Goal: Information Seeking & Learning: Learn about a topic

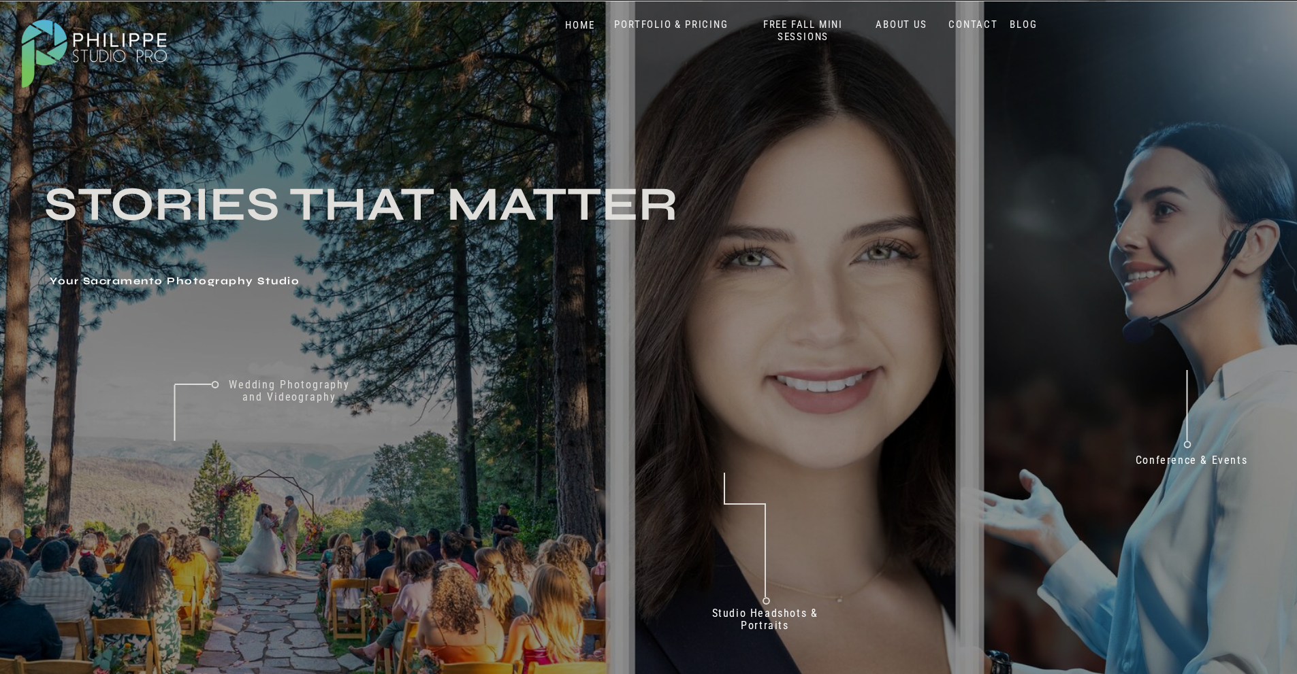
drag, startPoint x: 292, startPoint y: 116, endPoint x: 218, endPoint y: 223, distance: 130.1
click at [675, 27] on nav "PORTFOLIO & PRICING" at bounding box center [671, 24] width 125 height 13
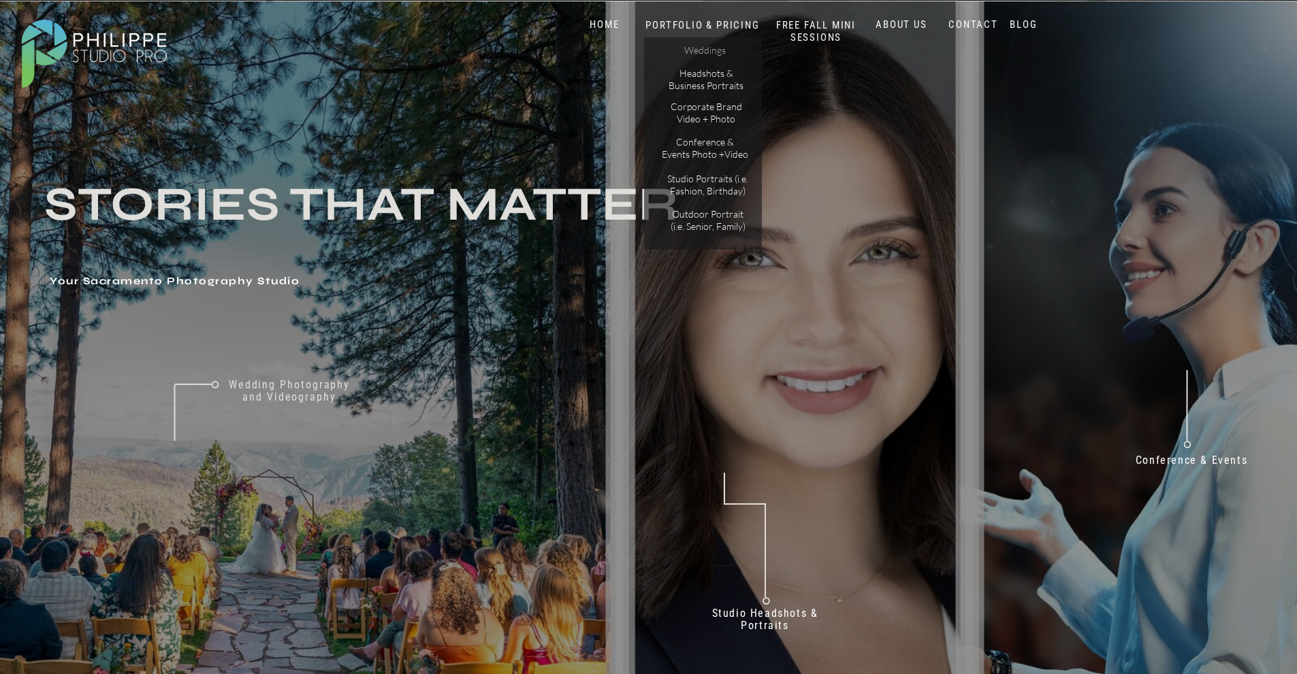
click at [685, 52] on p "Weddings" at bounding box center [704, 51] width 77 height 14
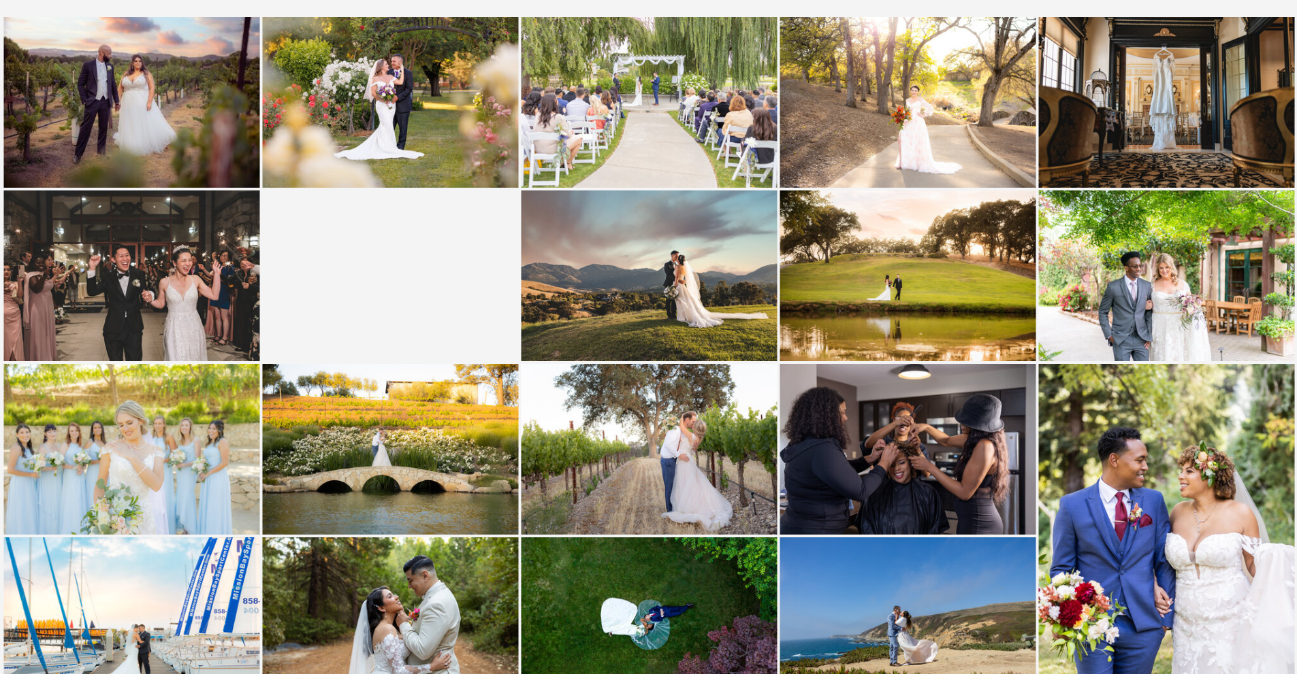
scroll to position [1293, 0]
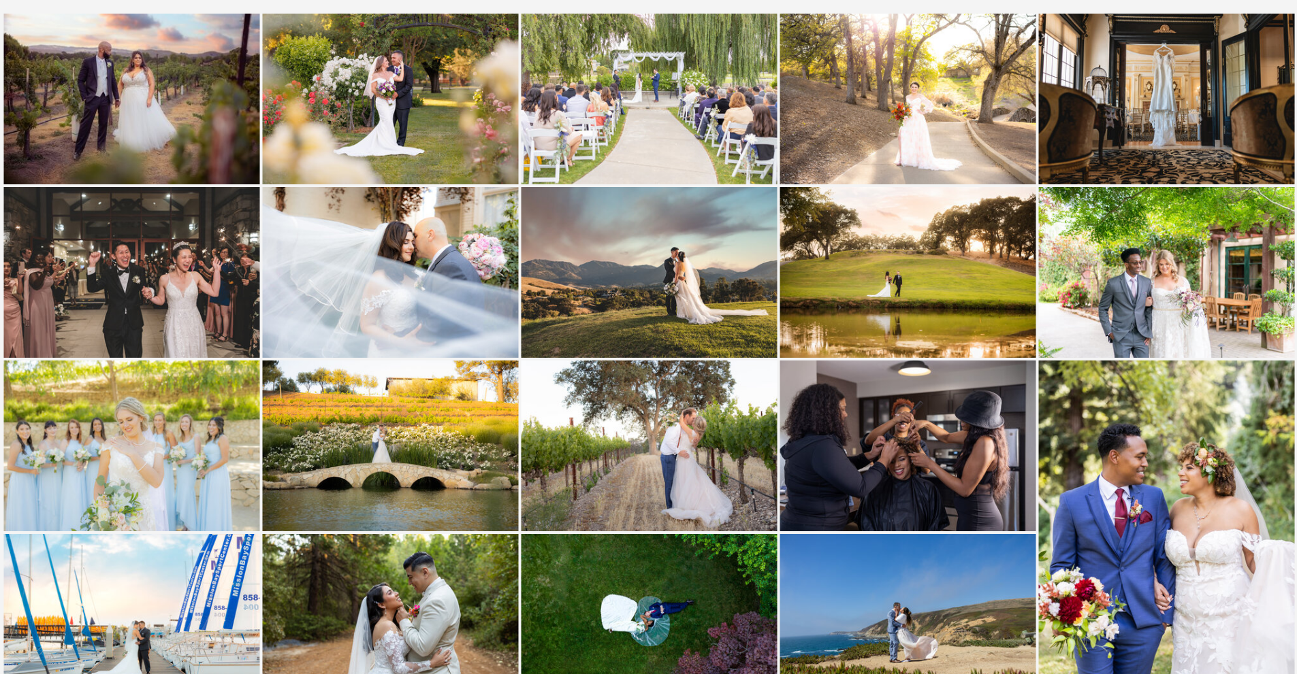
click at [636, 276] on img at bounding box center [649, 272] width 256 height 171
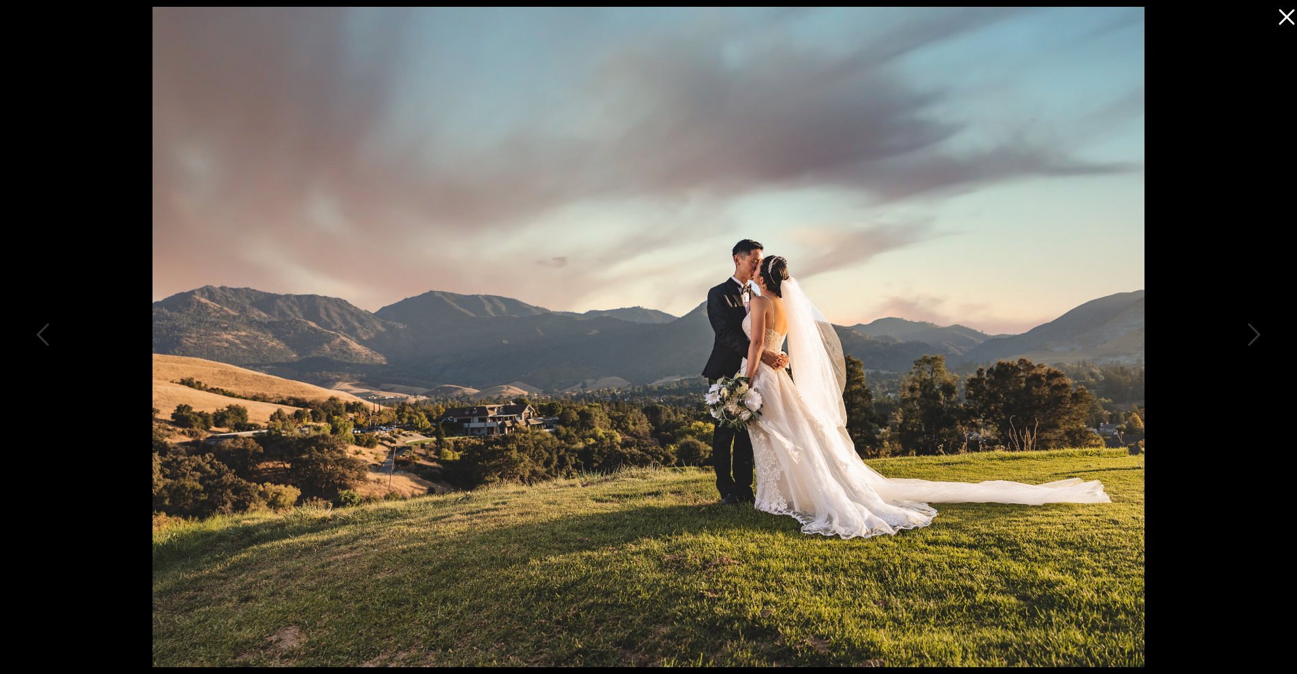
click at [1279, 17] on icon at bounding box center [1282, 13] width 27 height 27
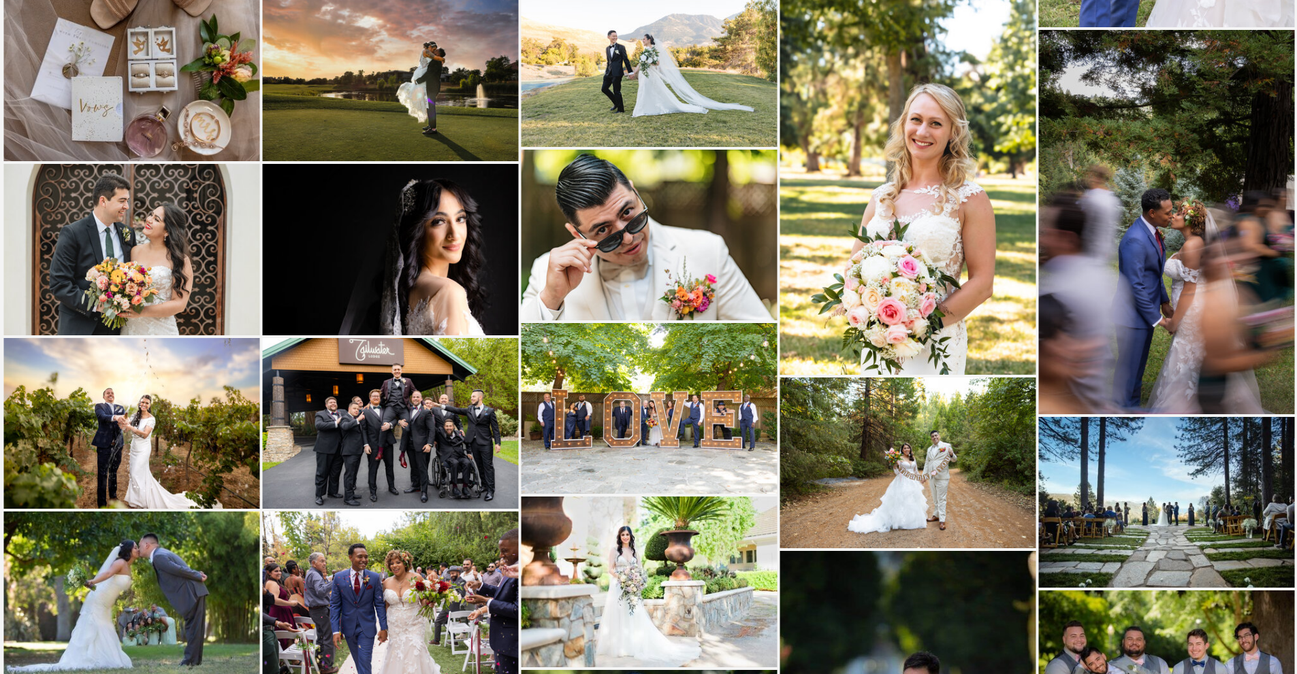
scroll to position [2042, 0]
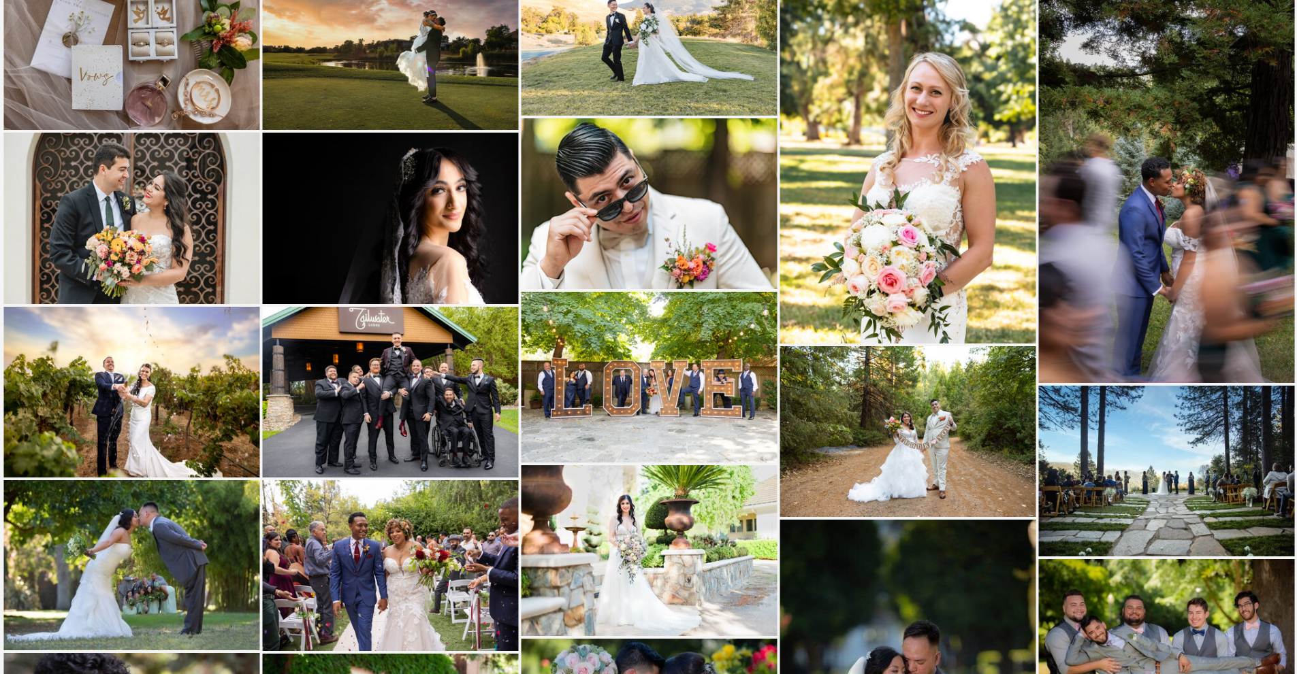
click at [874, 206] on img at bounding box center [908, 151] width 256 height 384
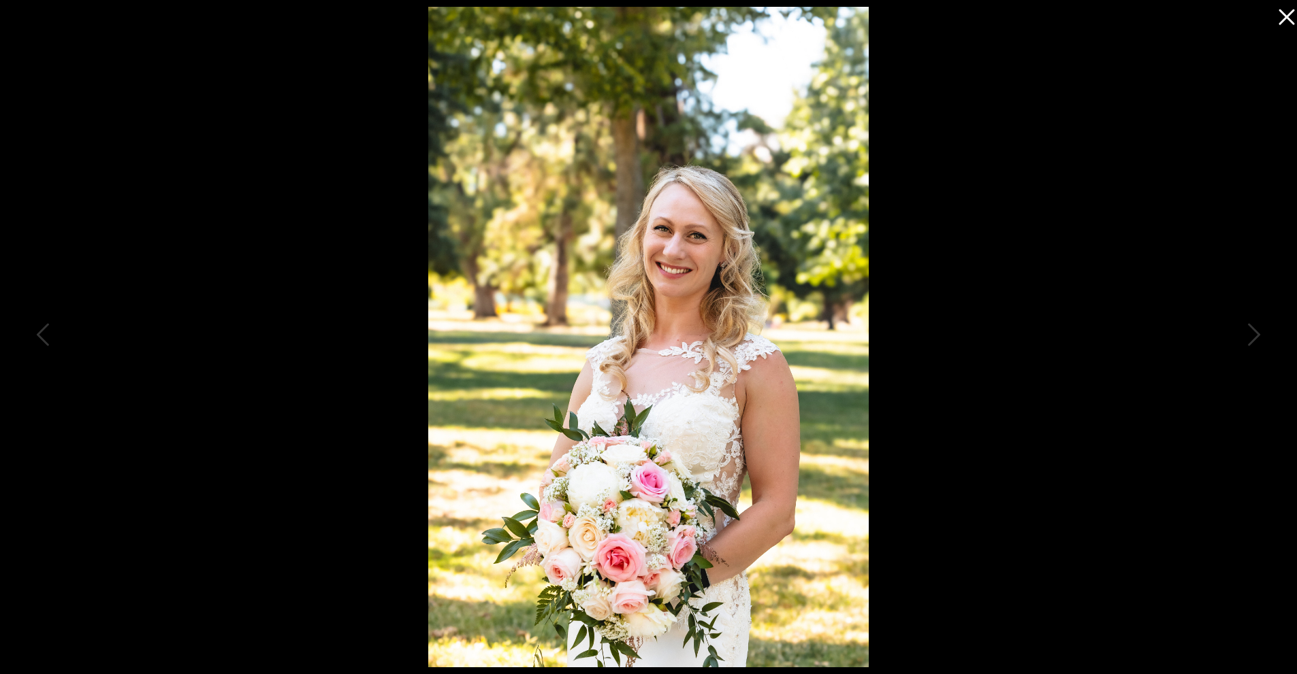
click at [674, 258] on img at bounding box center [648, 337] width 440 height 661
click at [676, 309] on img at bounding box center [648, 337] width 440 height 661
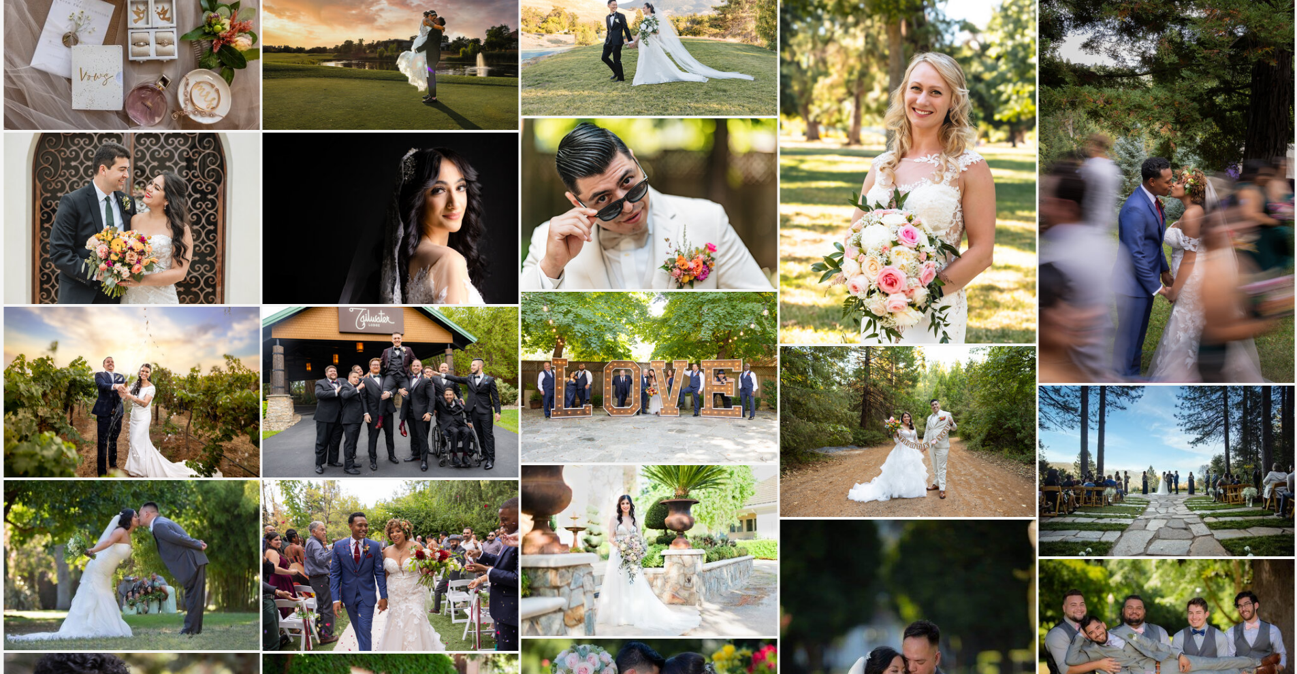
click at [1196, 228] on img at bounding box center [1167, 191] width 256 height 384
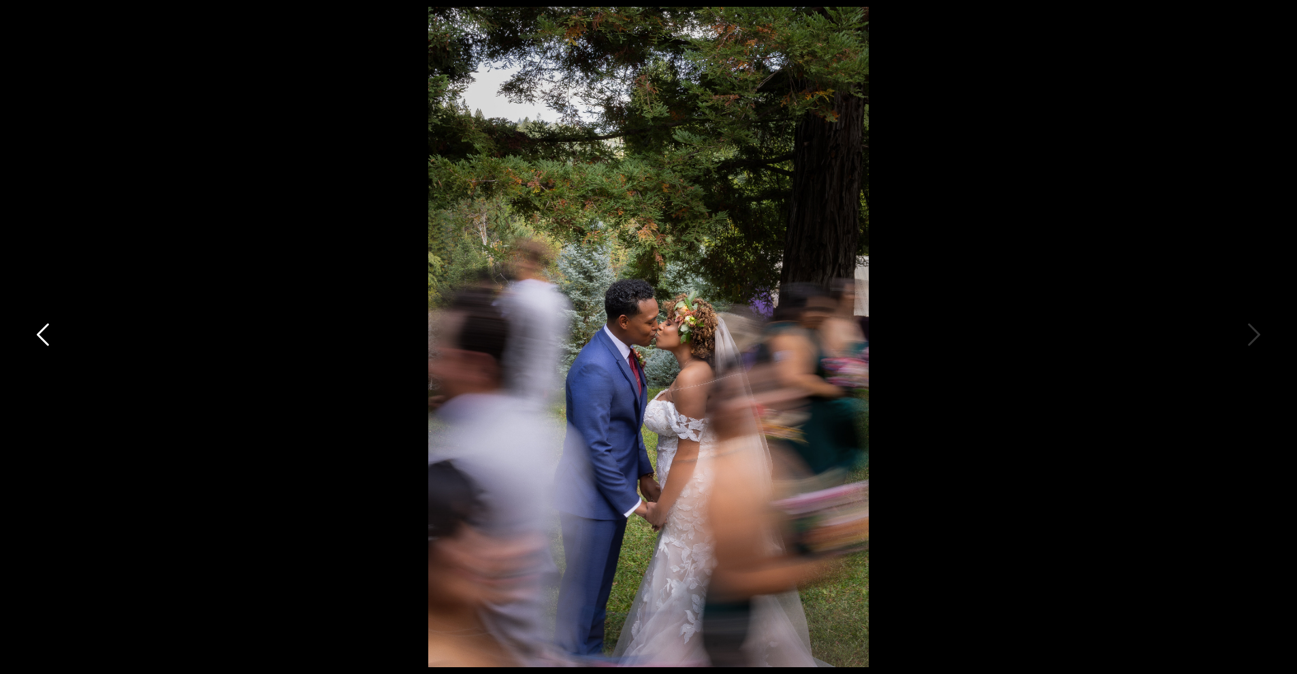
click at [432, 346] on img at bounding box center [648, 337] width 440 height 661
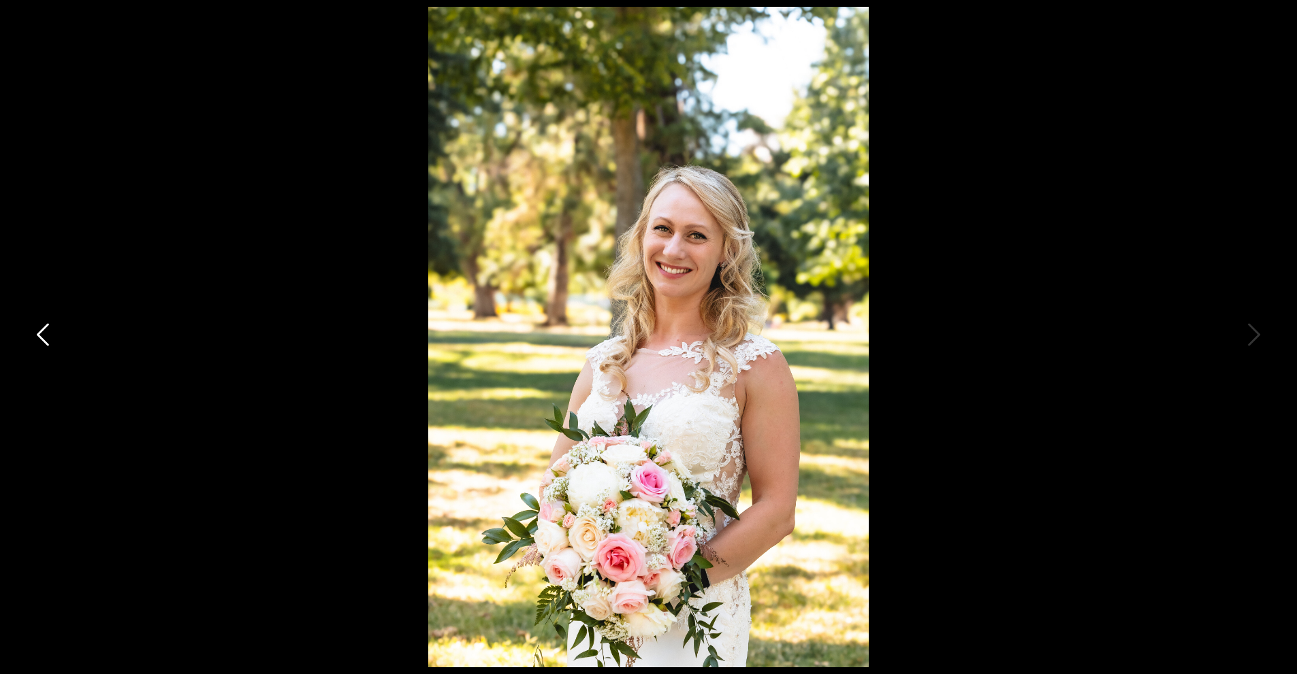
click at [39, 338] on icon at bounding box center [44, 338] width 34 height 41
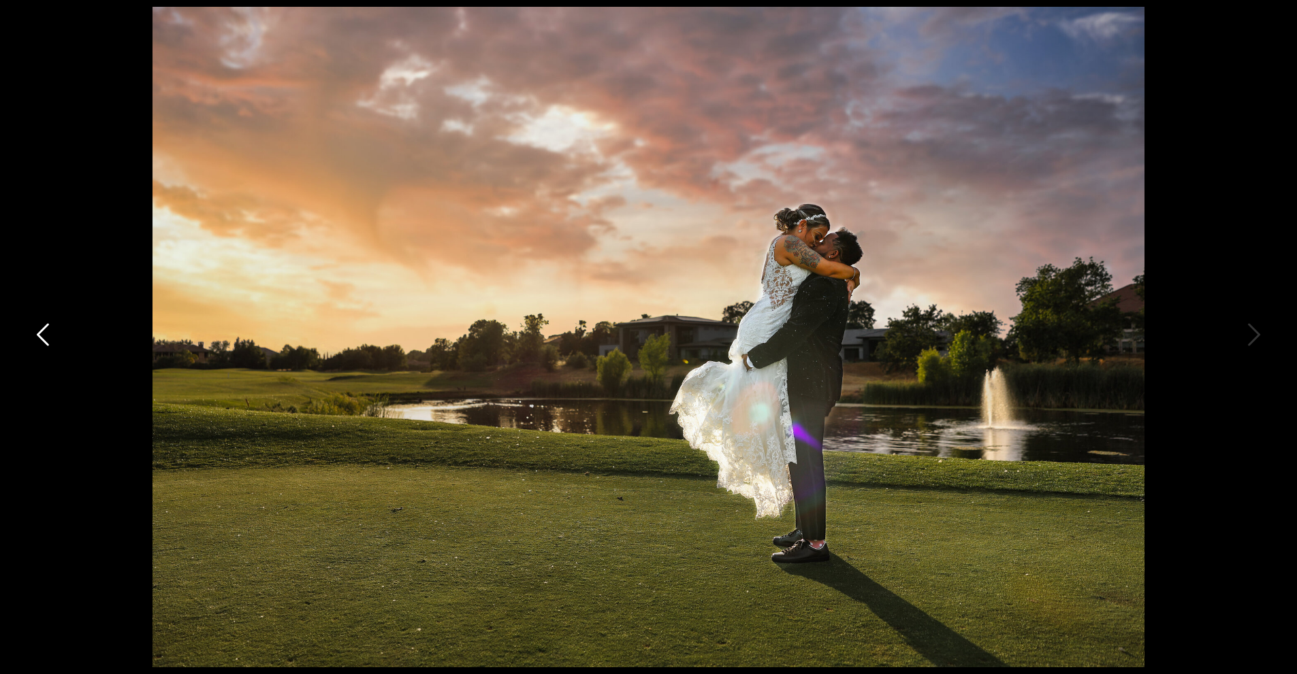
click at [39, 338] on icon at bounding box center [44, 338] width 34 height 41
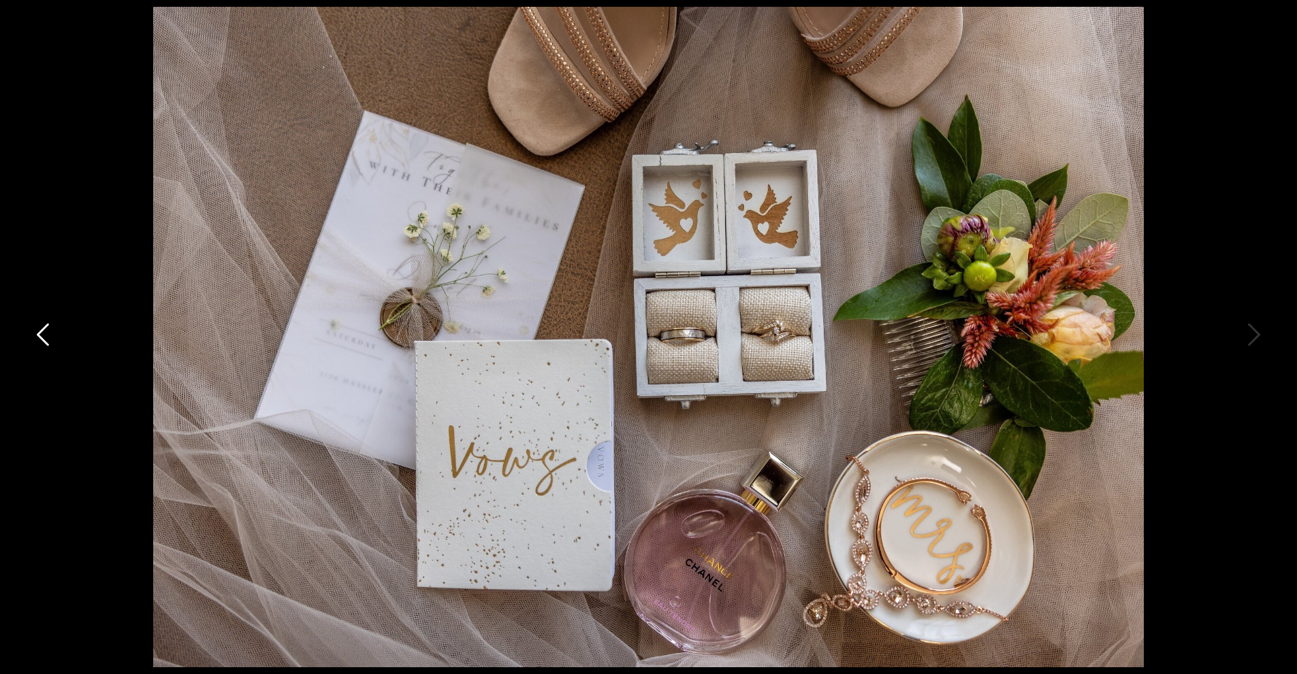
click at [39, 338] on icon at bounding box center [44, 338] width 34 height 41
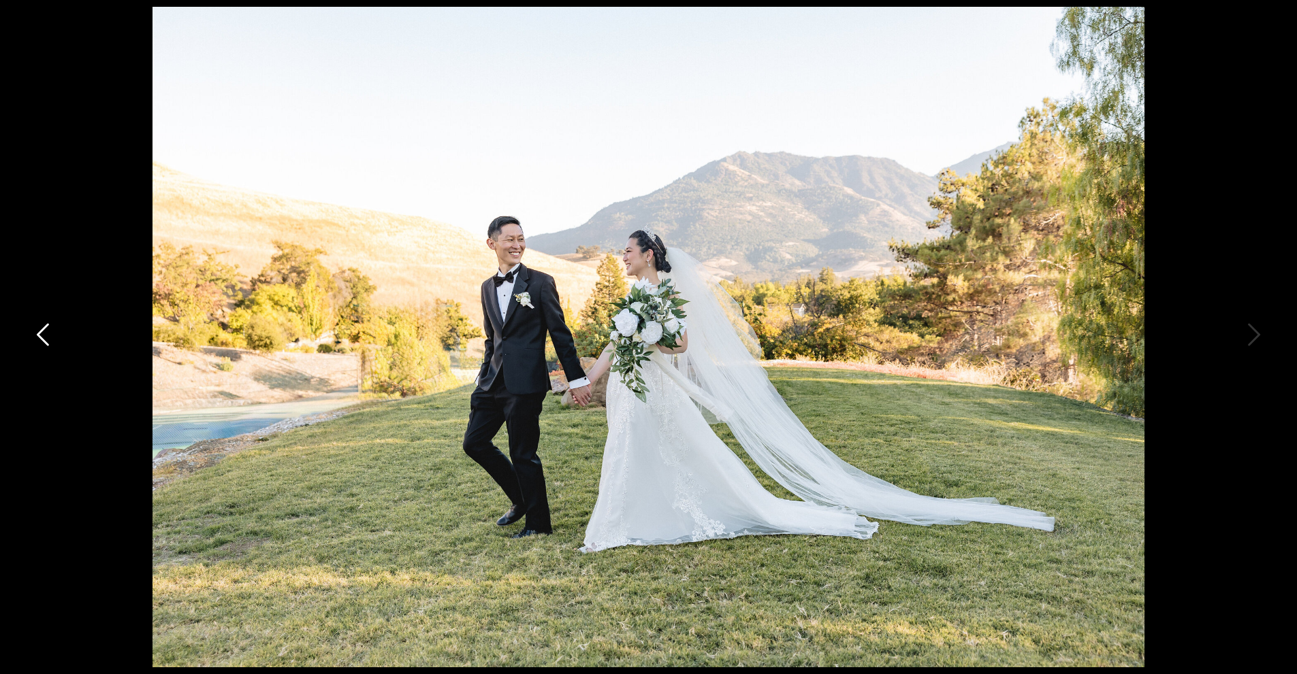
click at [39, 338] on icon at bounding box center [44, 338] width 34 height 41
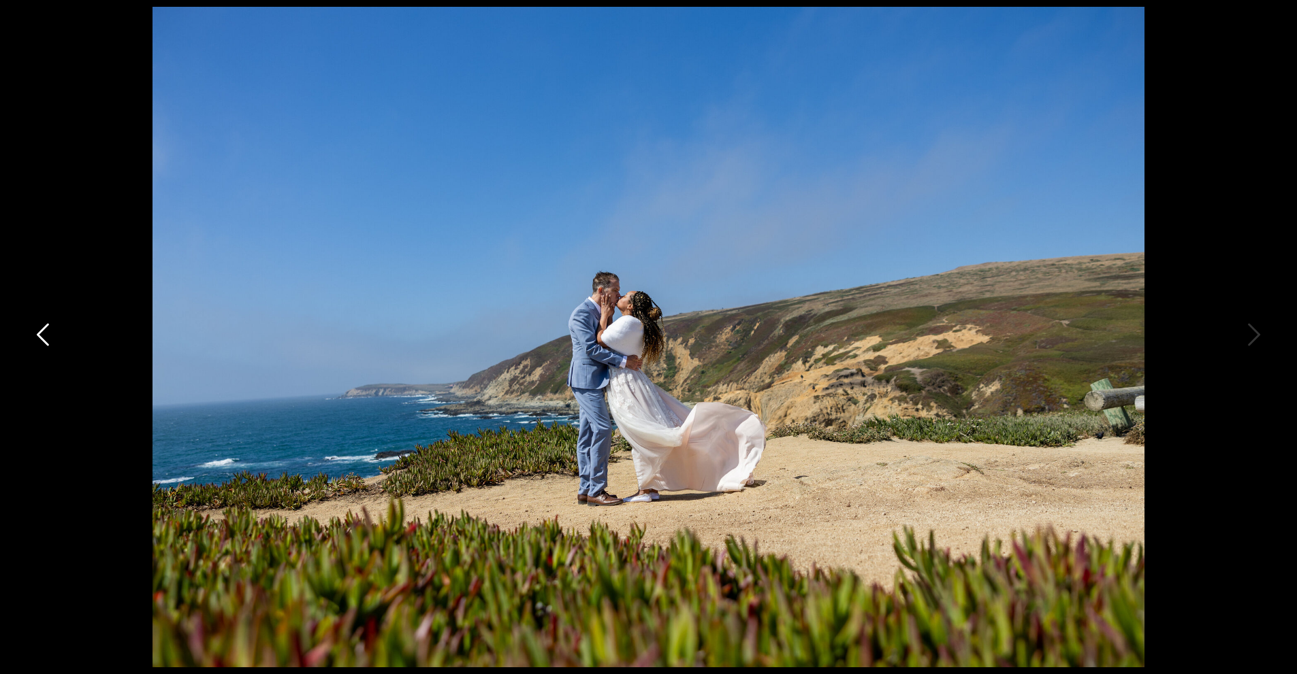
click at [39, 333] on icon at bounding box center [43, 334] width 12 height 22
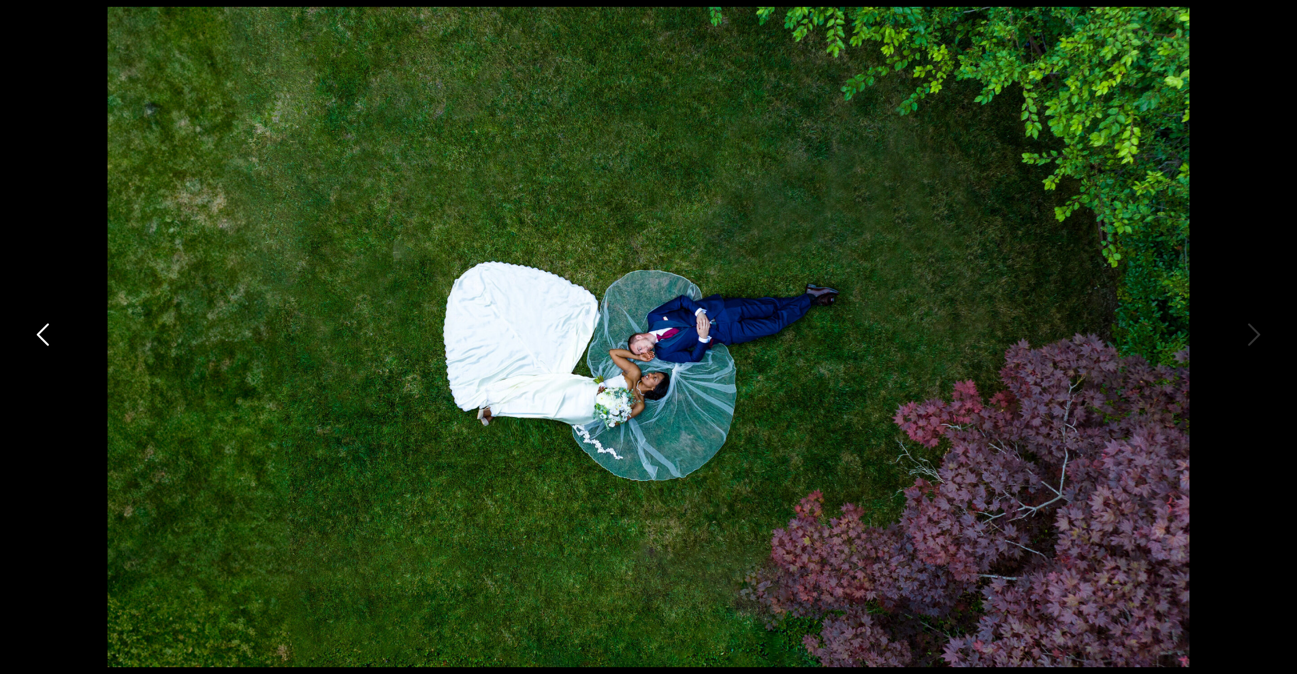
click at [39, 333] on icon at bounding box center [43, 334] width 12 height 22
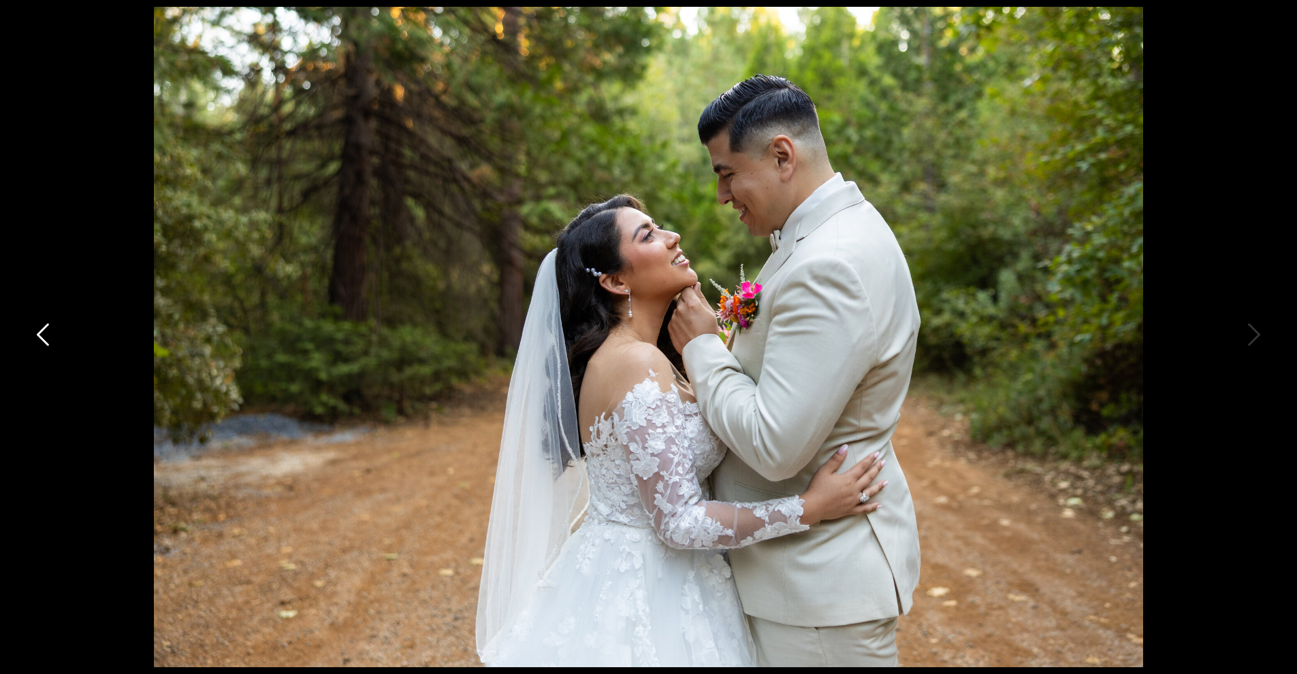
click at [41, 333] on icon at bounding box center [44, 338] width 34 height 41
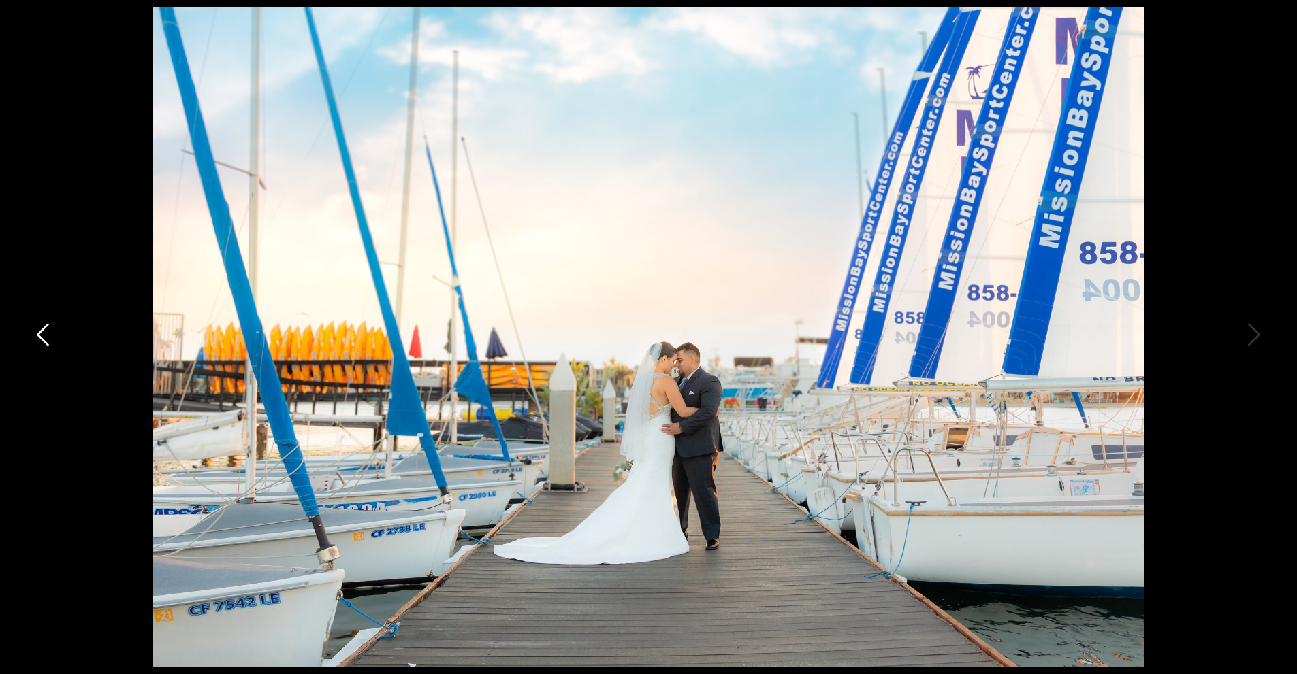
click at [41, 333] on icon at bounding box center [44, 338] width 34 height 41
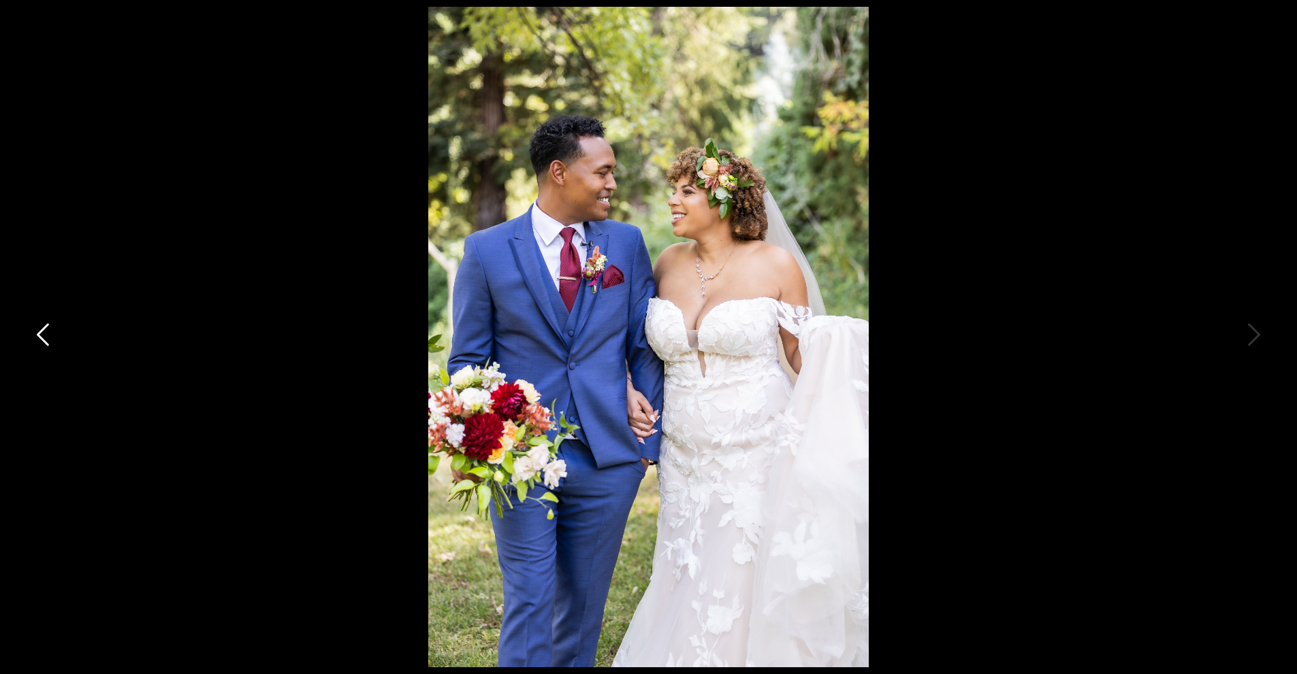
click at [41, 333] on icon at bounding box center [44, 338] width 34 height 41
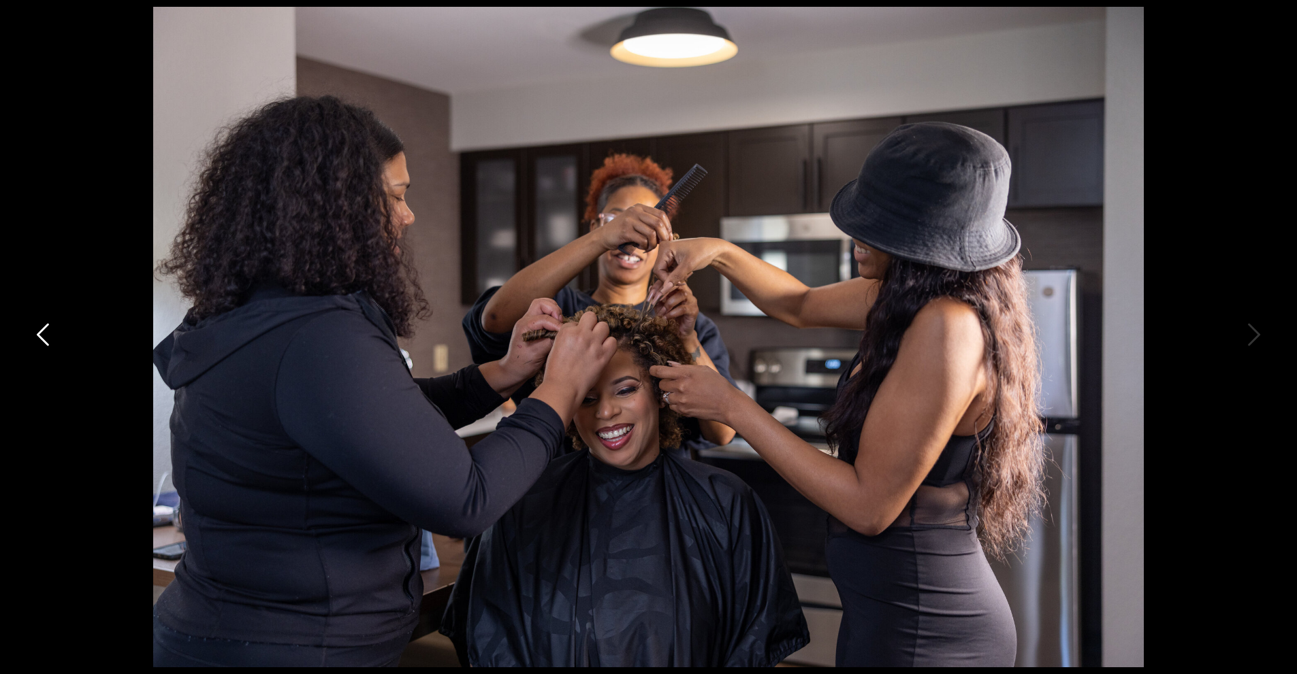
click at [41, 333] on icon at bounding box center [44, 338] width 34 height 41
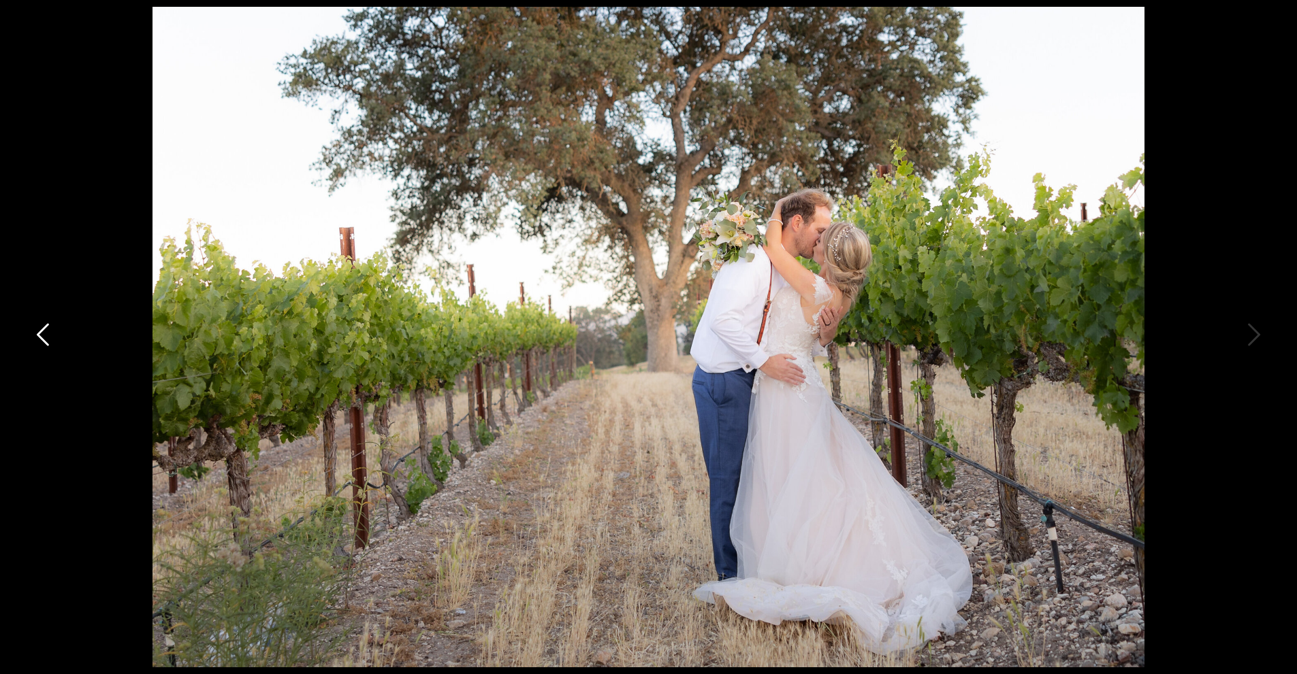
click at [42, 333] on icon at bounding box center [44, 338] width 34 height 41
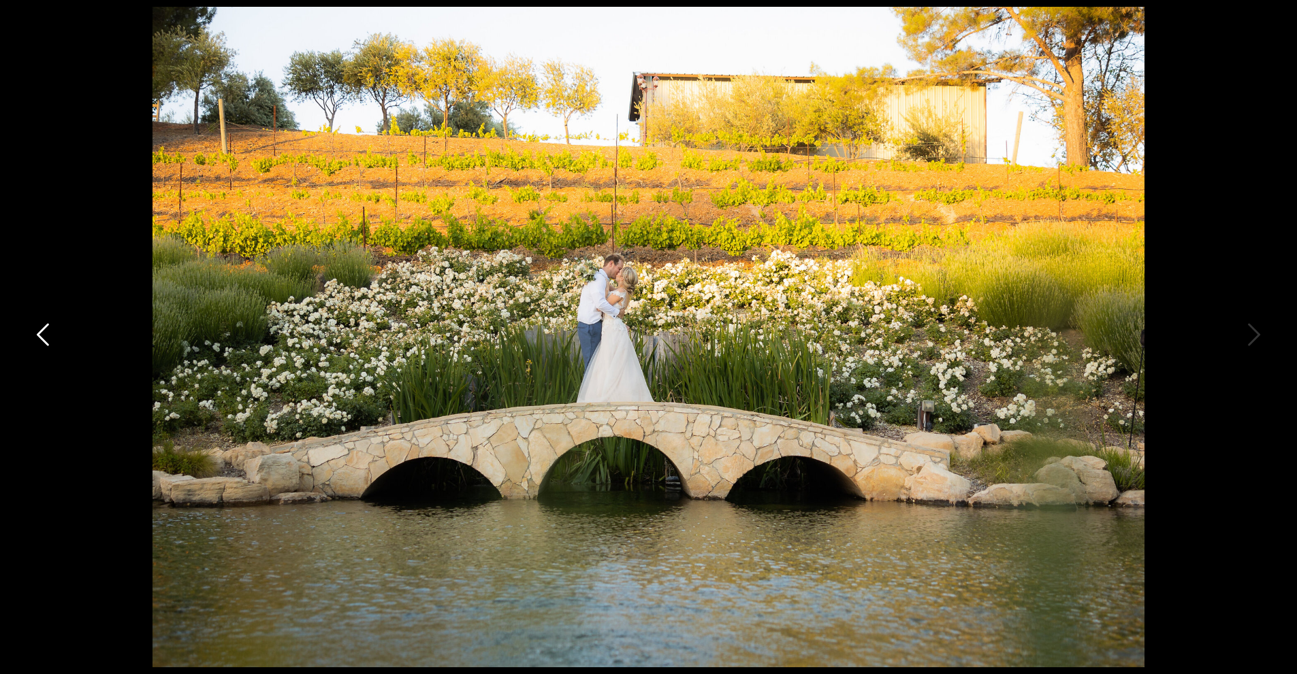
click at [42, 333] on icon at bounding box center [44, 338] width 34 height 41
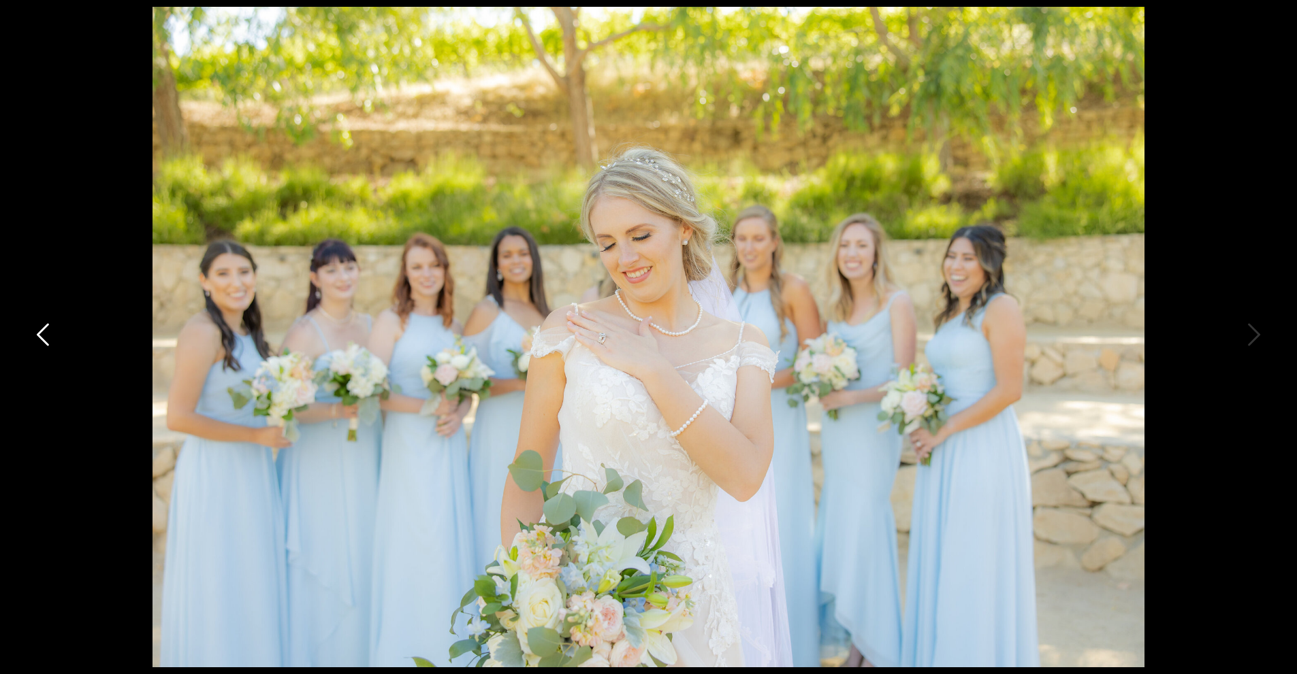
click at [42, 333] on icon at bounding box center [44, 338] width 34 height 41
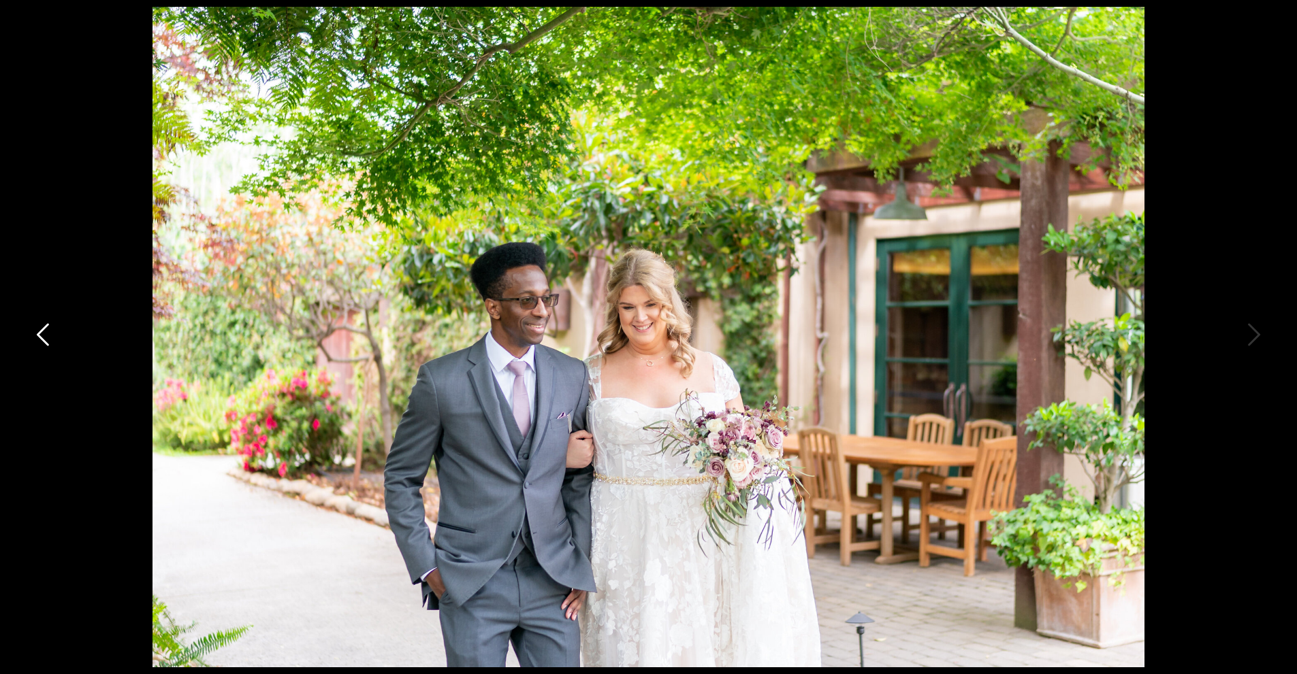
click at [42, 333] on icon at bounding box center [44, 338] width 34 height 41
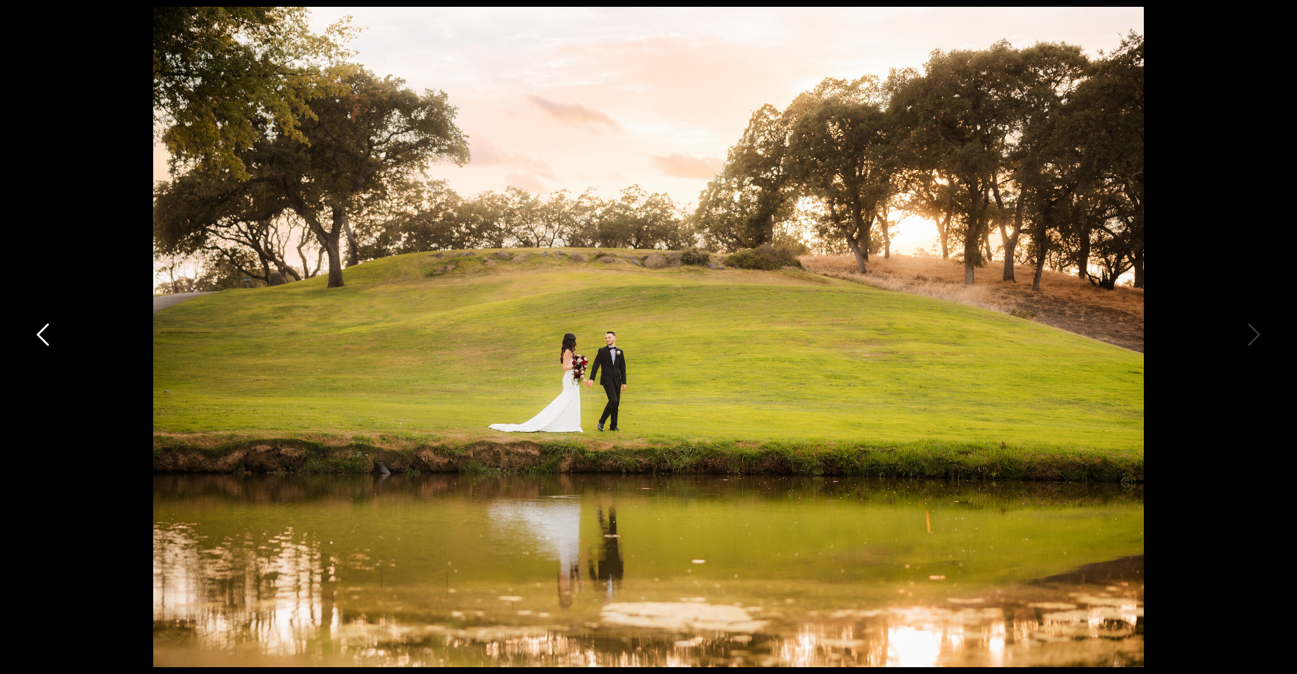
click at [42, 333] on icon at bounding box center [44, 338] width 34 height 41
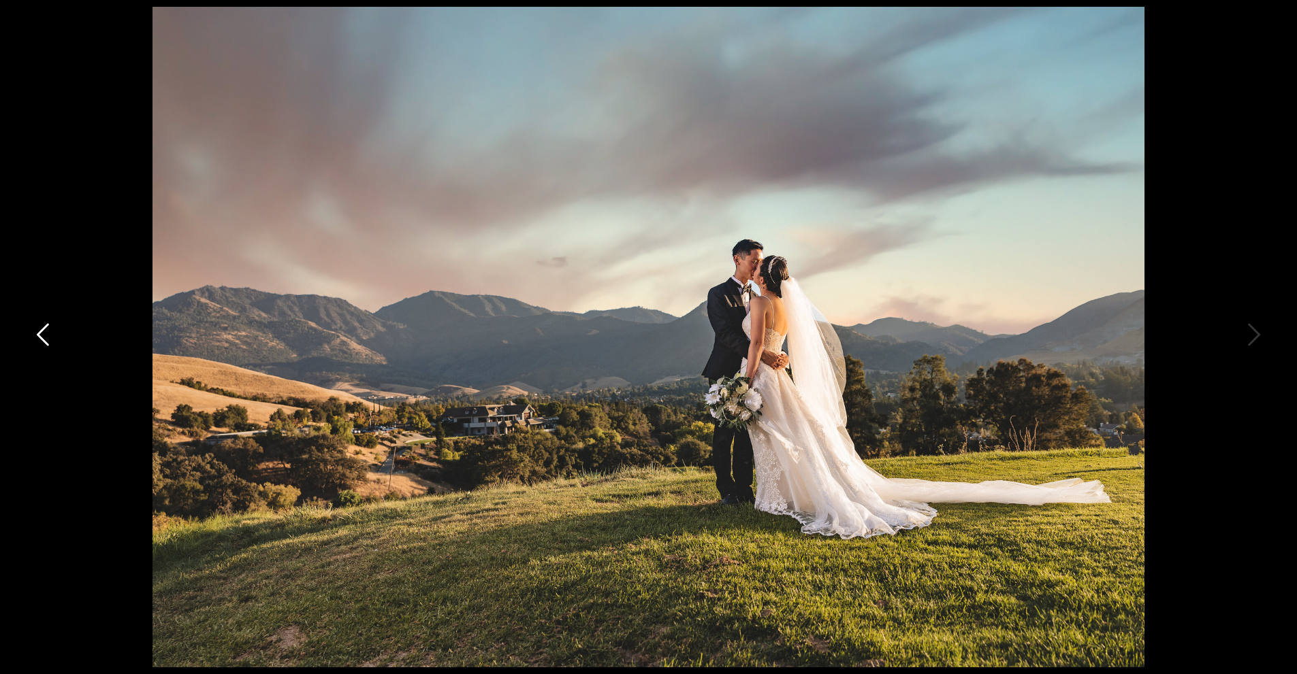
click at [42, 333] on icon at bounding box center [44, 338] width 34 height 41
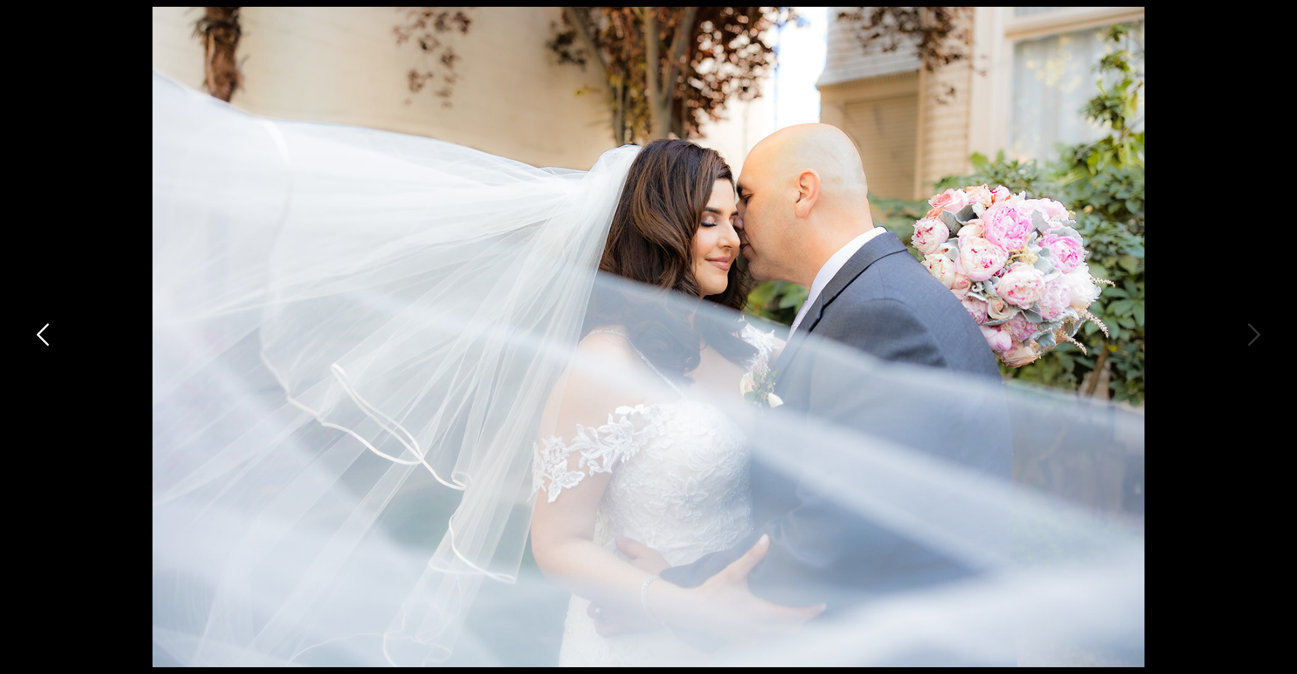
click at [42, 333] on icon at bounding box center [44, 338] width 34 height 41
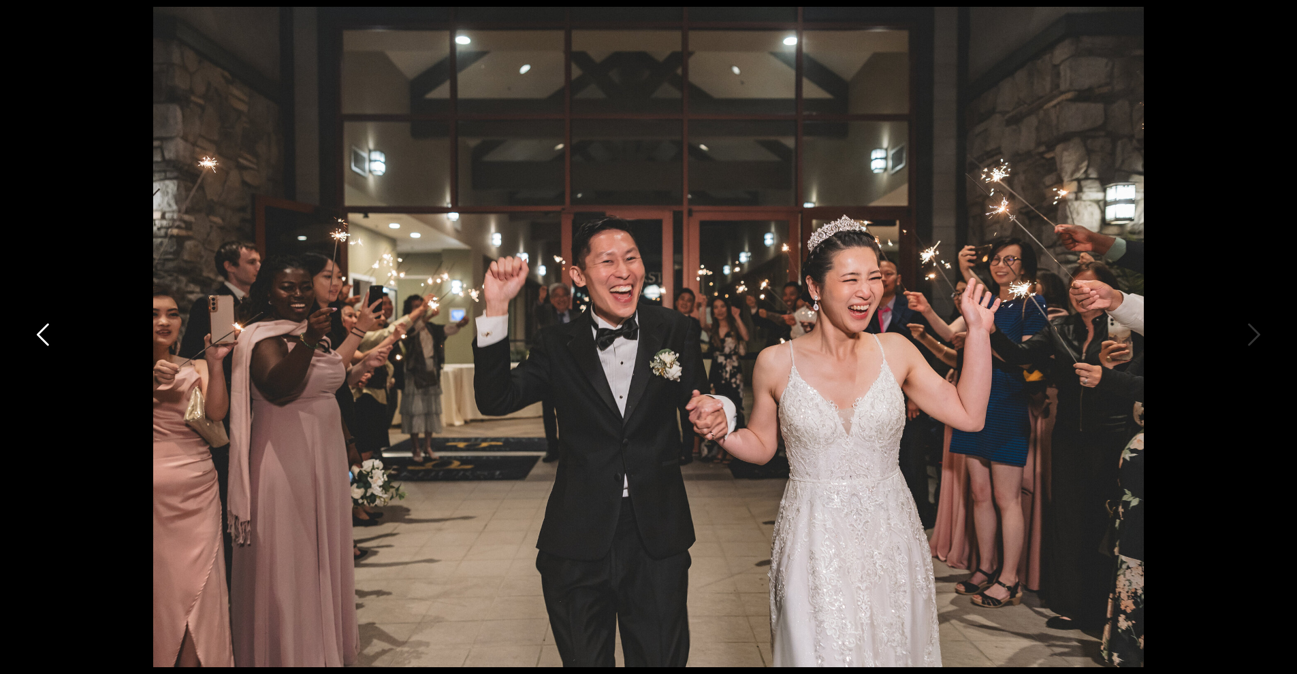
click at [42, 333] on icon at bounding box center [44, 338] width 34 height 41
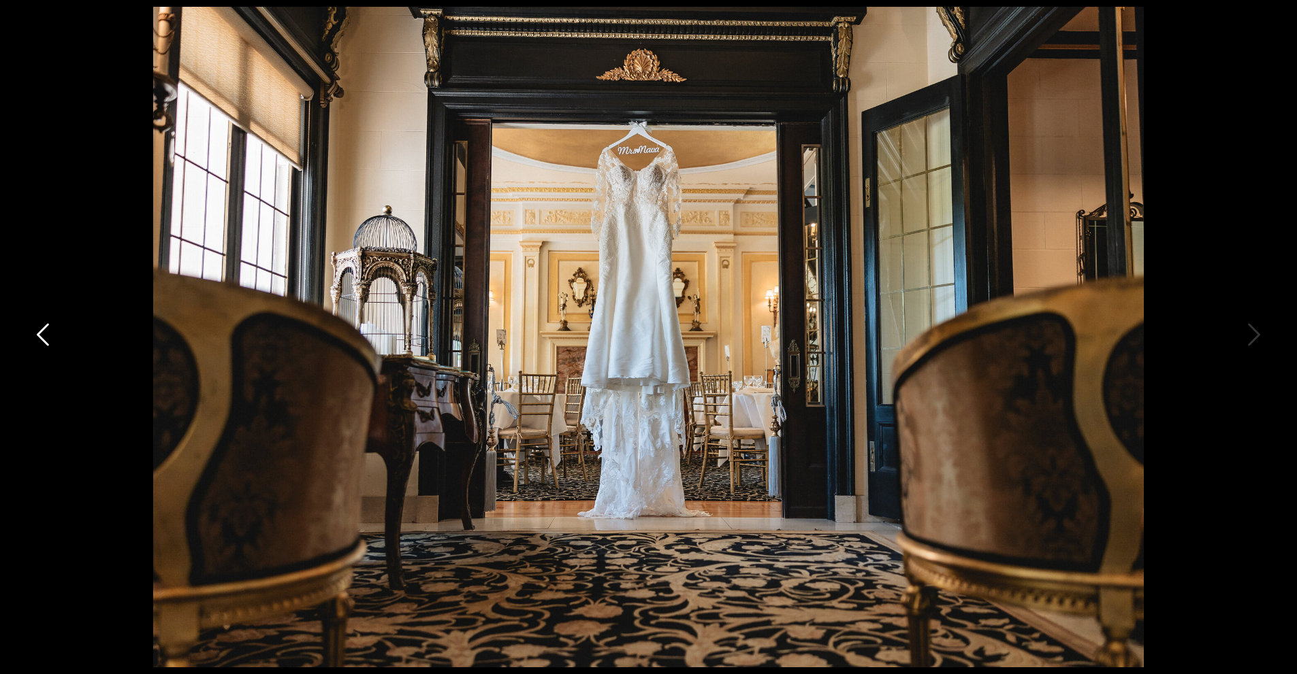
click at [42, 333] on icon at bounding box center [44, 338] width 34 height 41
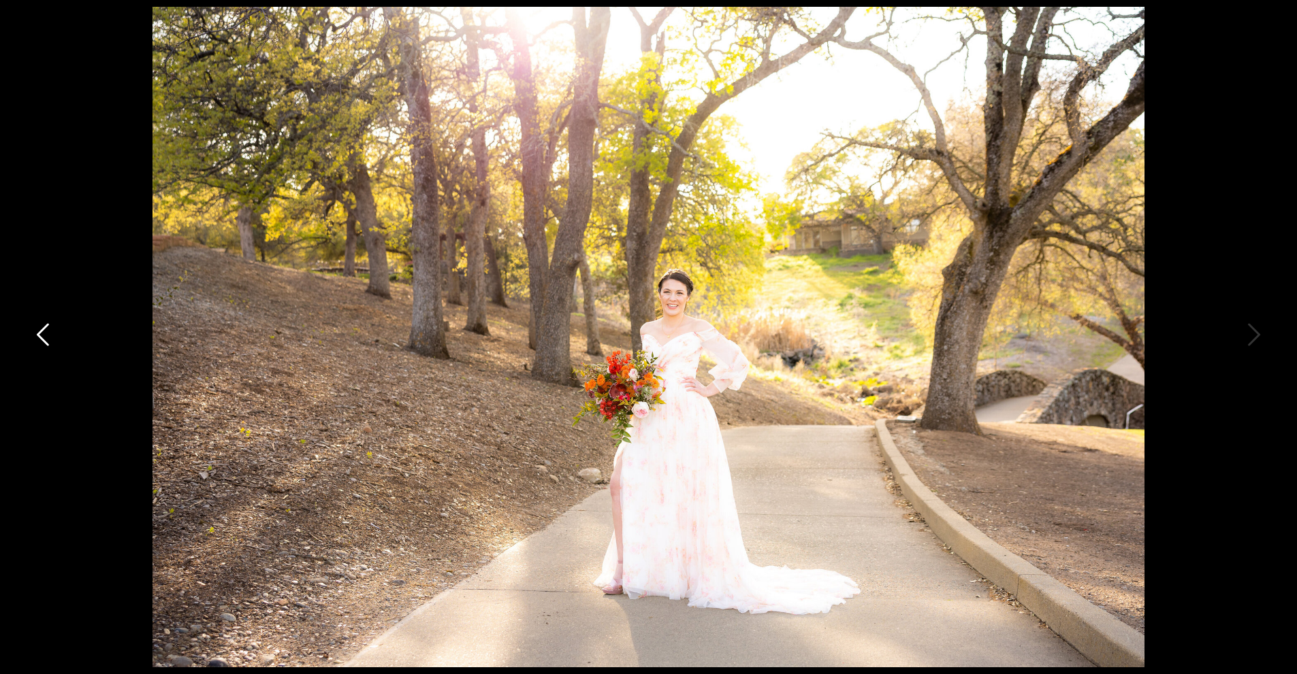
click at [42, 333] on icon at bounding box center [44, 338] width 34 height 41
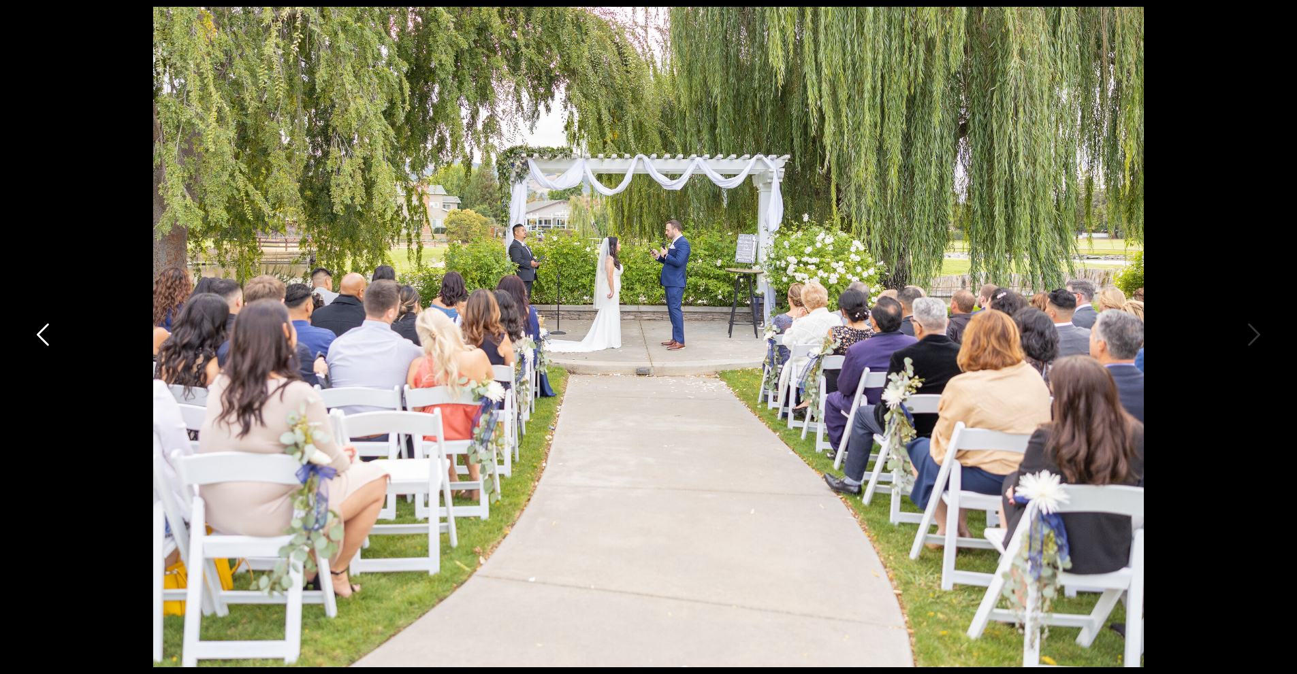
click at [41, 334] on icon at bounding box center [44, 338] width 34 height 41
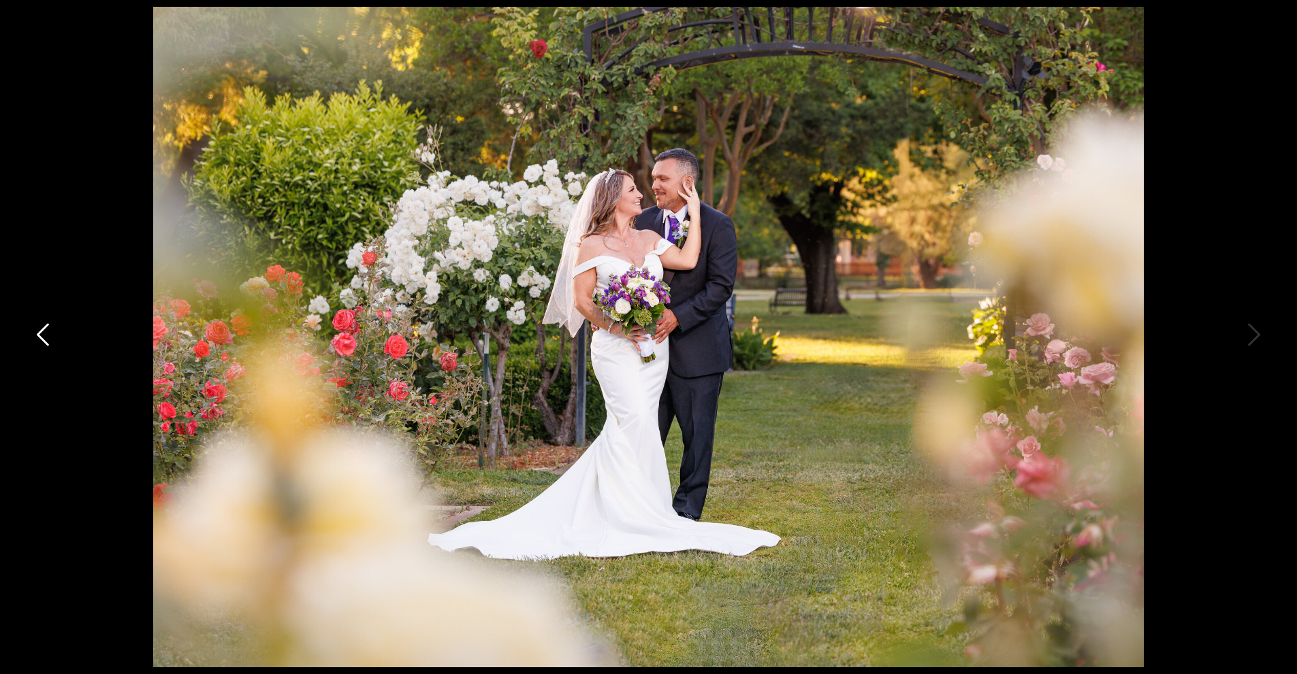
click at [41, 334] on icon at bounding box center [44, 338] width 34 height 41
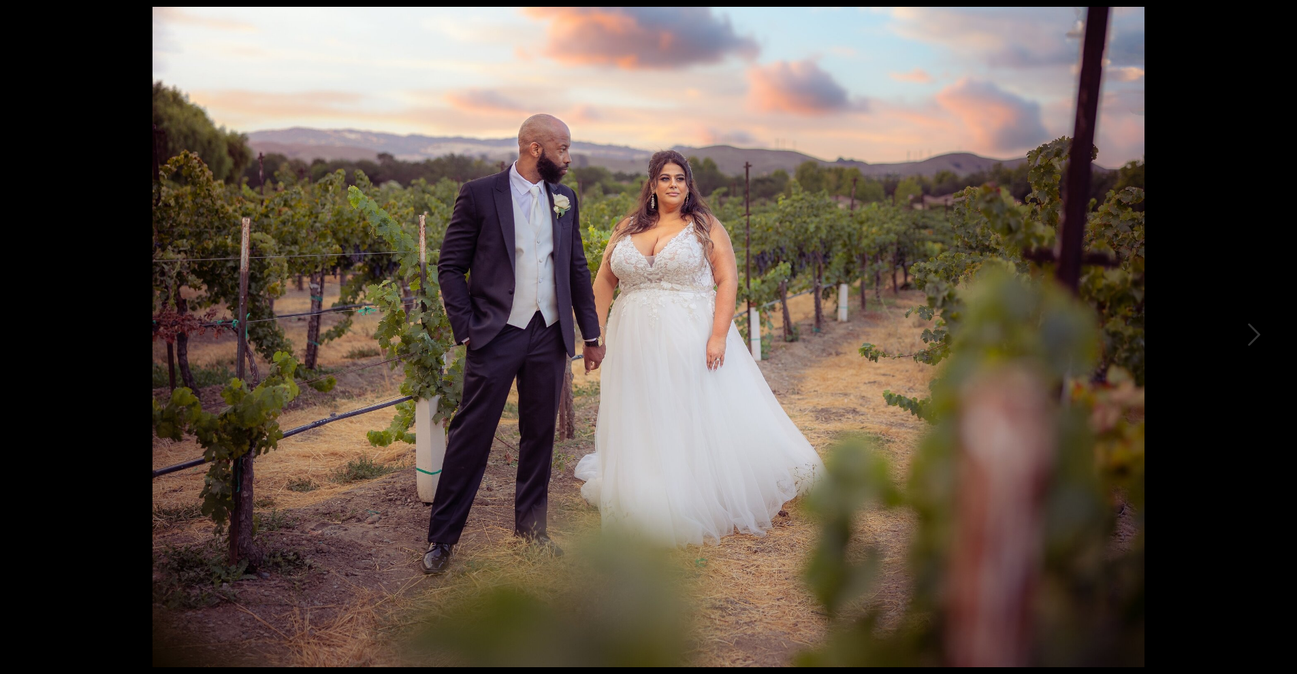
click at [41, 334] on div at bounding box center [648, 337] width 1297 height 674
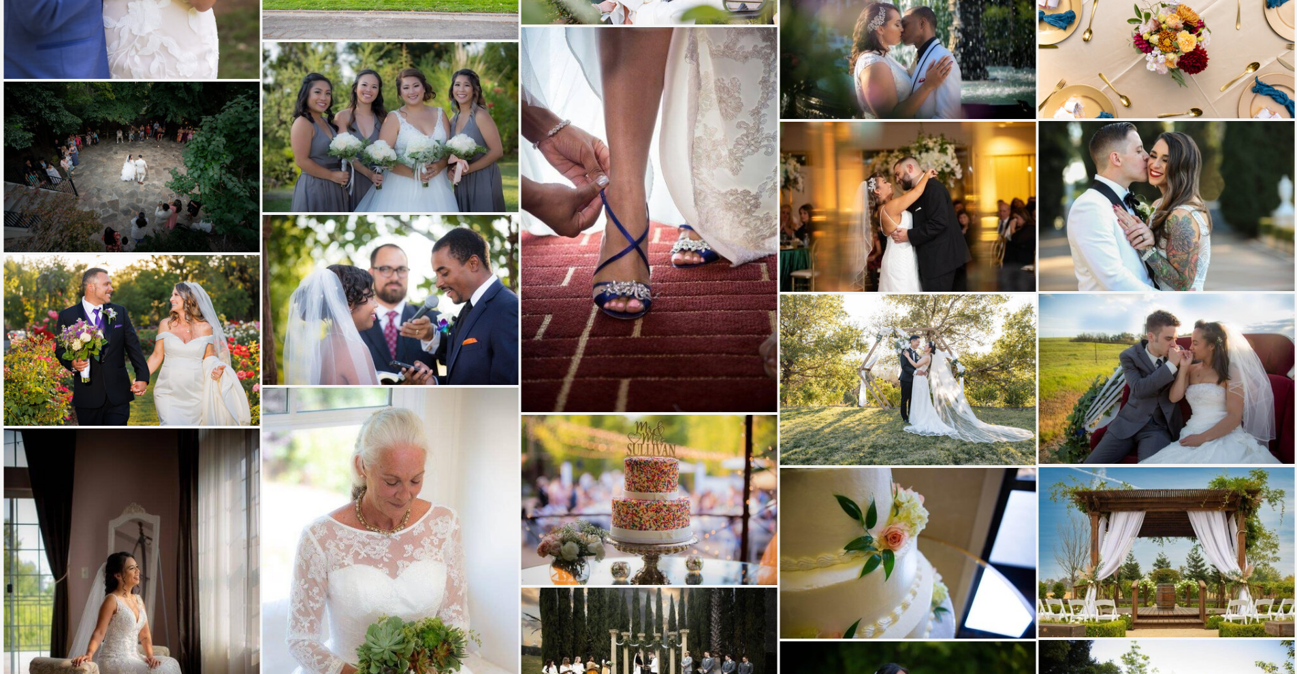
scroll to position [2995, 0]
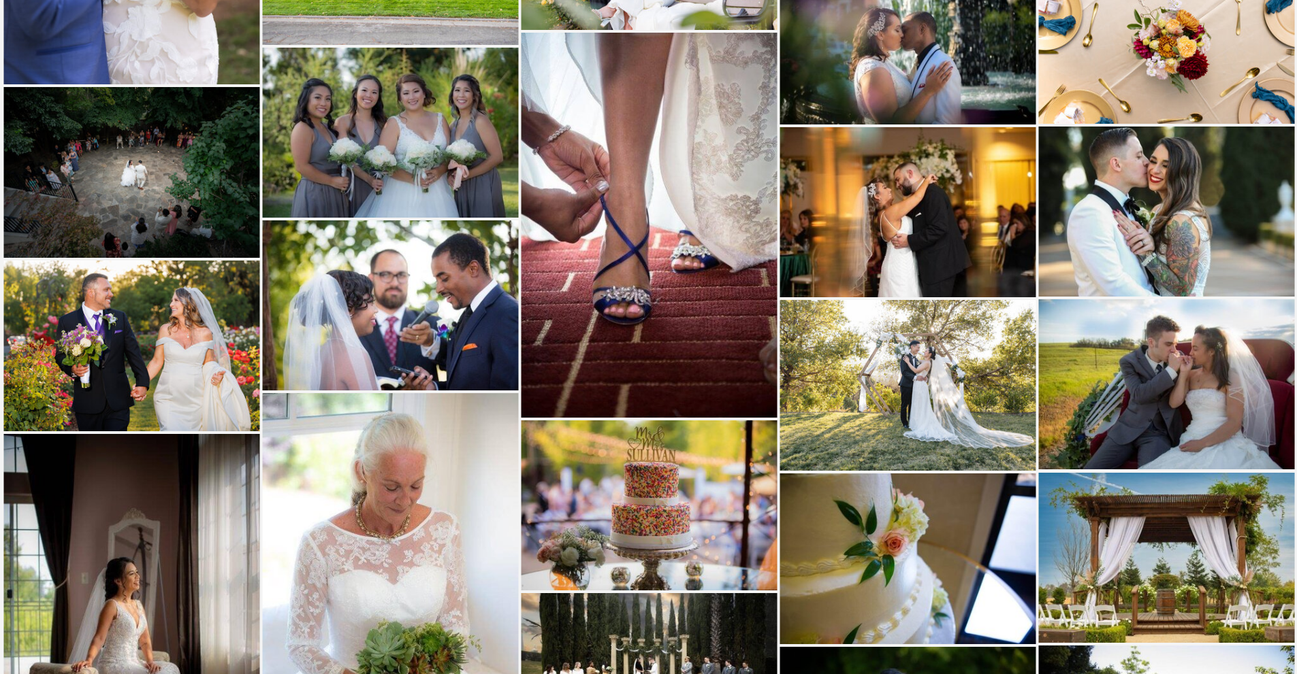
click at [393, 150] on img at bounding box center [390, 133] width 256 height 170
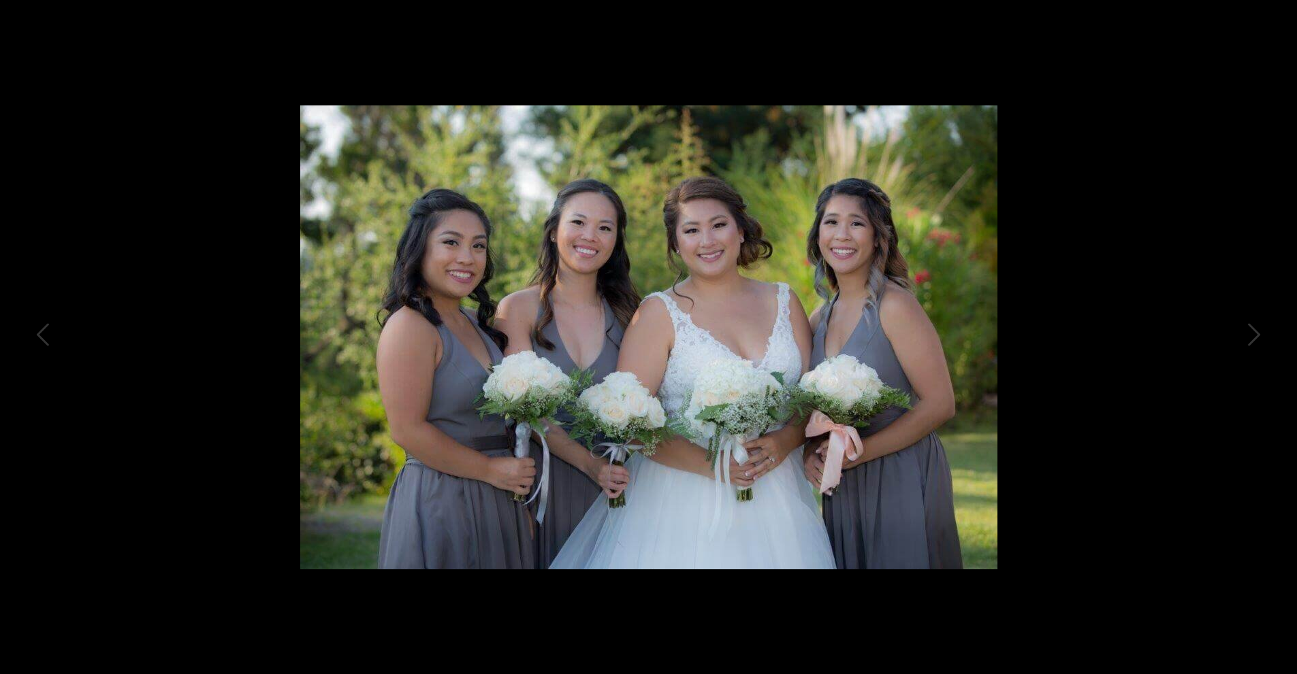
scroll to position [3063, 0]
click at [630, 443] on img at bounding box center [648, 337] width 697 height 464
click at [1189, 336] on div at bounding box center [648, 337] width 1297 height 674
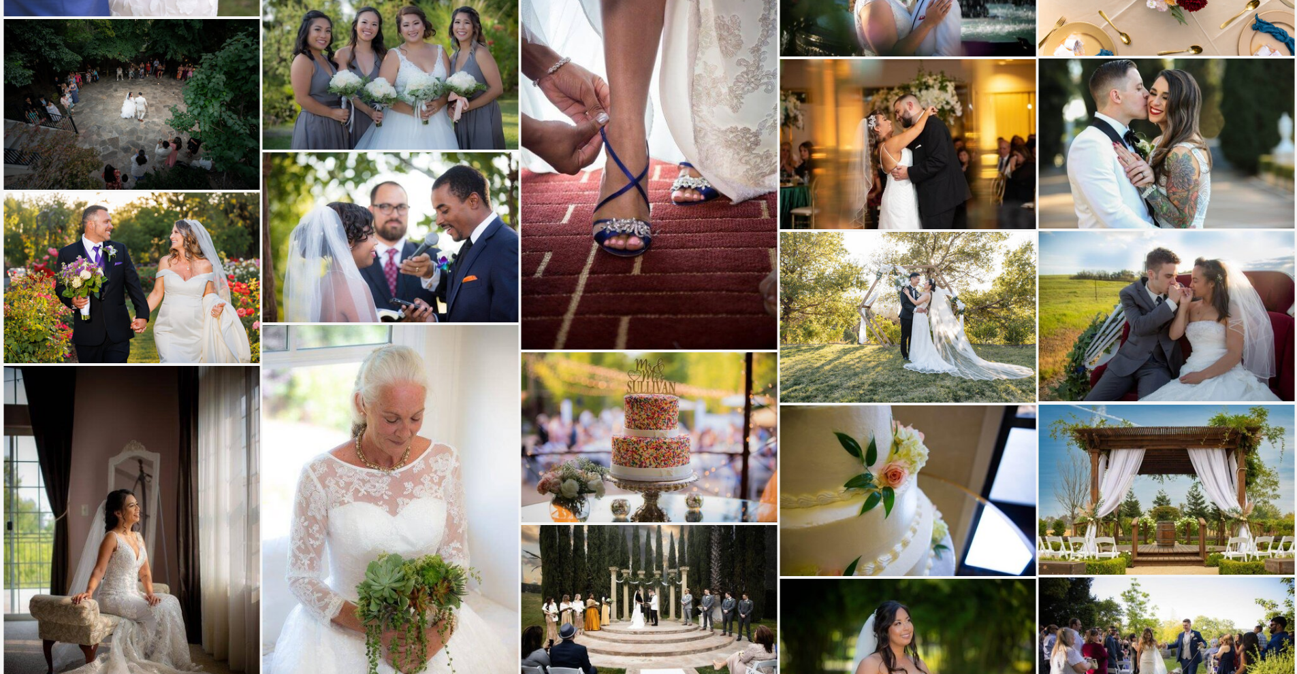
click at [869, 484] on img at bounding box center [908, 491] width 256 height 170
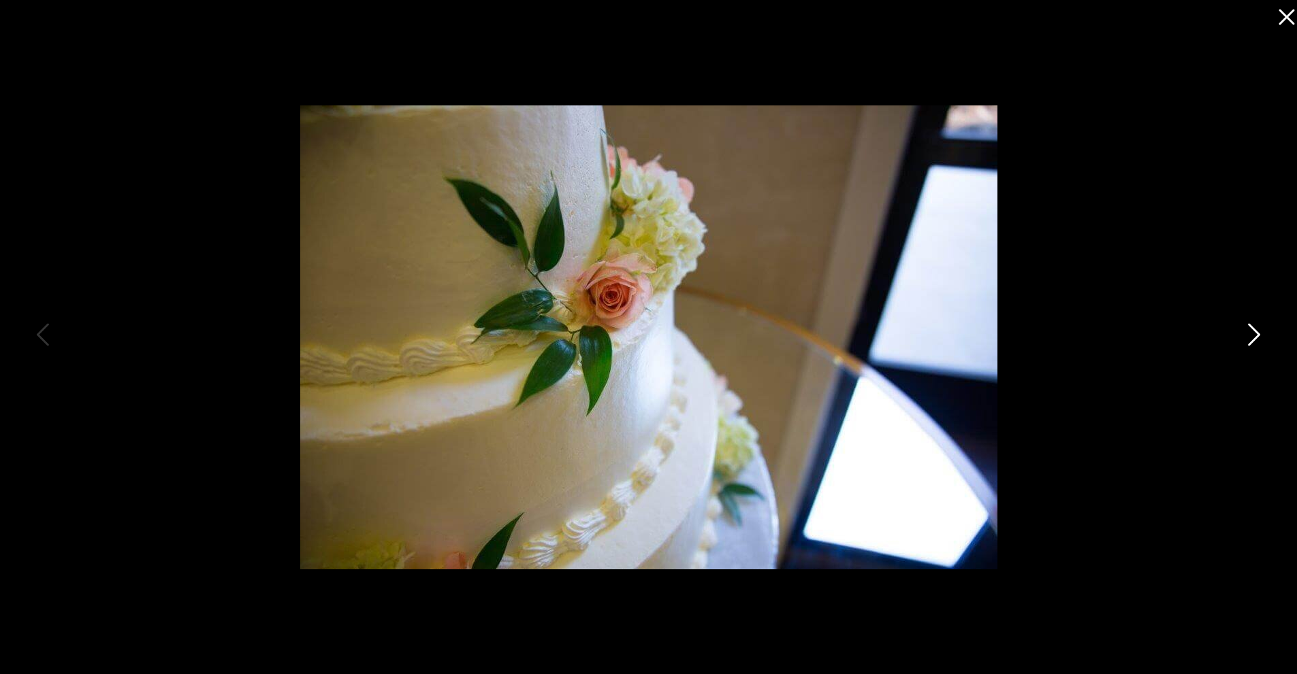
click at [1242, 327] on icon at bounding box center [1252, 338] width 34 height 41
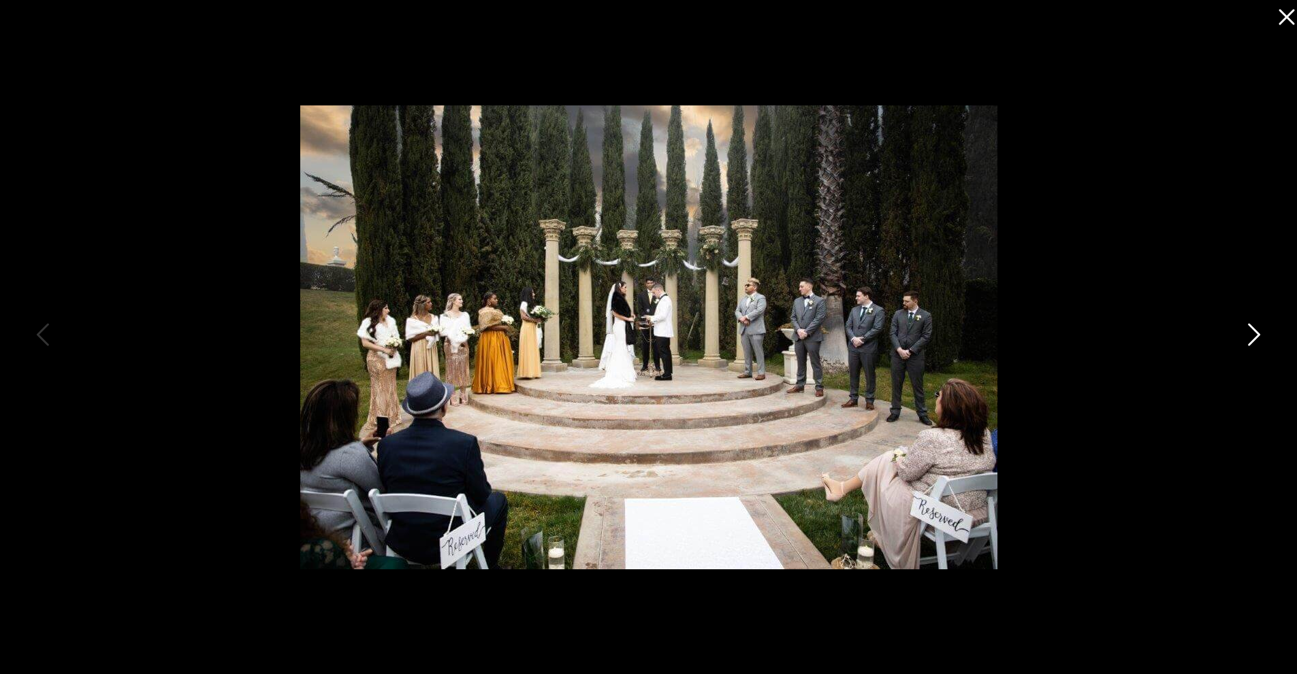
click at [1242, 327] on icon at bounding box center [1252, 338] width 34 height 41
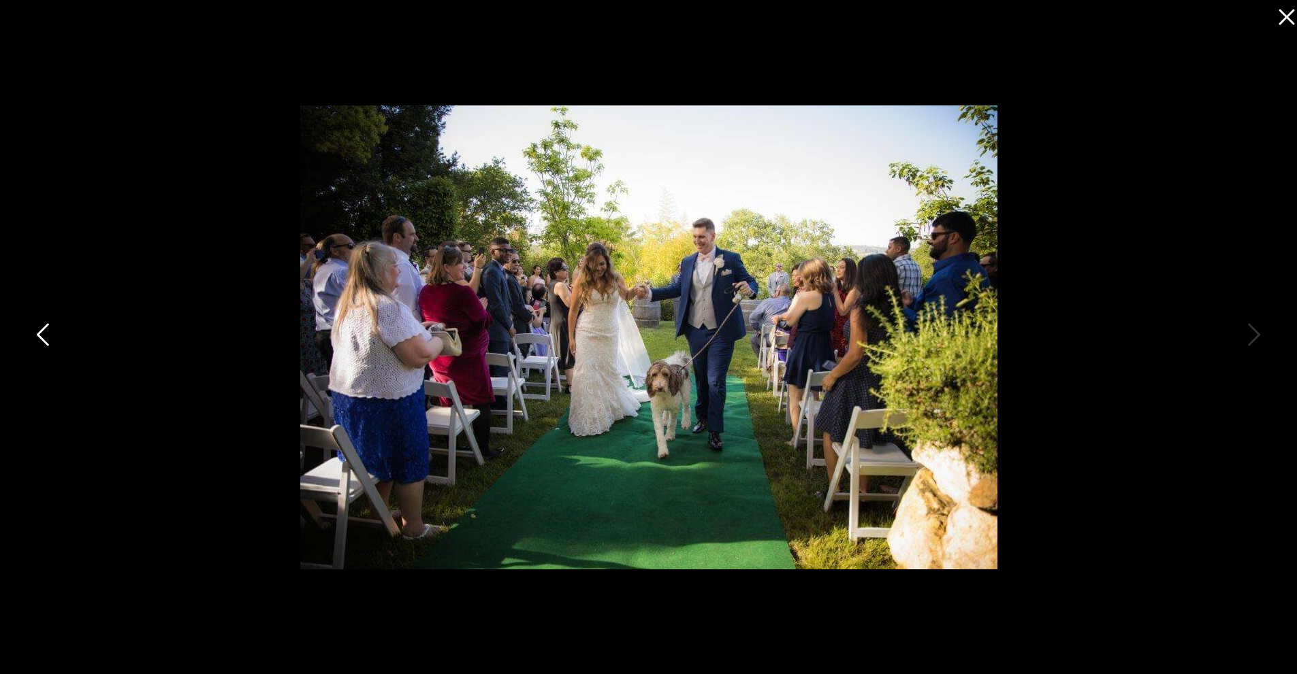
click at [28, 346] on icon at bounding box center [44, 338] width 34 height 41
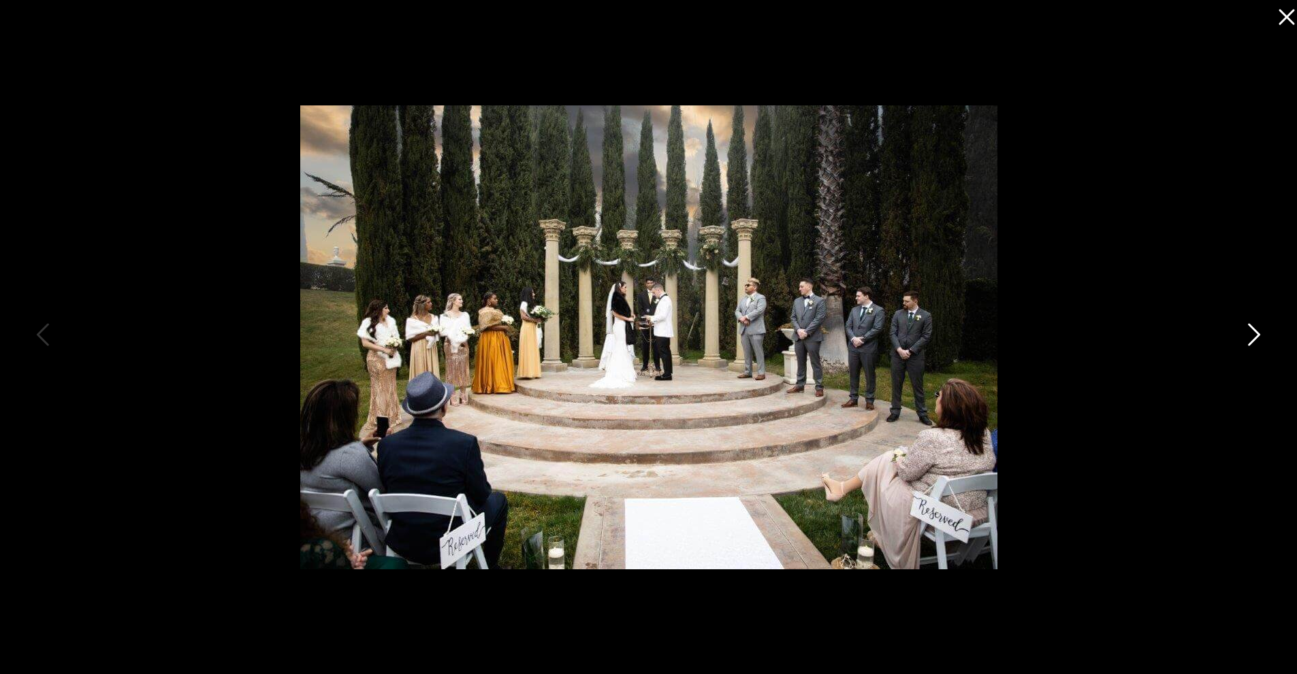
click at [1248, 338] on icon at bounding box center [1252, 338] width 34 height 41
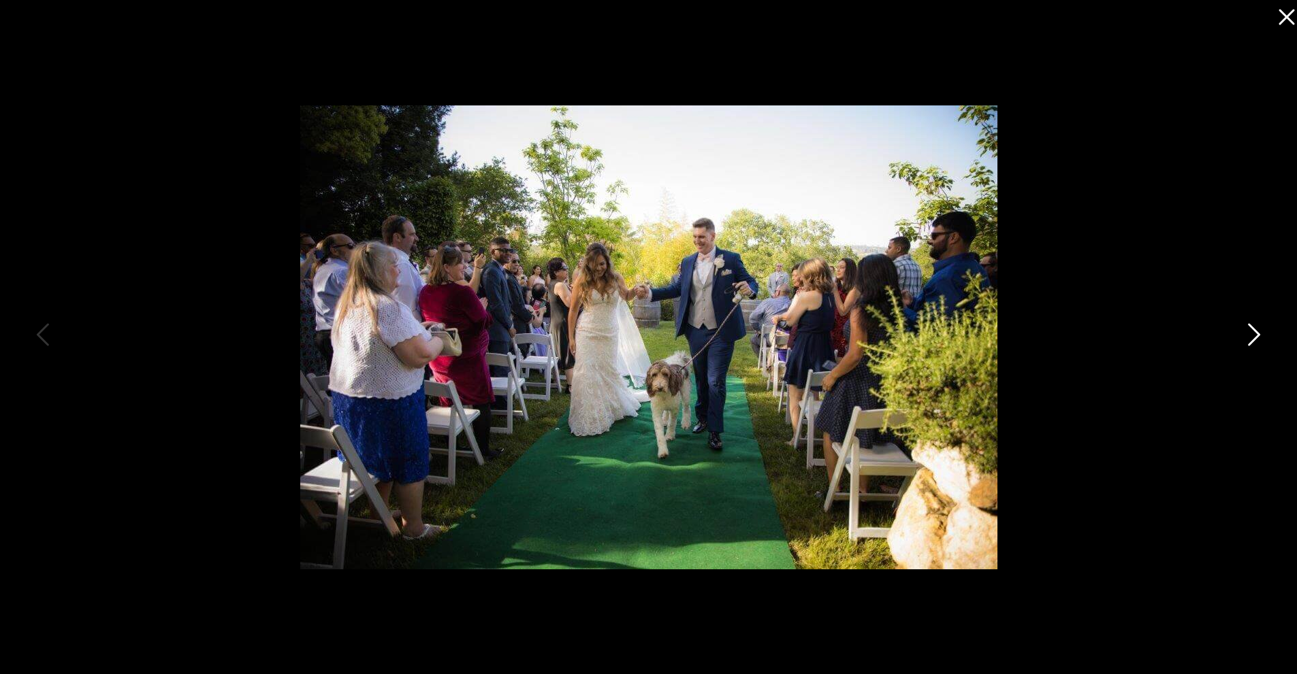
click at [1247, 338] on icon at bounding box center [1252, 338] width 34 height 41
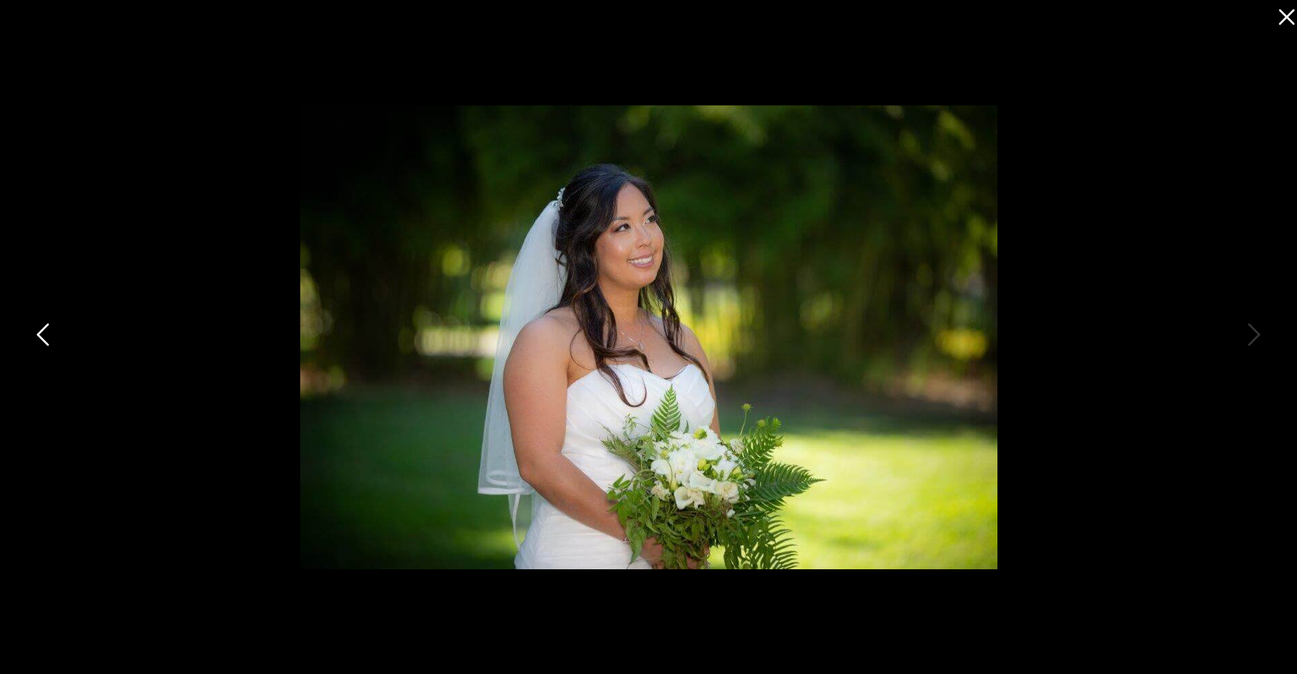
click at [29, 338] on icon at bounding box center [44, 338] width 34 height 41
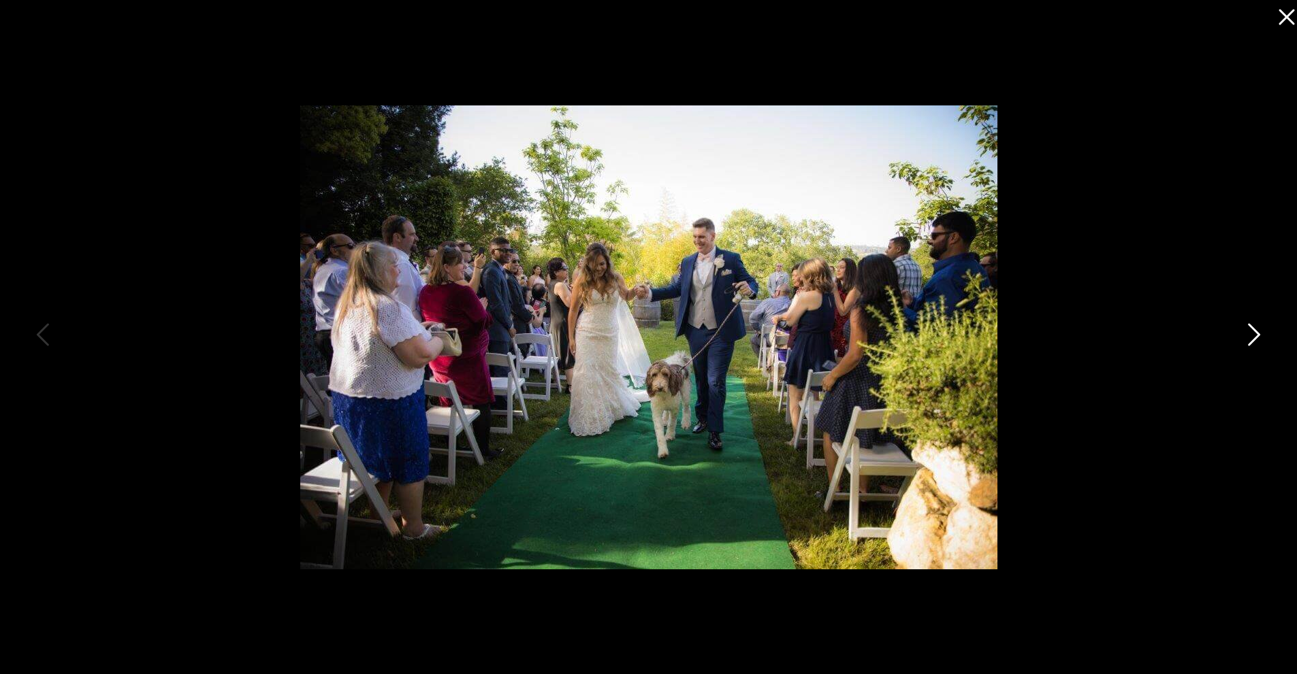
click at [1248, 331] on icon at bounding box center [1252, 338] width 34 height 41
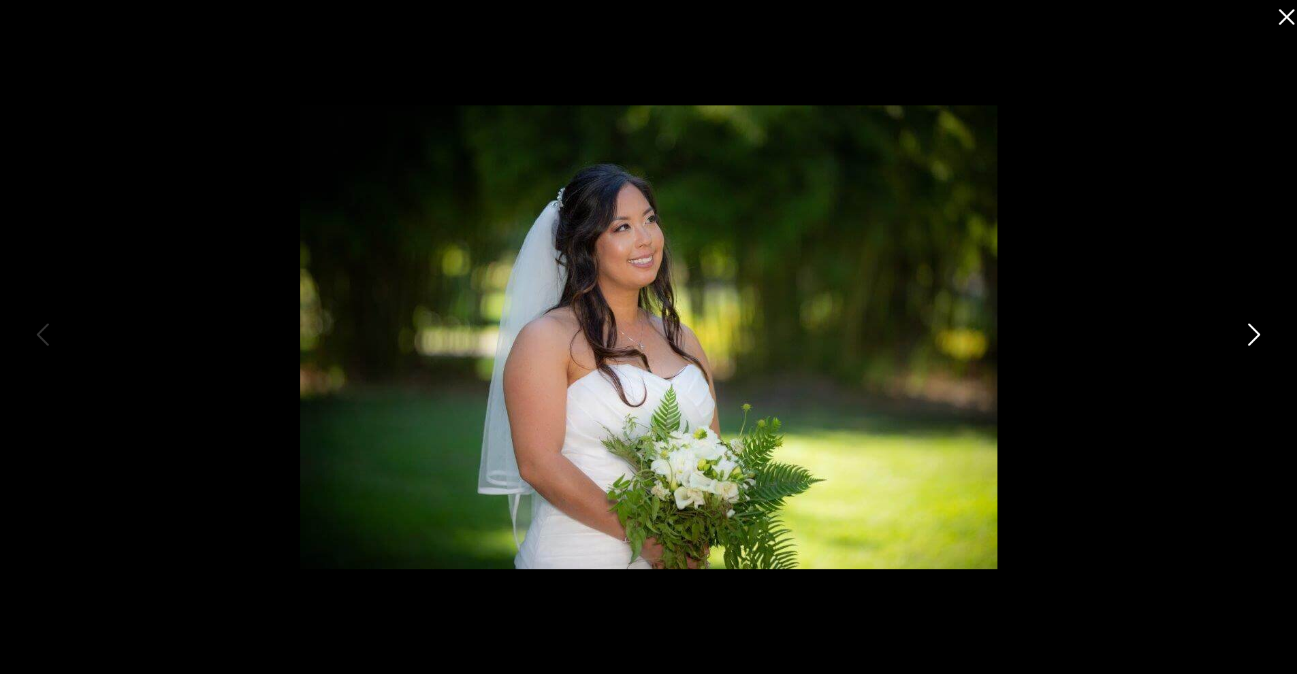
click at [1248, 331] on icon at bounding box center [1252, 338] width 34 height 41
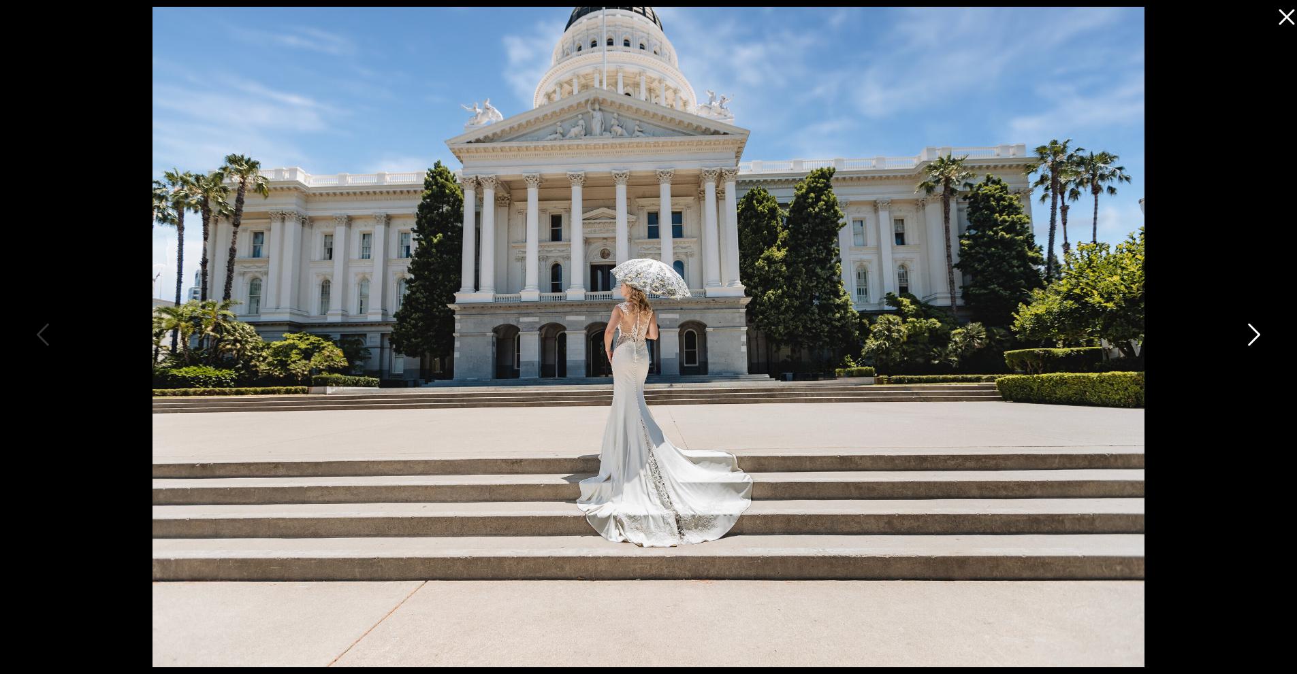
click at [1249, 331] on icon at bounding box center [1252, 338] width 34 height 41
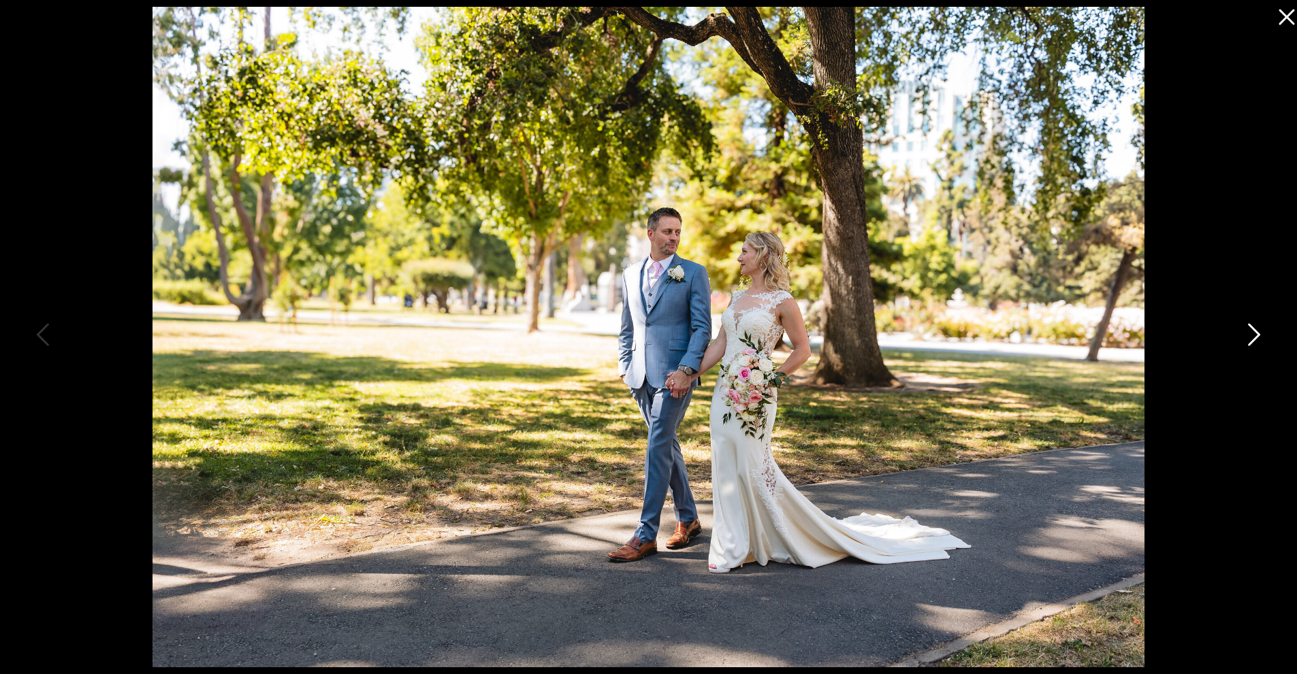
click at [1250, 343] on icon at bounding box center [1254, 334] width 12 height 22
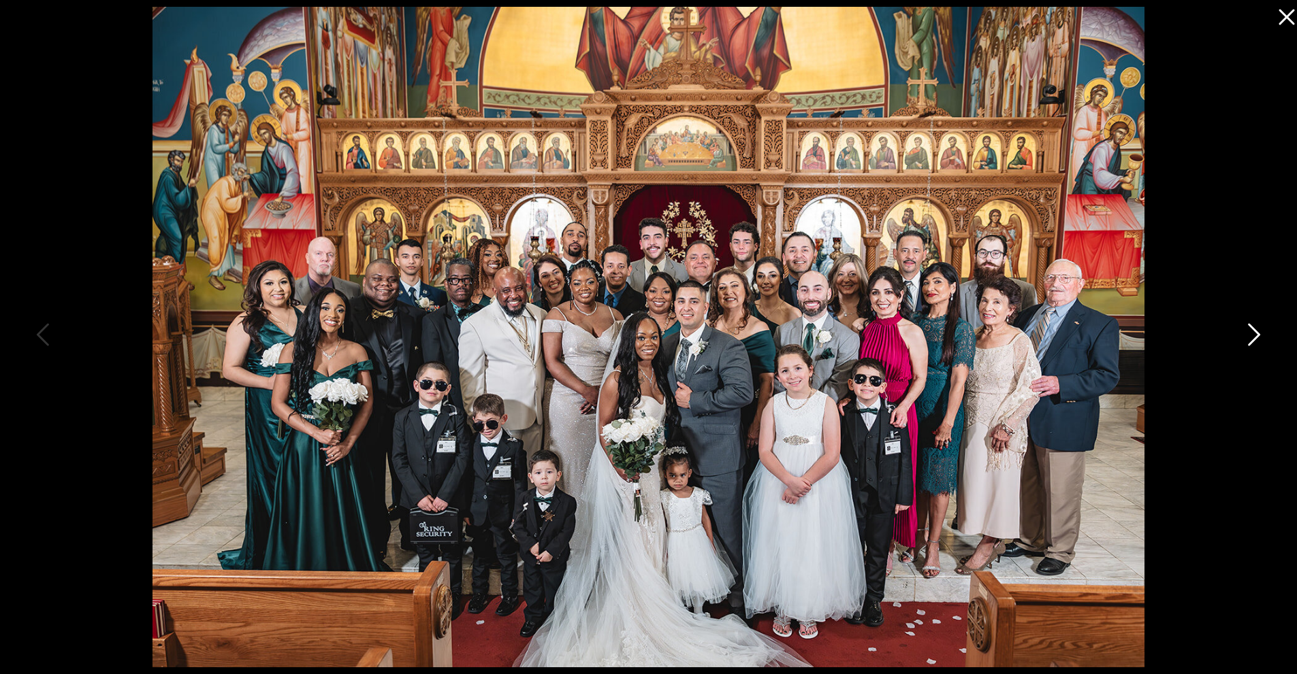
click at [1250, 343] on icon at bounding box center [1254, 334] width 12 height 22
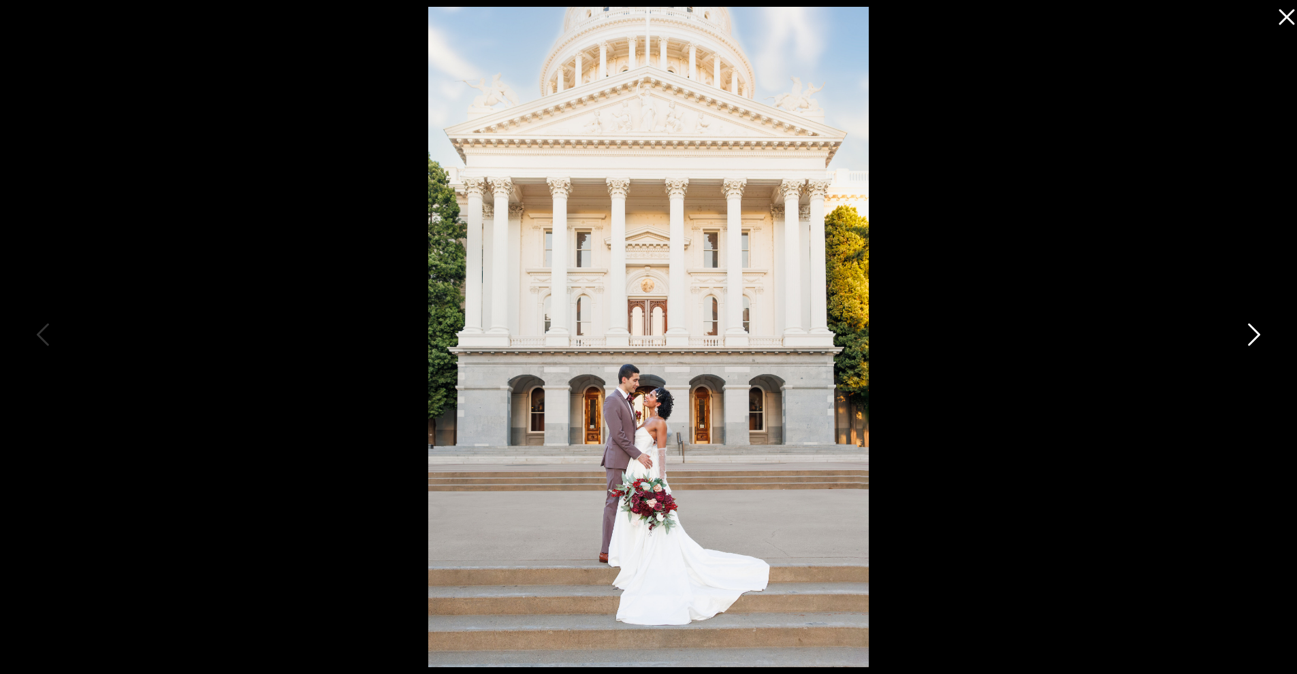
click at [1252, 343] on icon at bounding box center [1252, 338] width 34 height 41
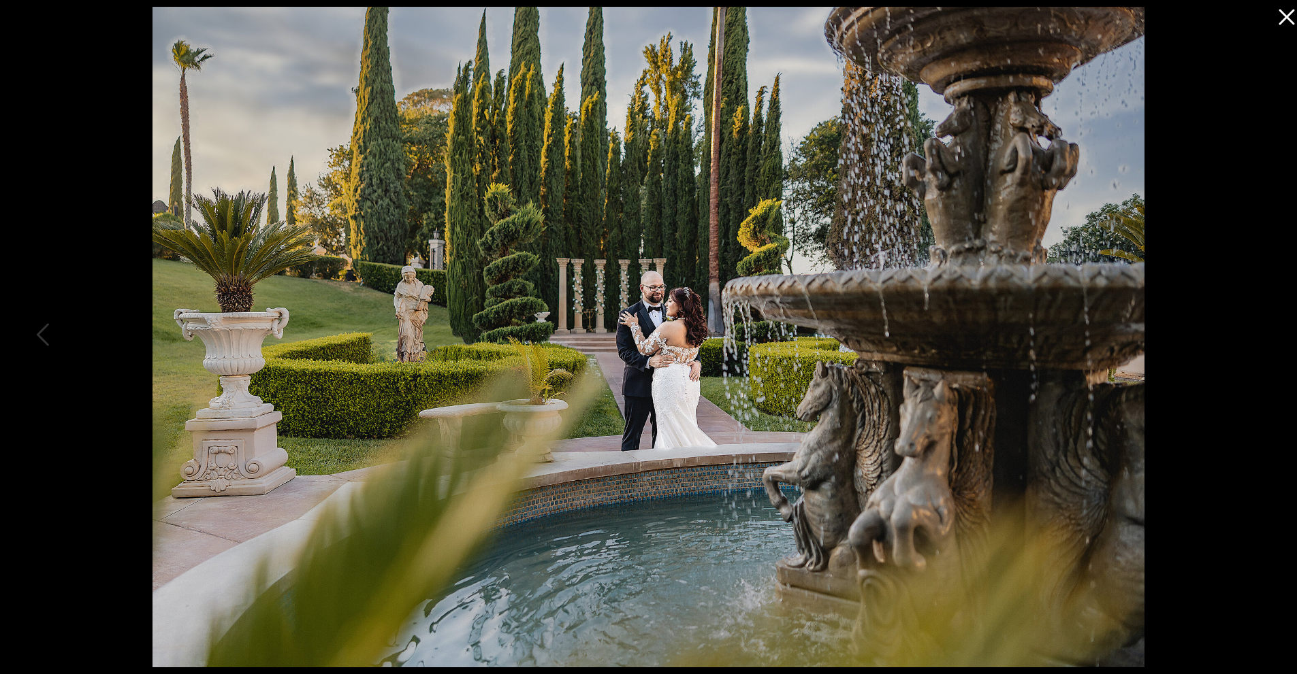
click at [1252, 343] on div at bounding box center [648, 337] width 1297 height 674
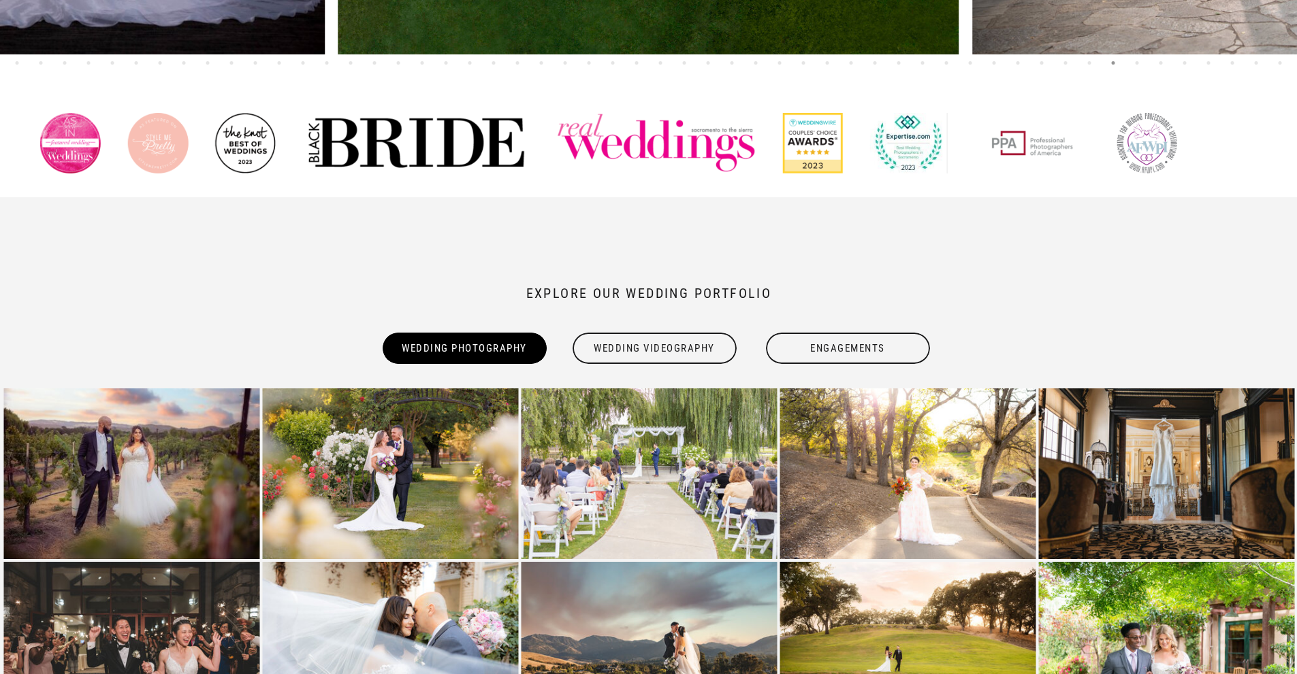
scroll to position [817, 0]
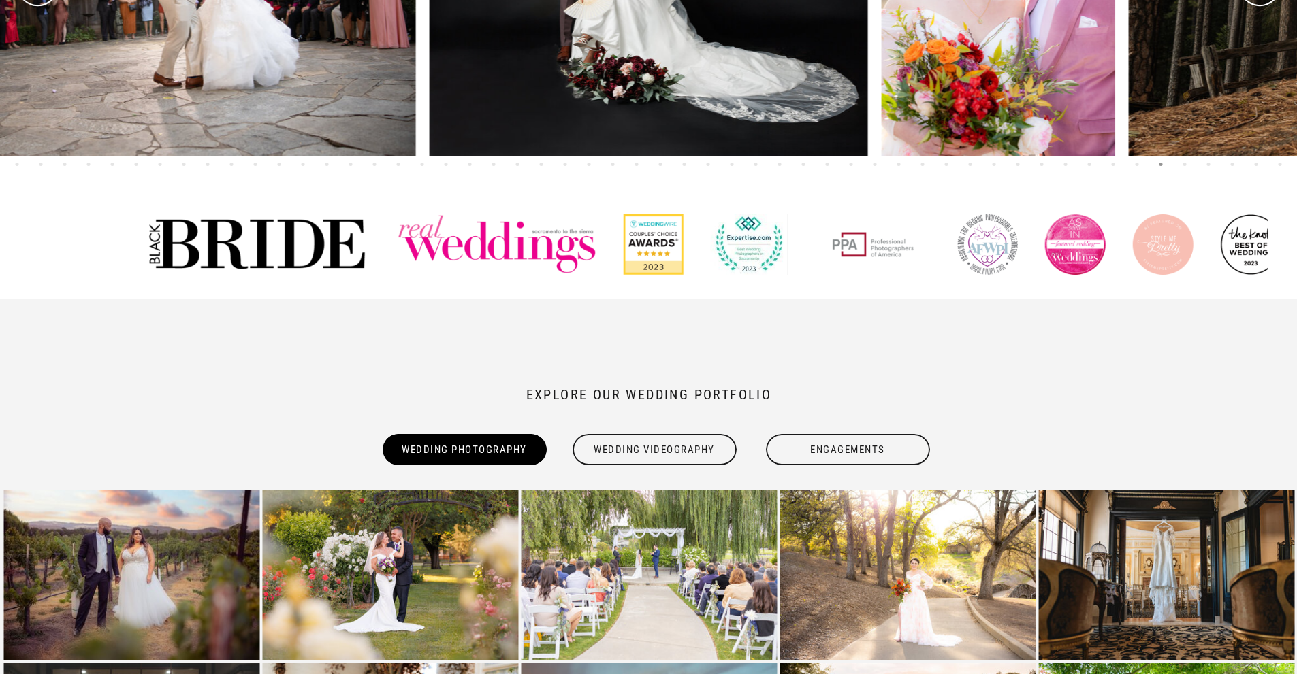
click at [838, 446] on div "Engagements" at bounding box center [847, 449] width 167 height 31
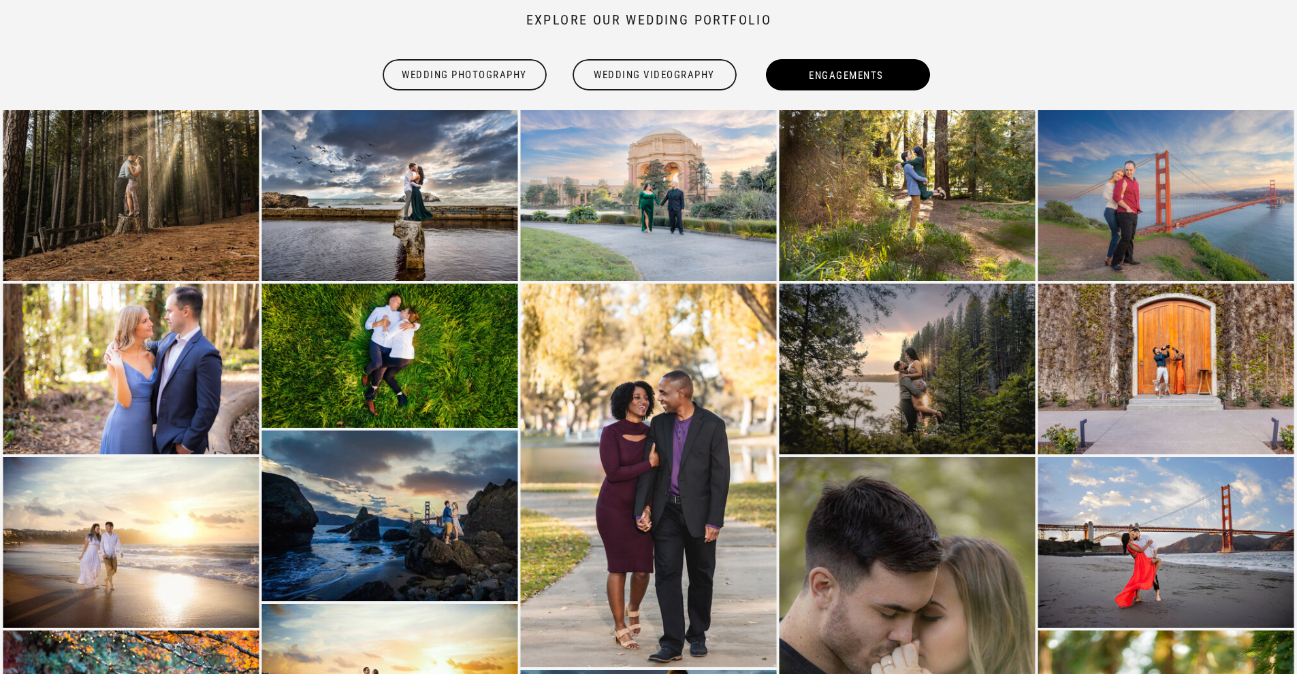
scroll to position [1225, 0]
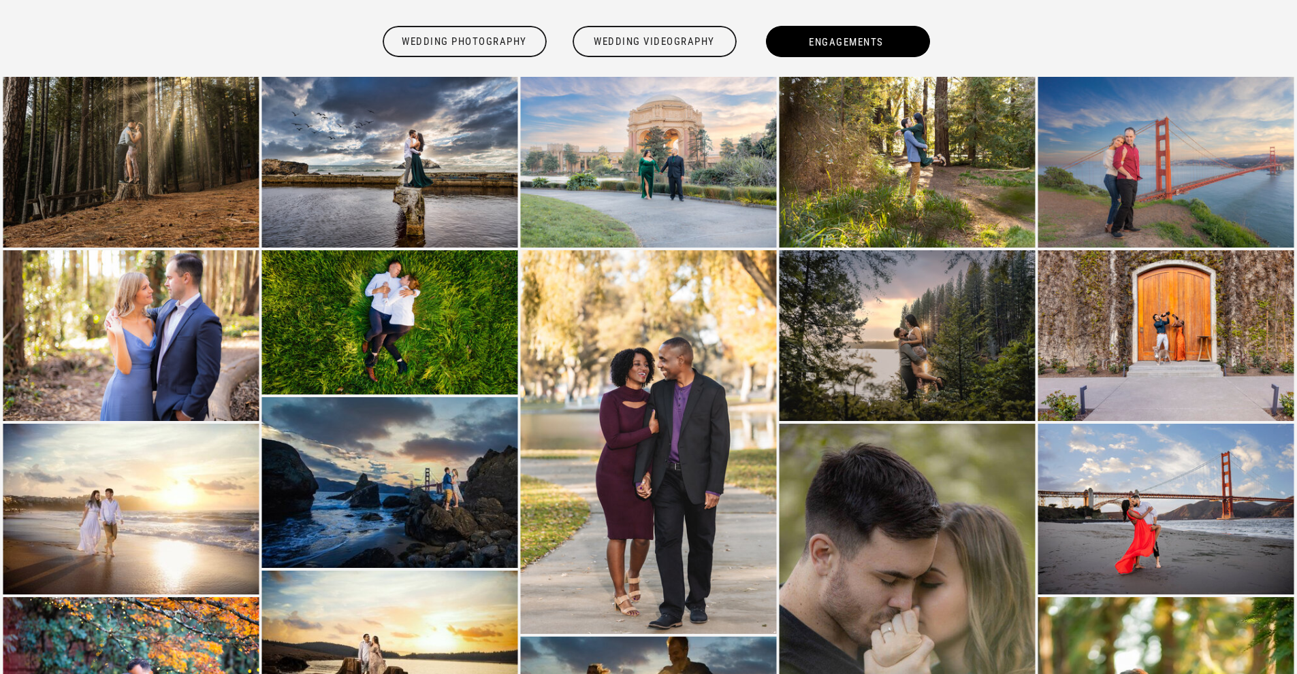
click at [174, 157] on img at bounding box center [131, 162] width 256 height 171
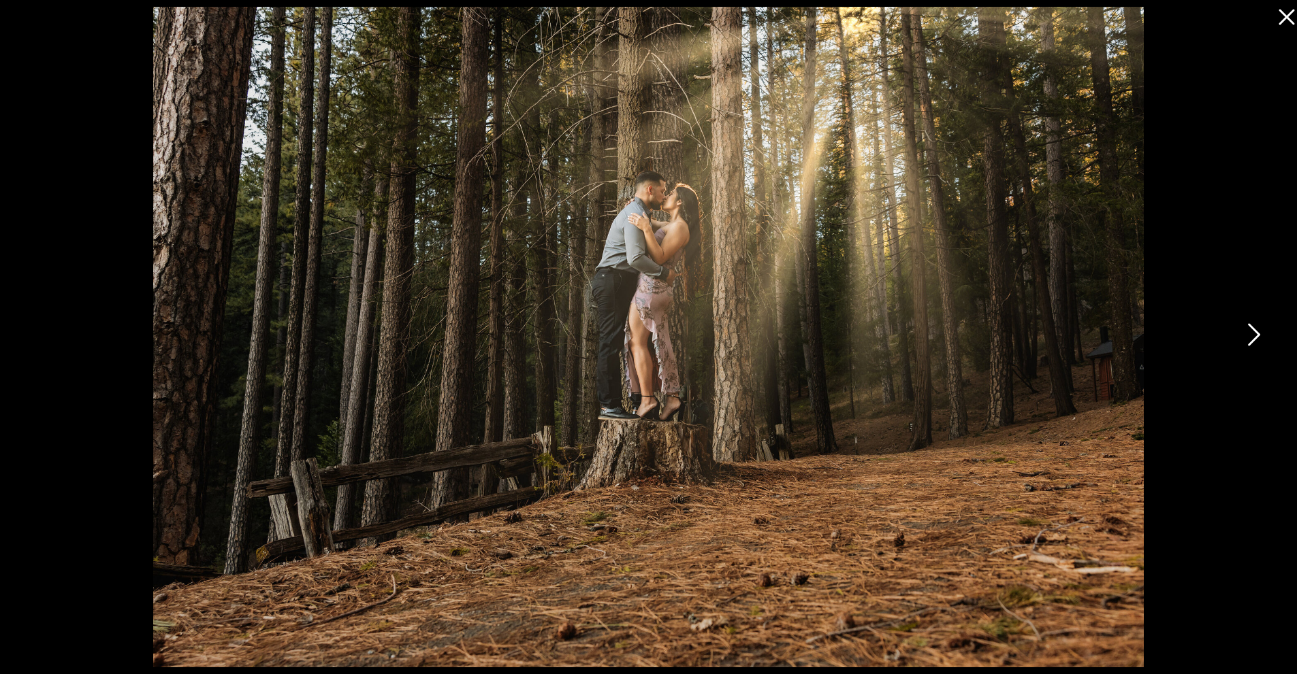
click at [1249, 332] on icon at bounding box center [1252, 338] width 34 height 41
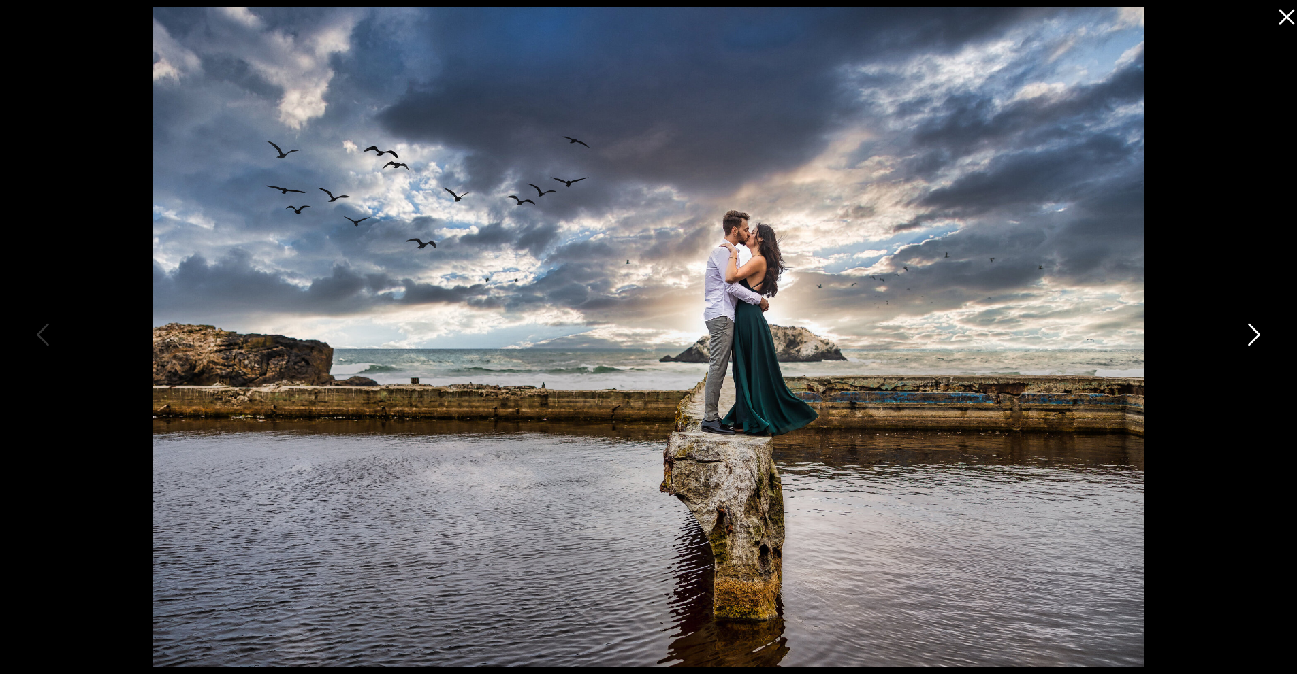
click at [1249, 332] on icon at bounding box center [1252, 338] width 34 height 41
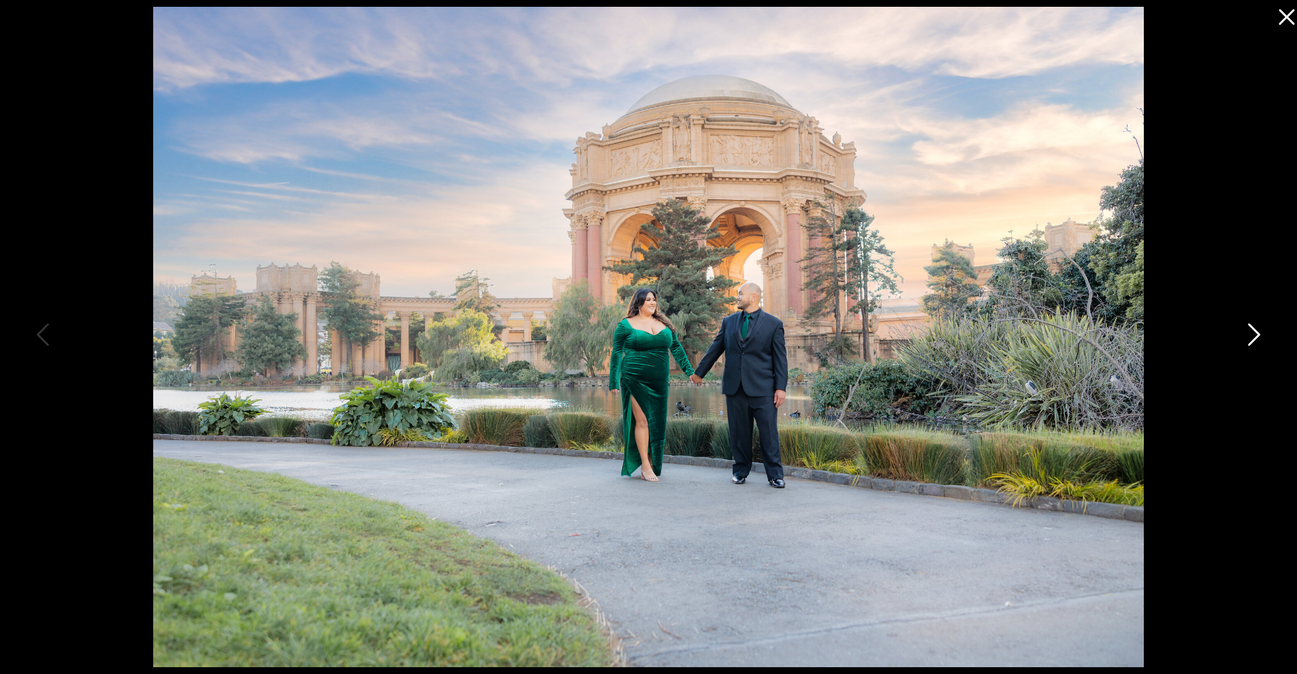
click at [1249, 332] on icon at bounding box center [1252, 338] width 34 height 41
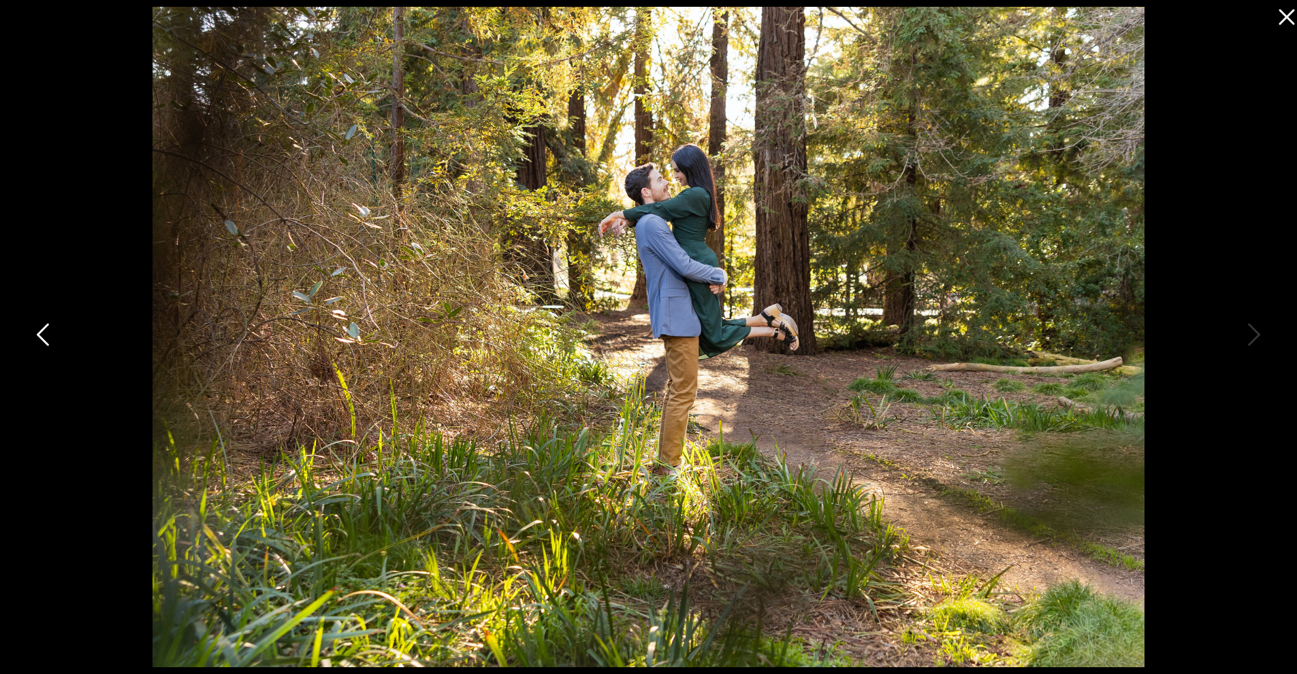
click at [31, 341] on icon at bounding box center [44, 338] width 34 height 41
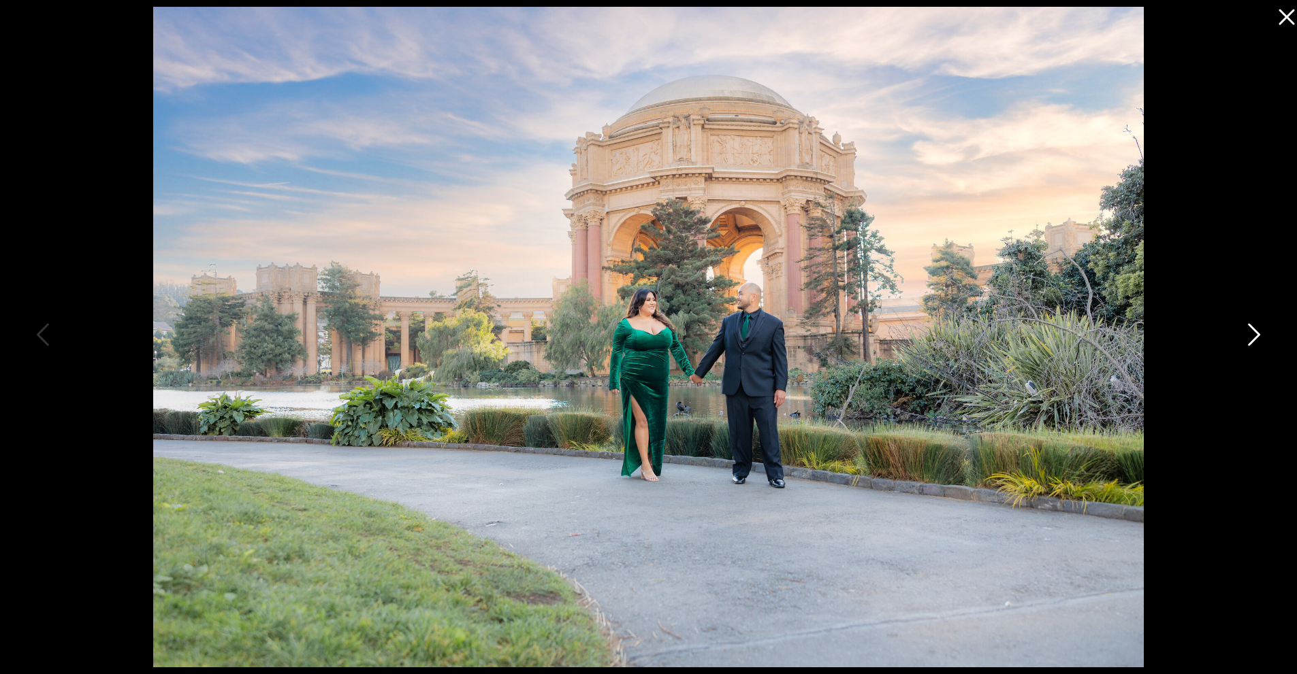
click at [1253, 339] on icon at bounding box center [1254, 334] width 12 height 22
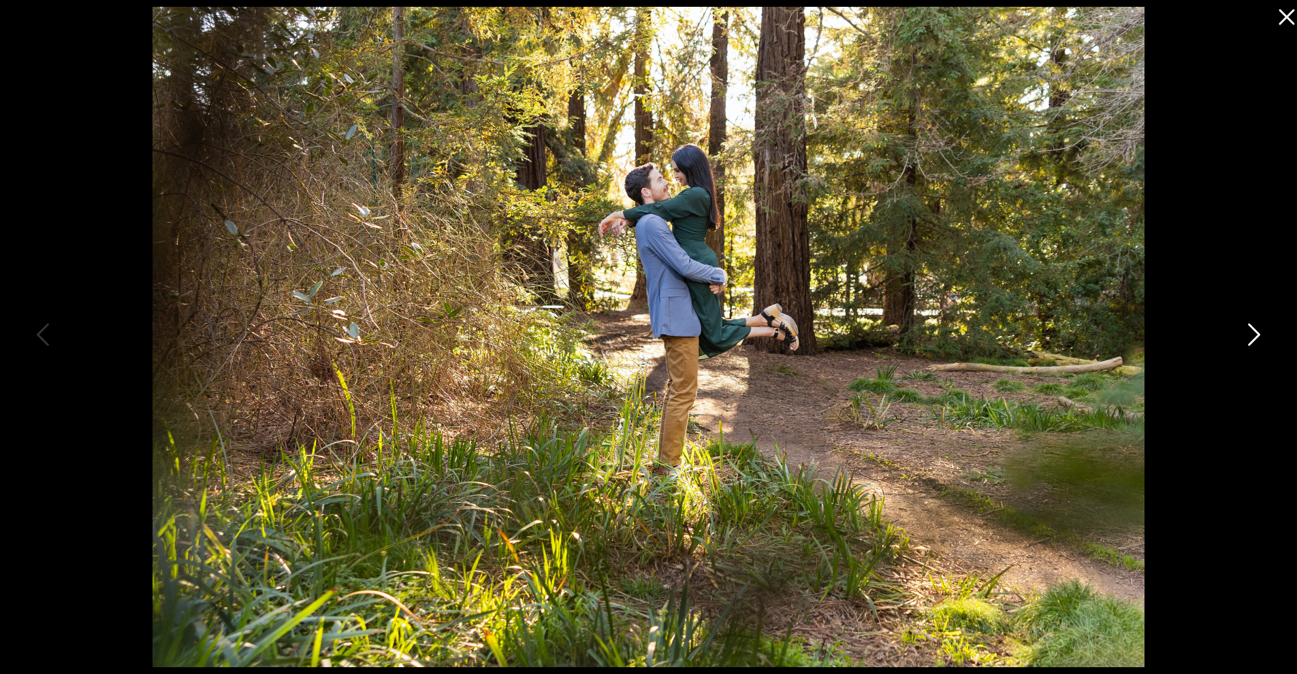
click at [1254, 339] on icon at bounding box center [1254, 334] width 12 height 22
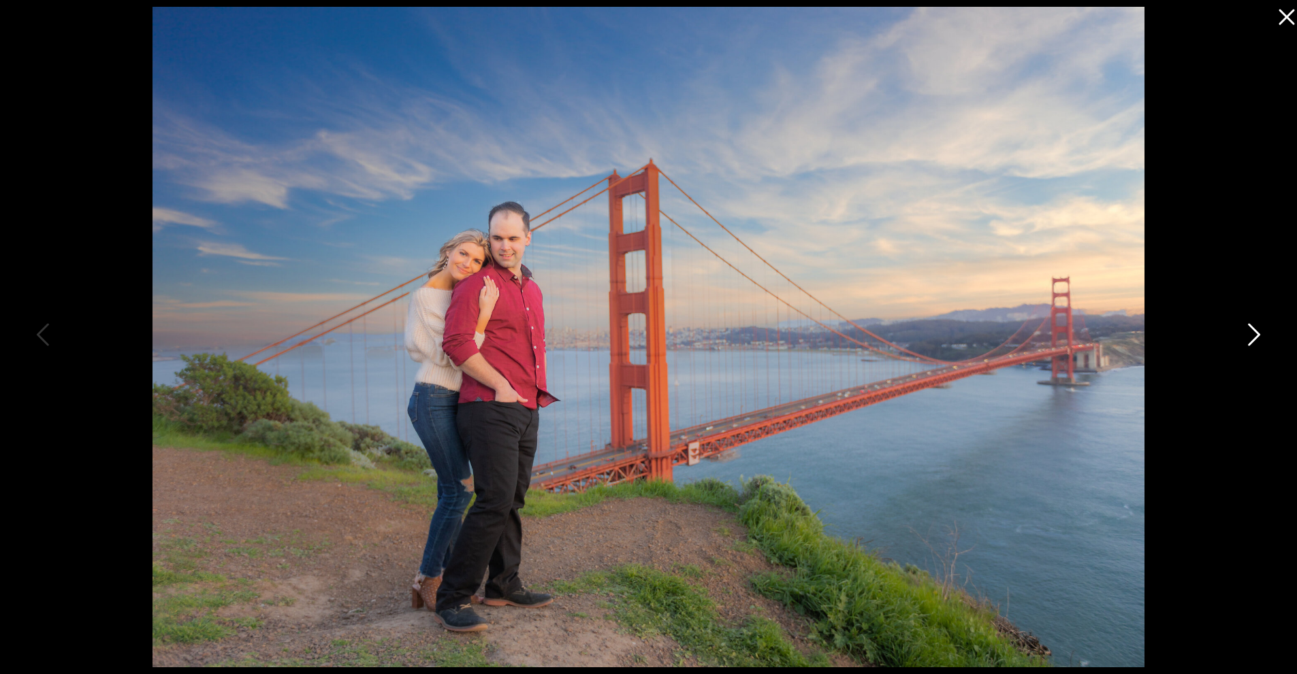
click at [1254, 339] on icon at bounding box center [1254, 334] width 12 height 22
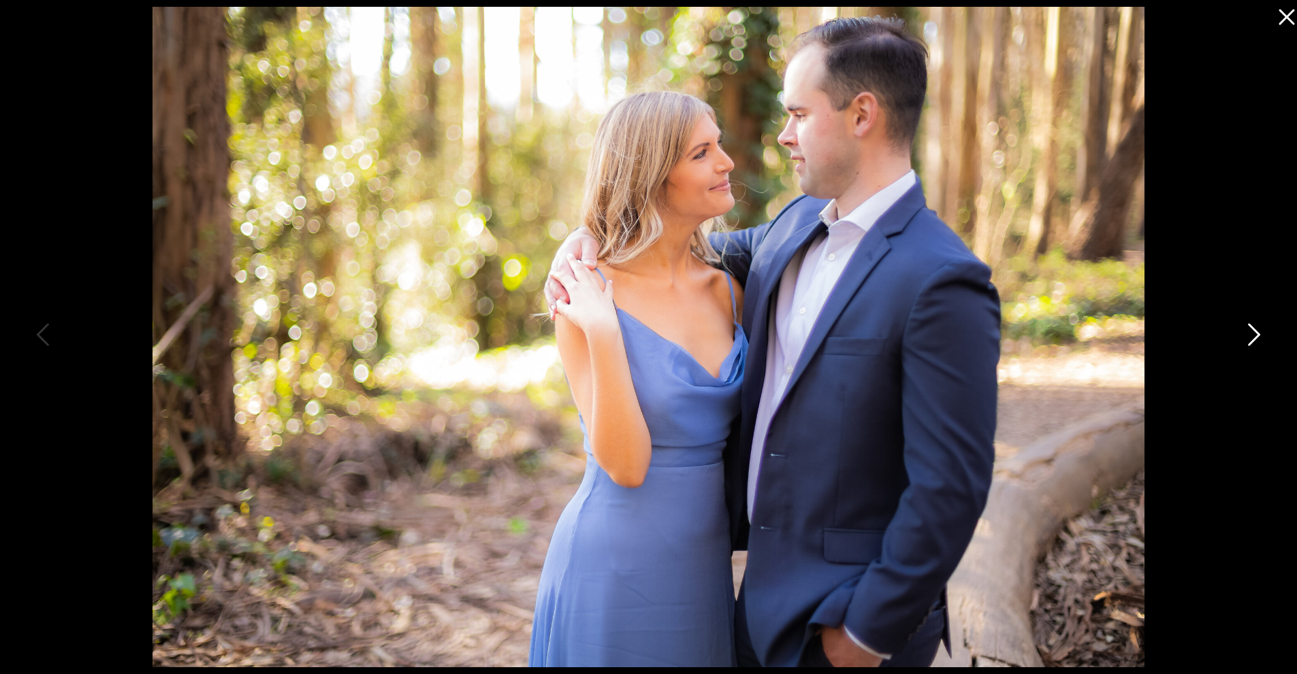
click at [1254, 339] on icon at bounding box center [1254, 334] width 12 height 22
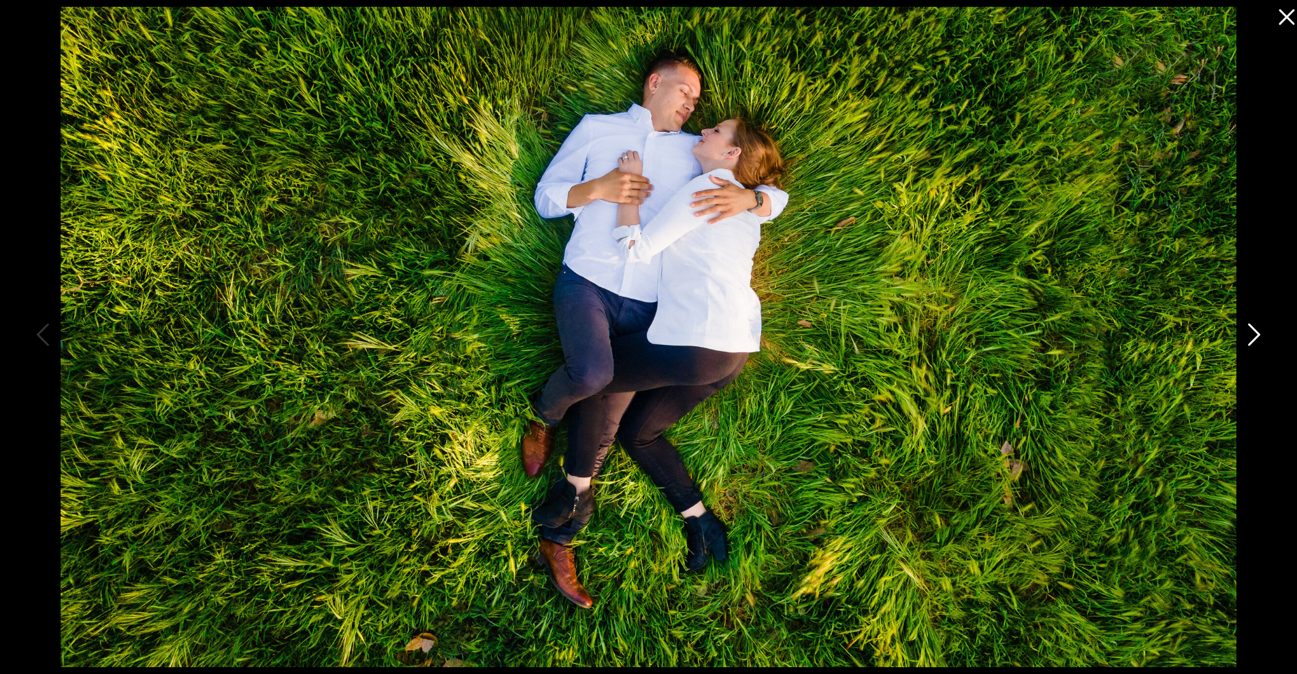
click at [1254, 339] on icon at bounding box center [1254, 334] width 12 height 22
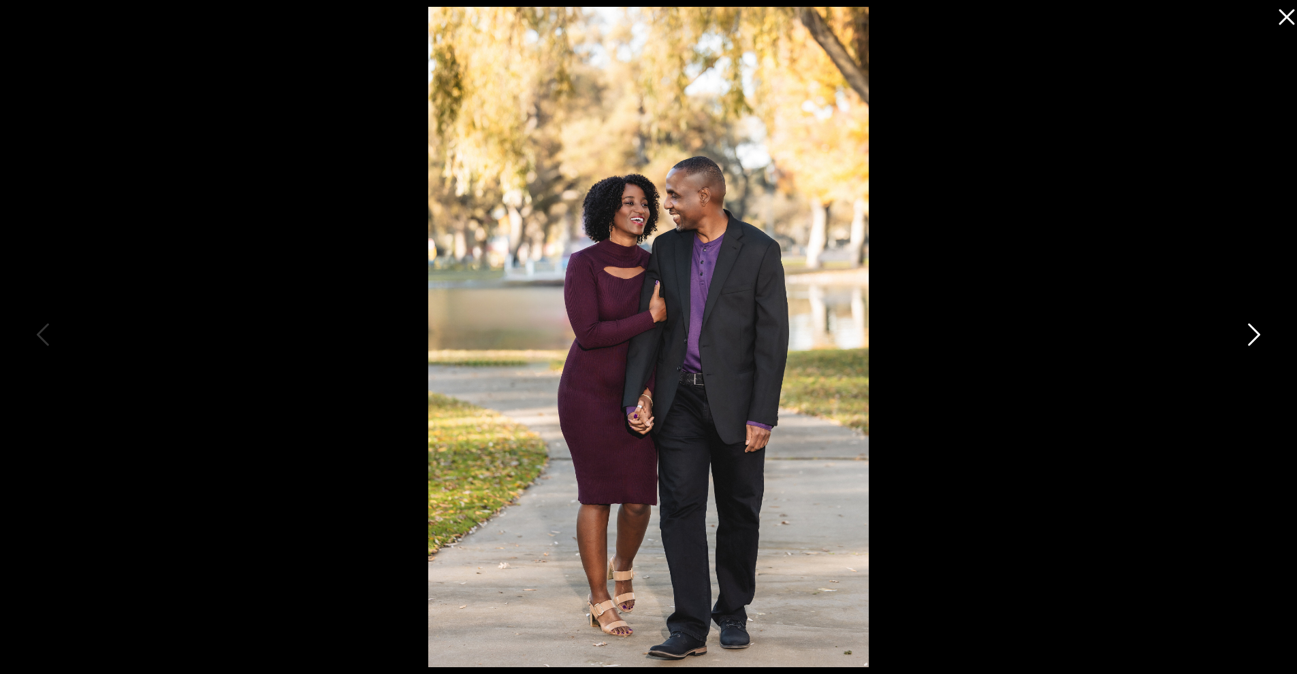
click at [1254, 339] on icon at bounding box center [1254, 334] width 12 height 22
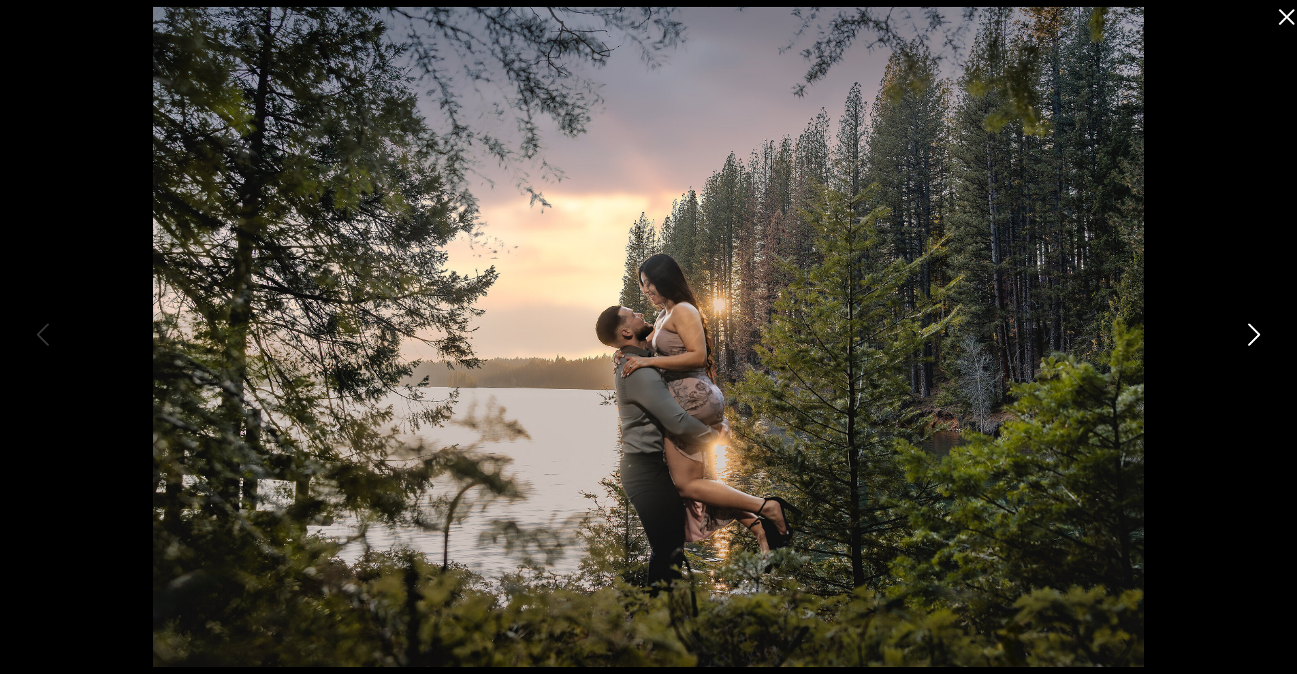
click at [1254, 339] on icon at bounding box center [1254, 334] width 12 height 22
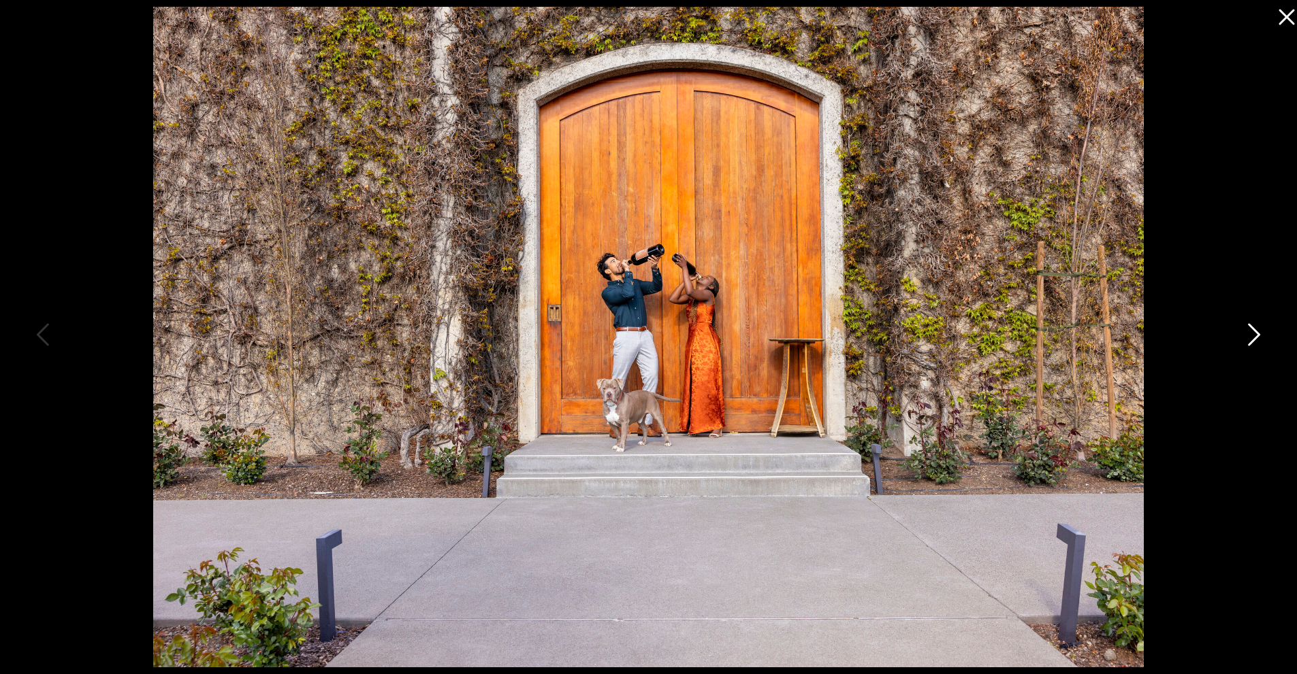
click at [1254, 339] on icon at bounding box center [1254, 334] width 12 height 22
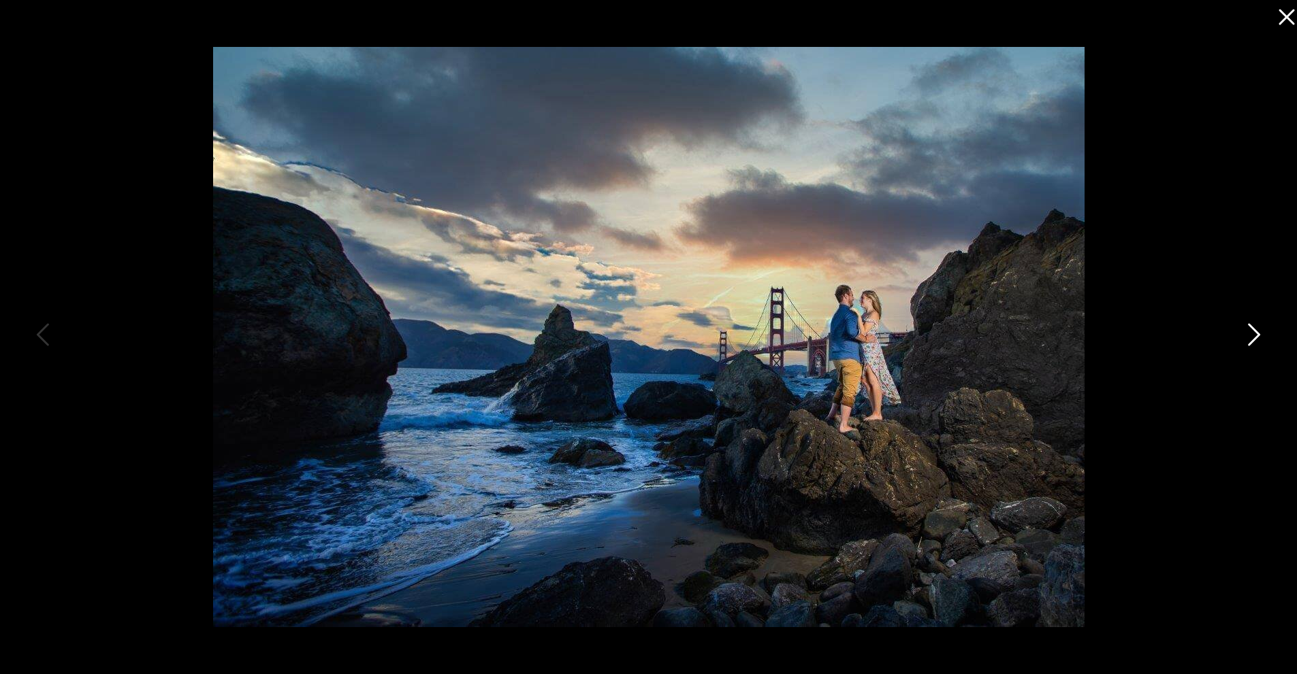
click at [1254, 339] on icon at bounding box center [1254, 334] width 12 height 22
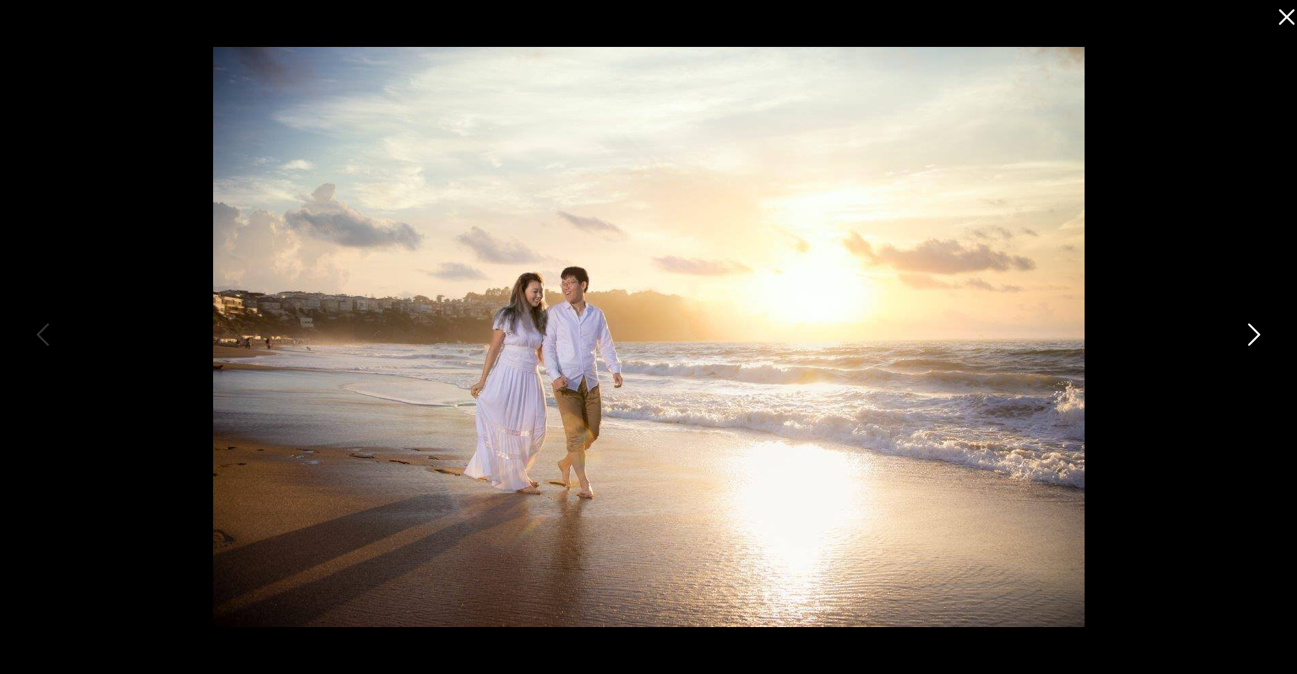
click at [1256, 341] on icon at bounding box center [1252, 338] width 34 height 41
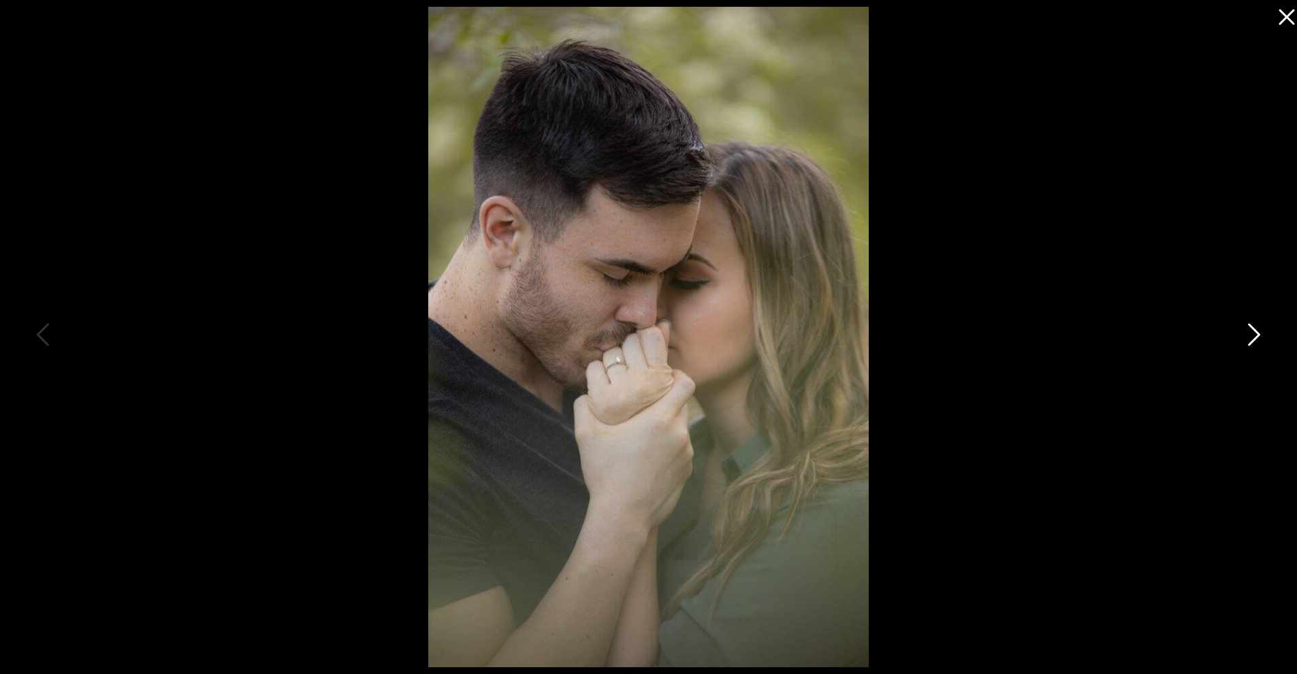
click at [1256, 341] on icon at bounding box center [1252, 338] width 34 height 41
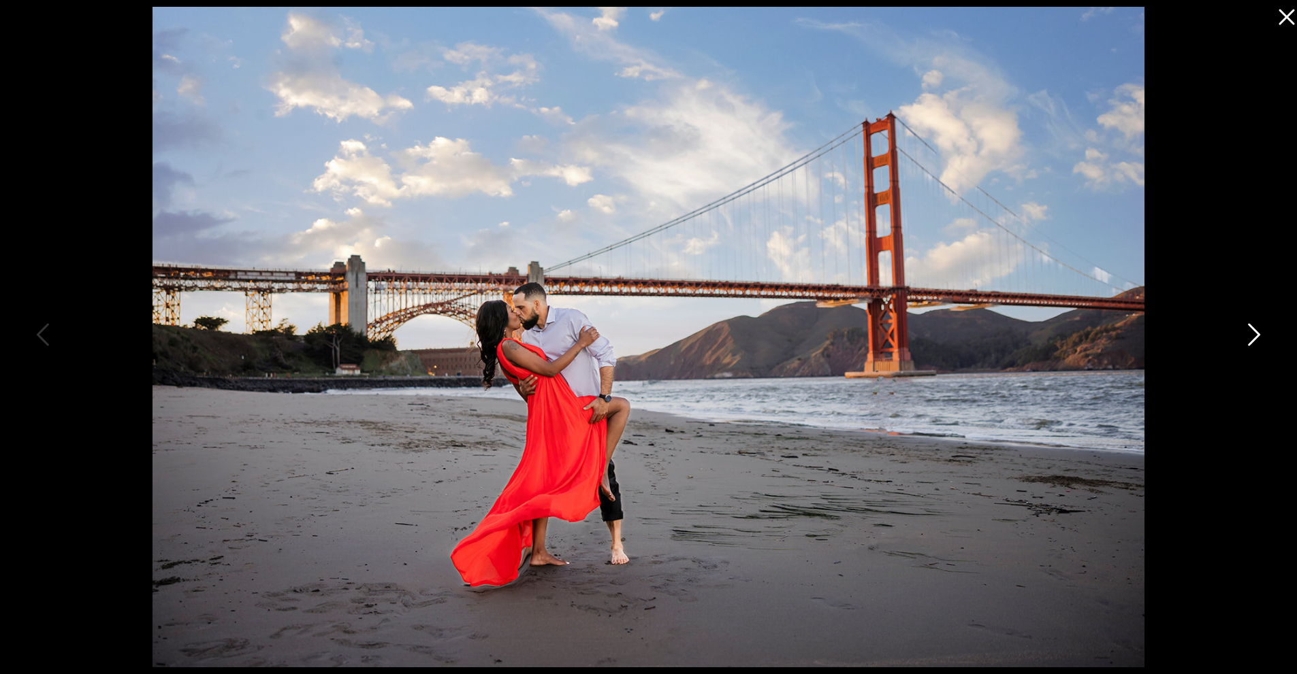
click at [1256, 341] on icon at bounding box center [1252, 338] width 34 height 41
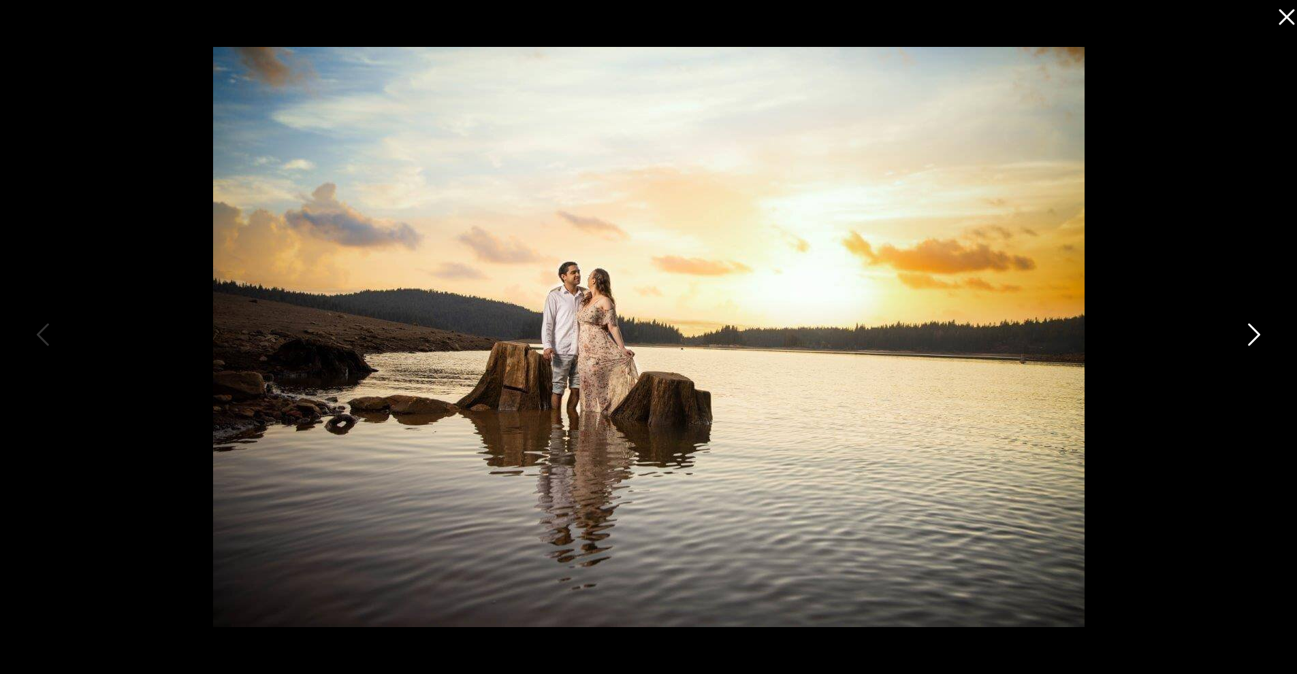
click at [1256, 341] on icon at bounding box center [1252, 338] width 34 height 41
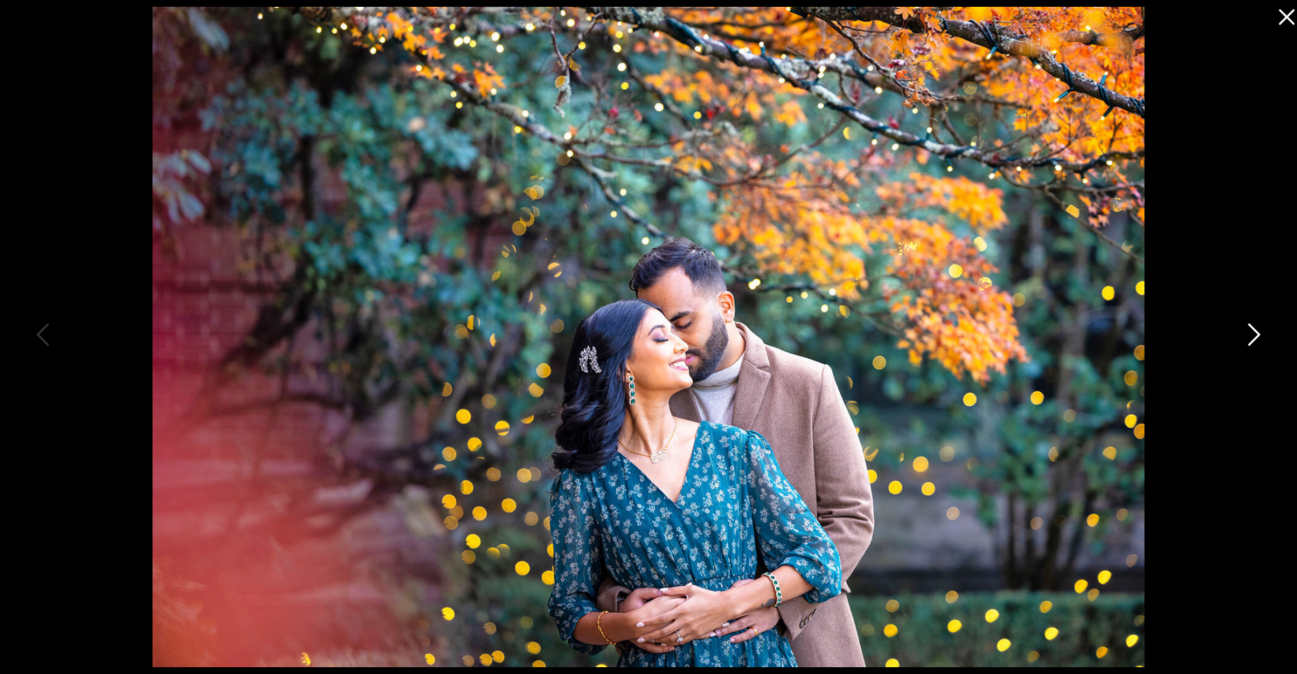
click at [1252, 348] on icon at bounding box center [1252, 338] width 34 height 41
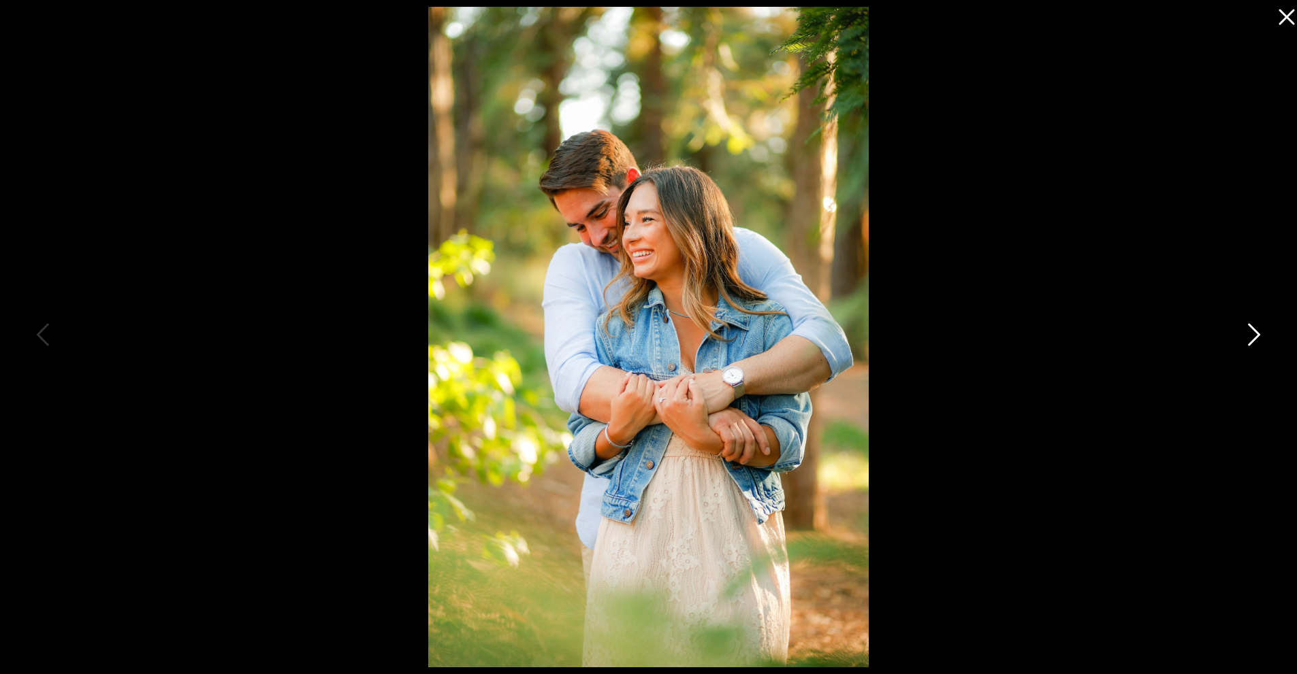
click at [1252, 331] on icon at bounding box center [1252, 338] width 34 height 41
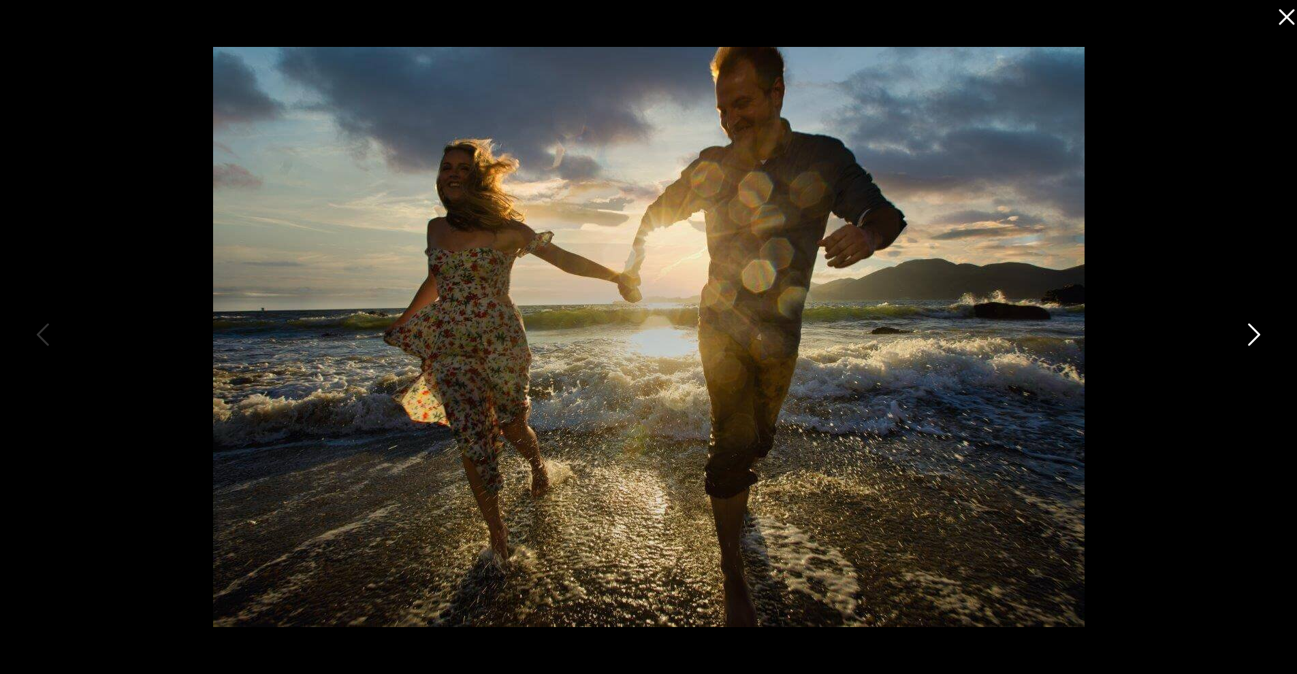
click at [1252, 331] on icon at bounding box center [1252, 338] width 34 height 41
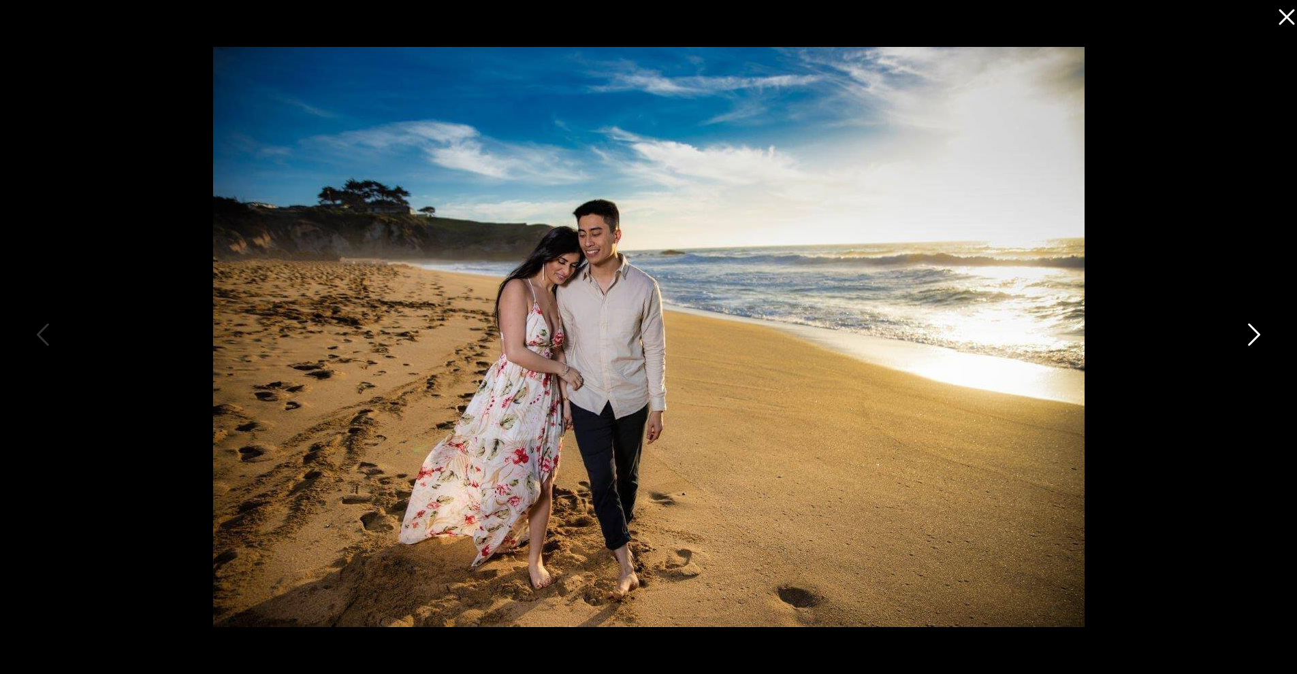
click at [1252, 331] on icon at bounding box center [1252, 338] width 34 height 41
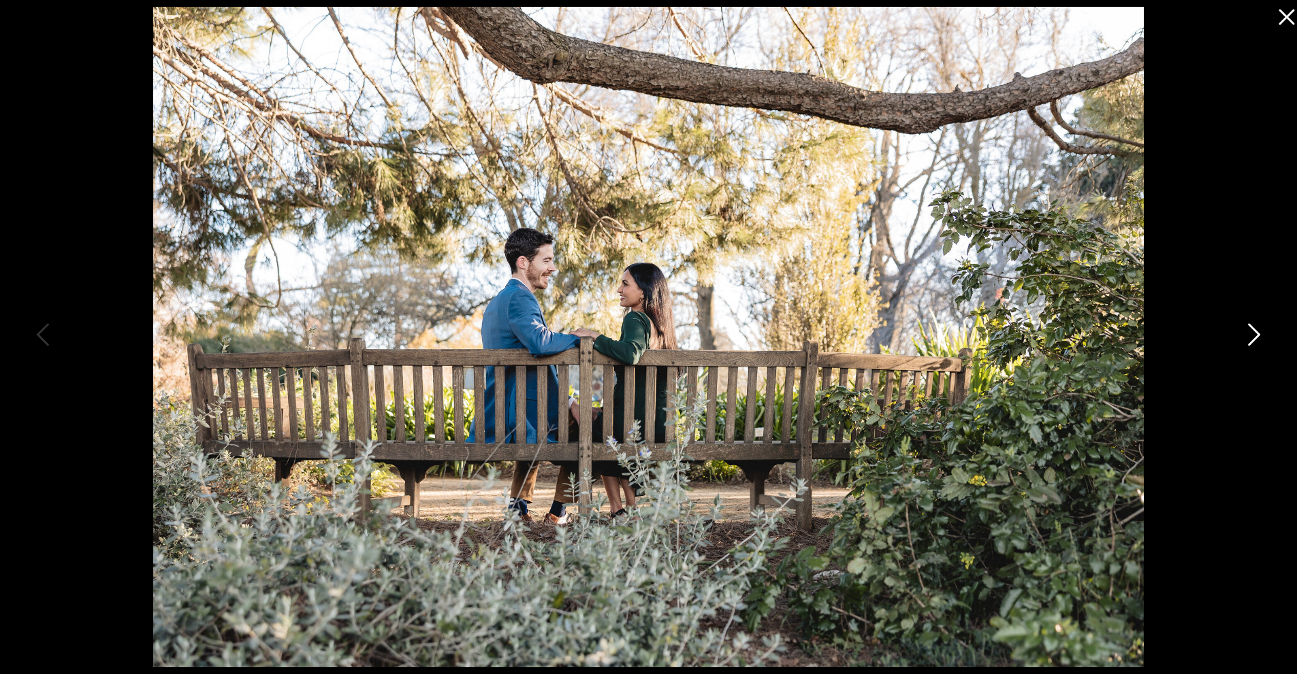
click at [1252, 331] on icon at bounding box center [1252, 338] width 34 height 41
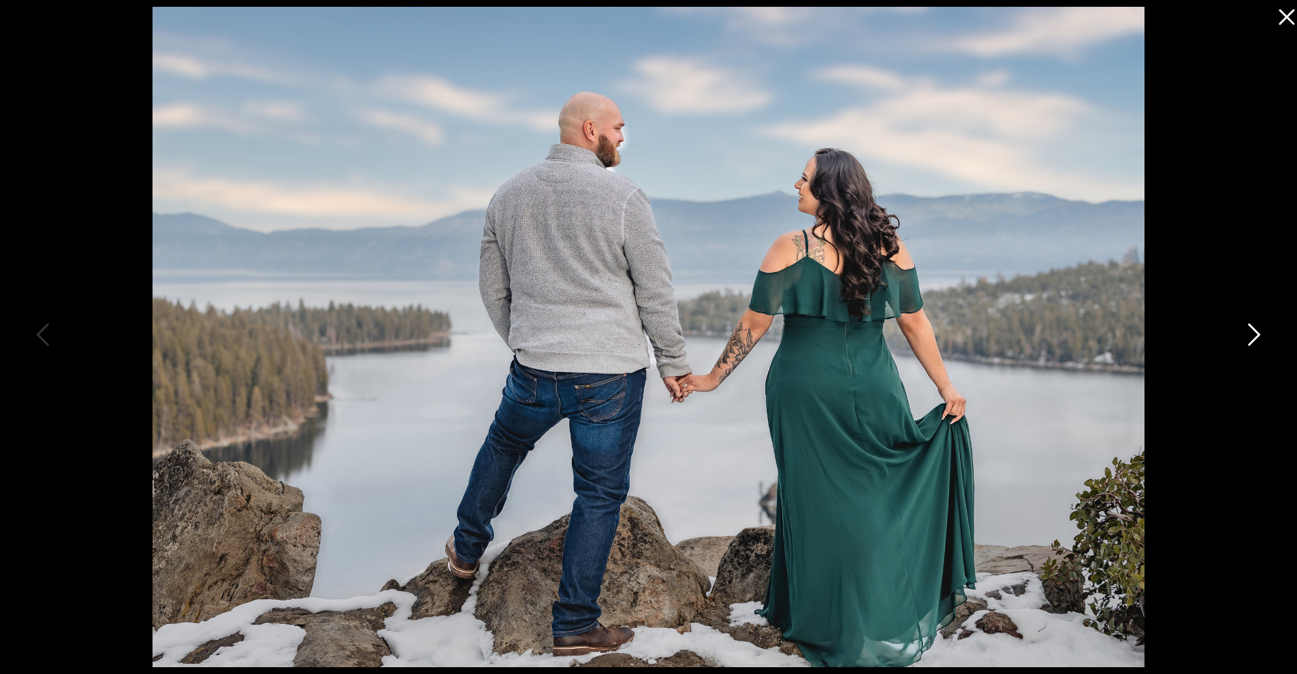
click at [1252, 331] on icon at bounding box center [1252, 338] width 34 height 41
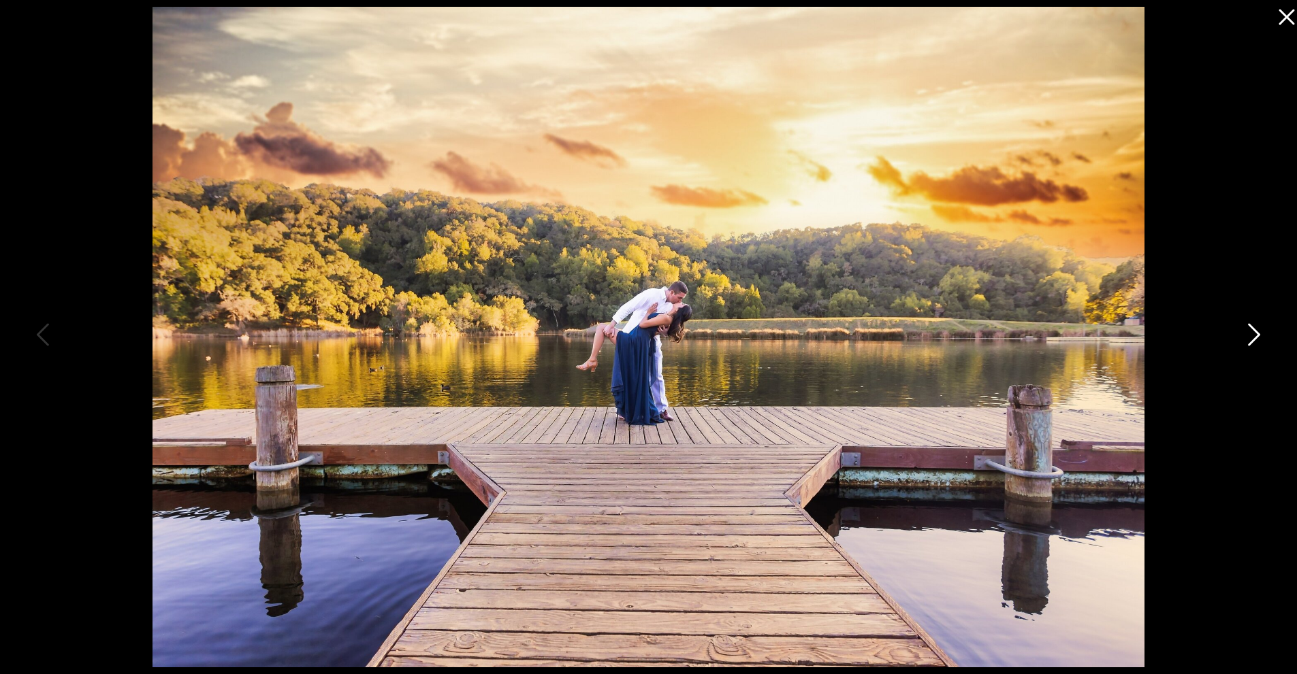
click at [1252, 331] on icon at bounding box center [1252, 338] width 34 height 41
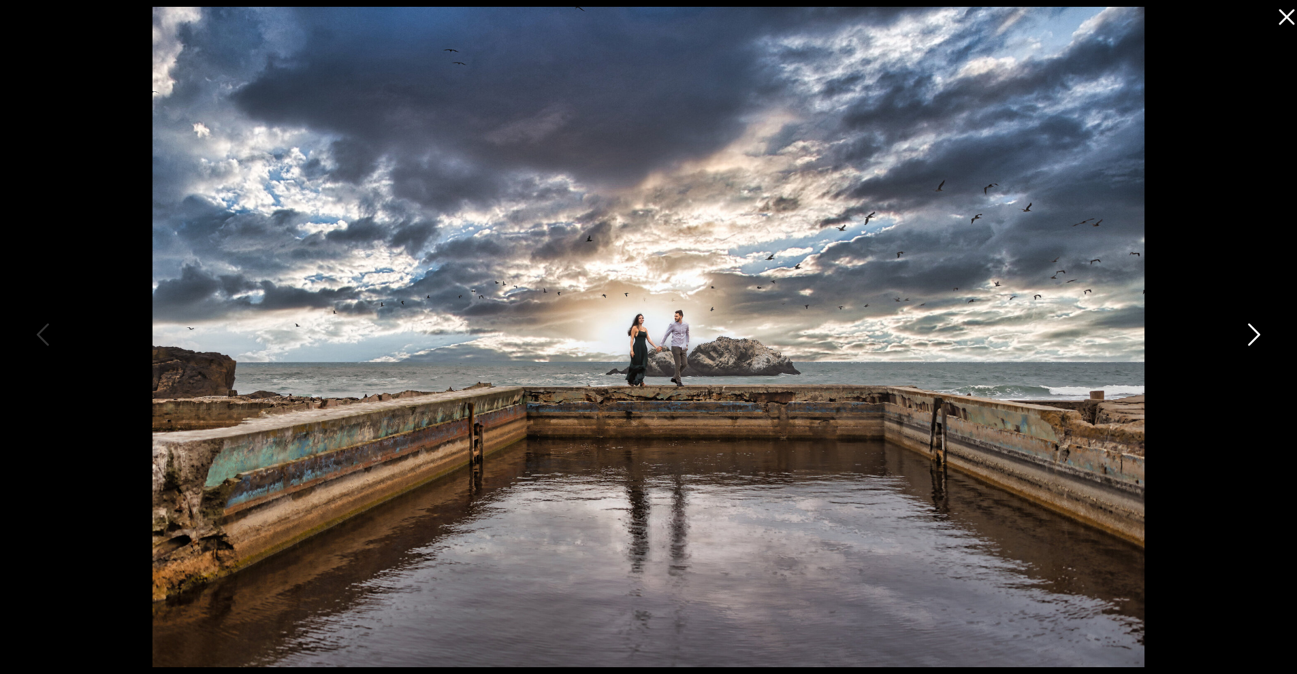
click at [1252, 331] on icon at bounding box center [1252, 338] width 34 height 41
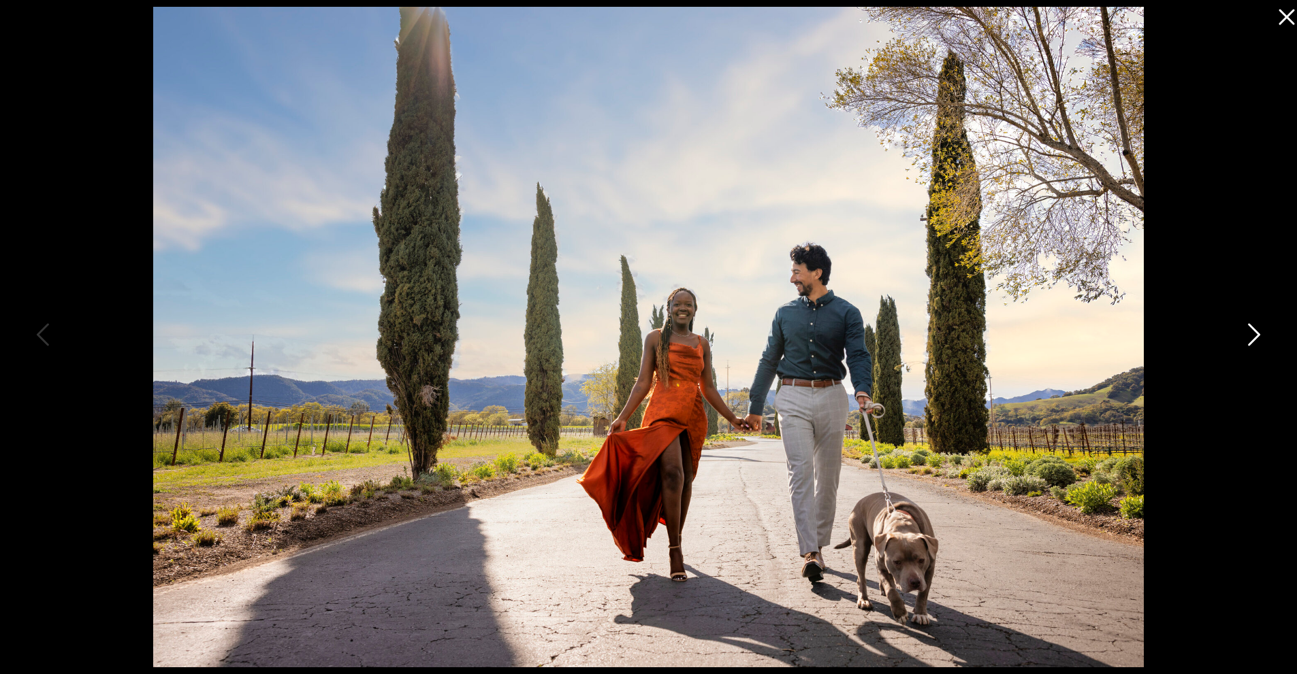
click at [1252, 331] on icon at bounding box center [1252, 338] width 34 height 41
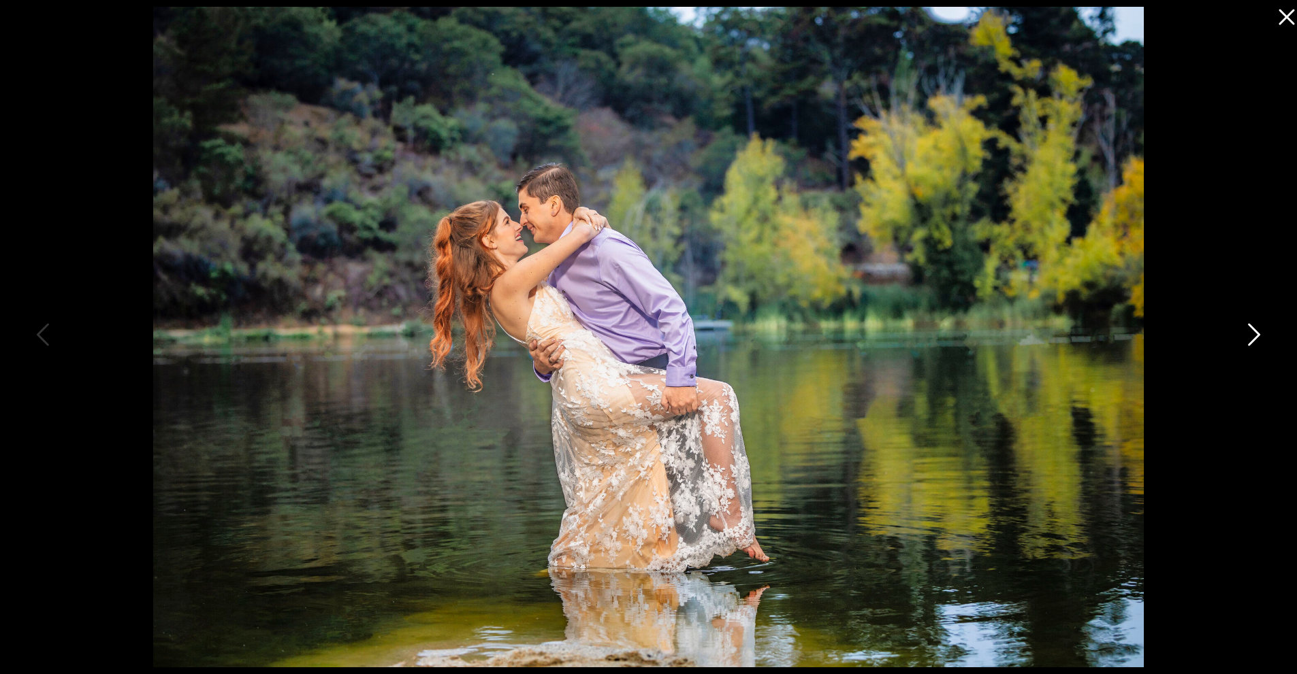
click at [1252, 331] on icon at bounding box center [1252, 338] width 34 height 41
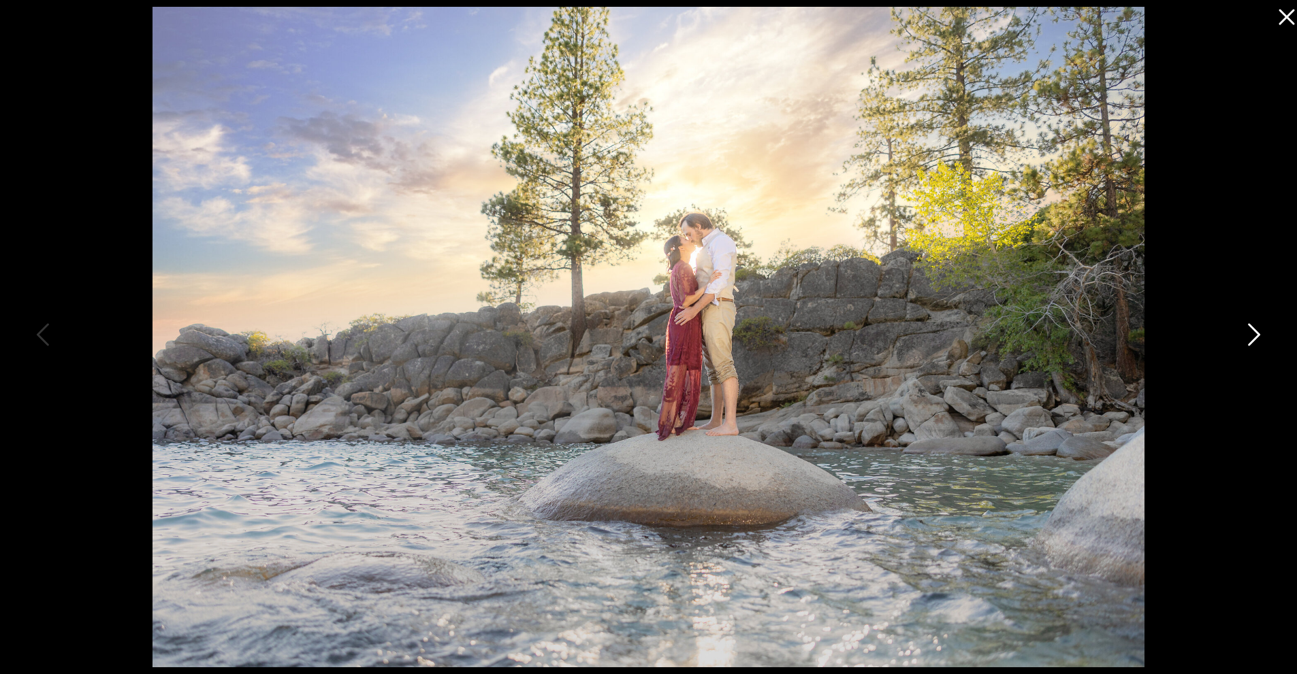
click at [1252, 331] on icon at bounding box center [1252, 338] width 34 height 41
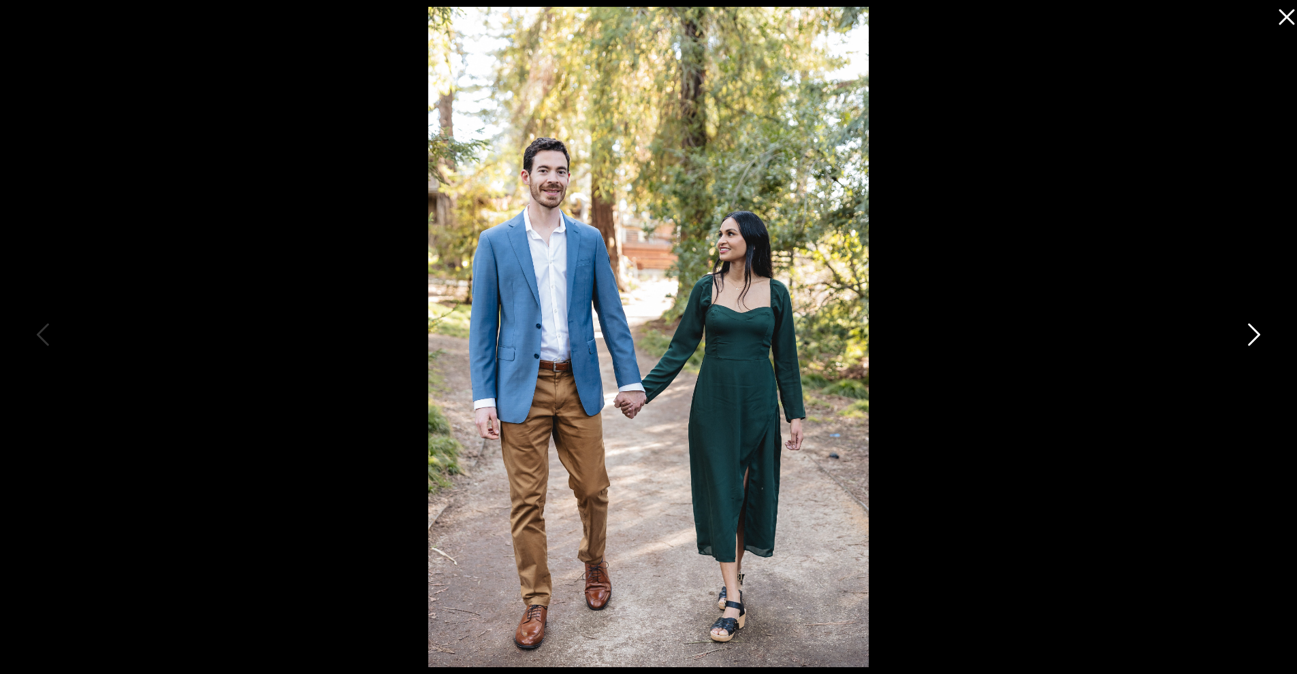
click at [1252, 331] on icon at bounding box center [1252, 338] width 34 height 41
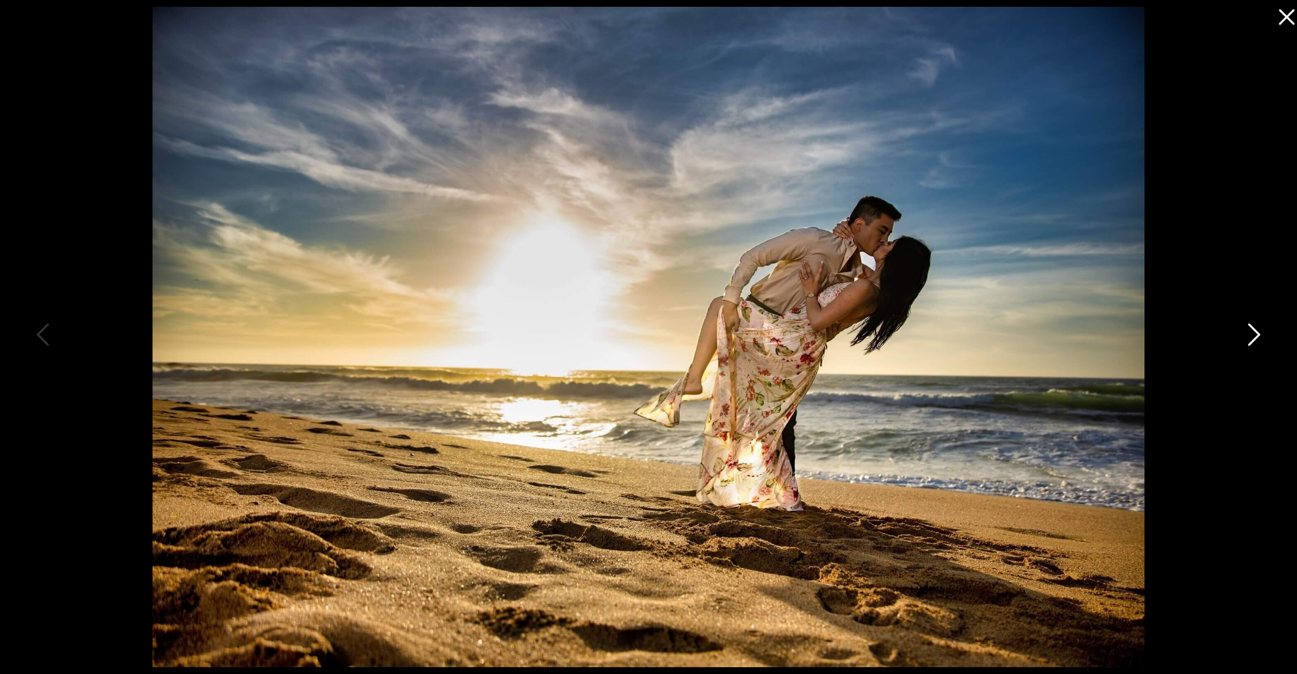
click at [1252, 332] on icon at bounding box center [1252, 338] width 34 height 41
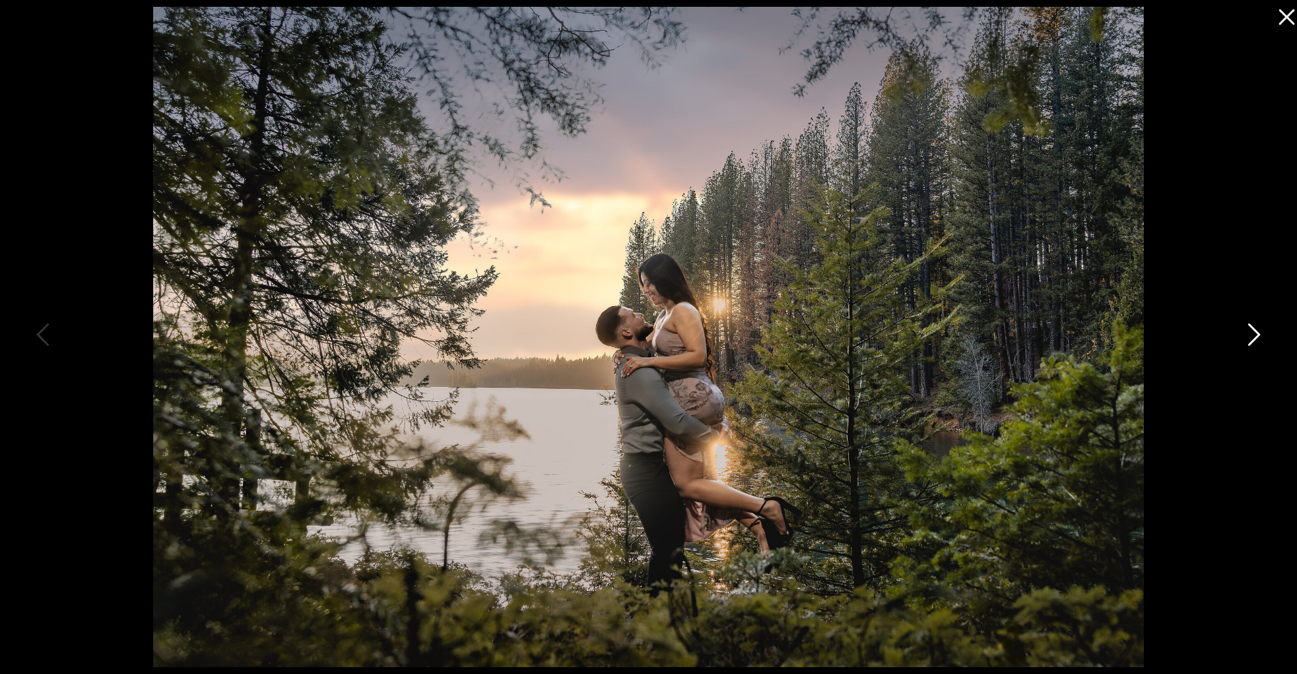
click at [1252, 332] on icon at bounding box center [1252, 338] width 34 height 41
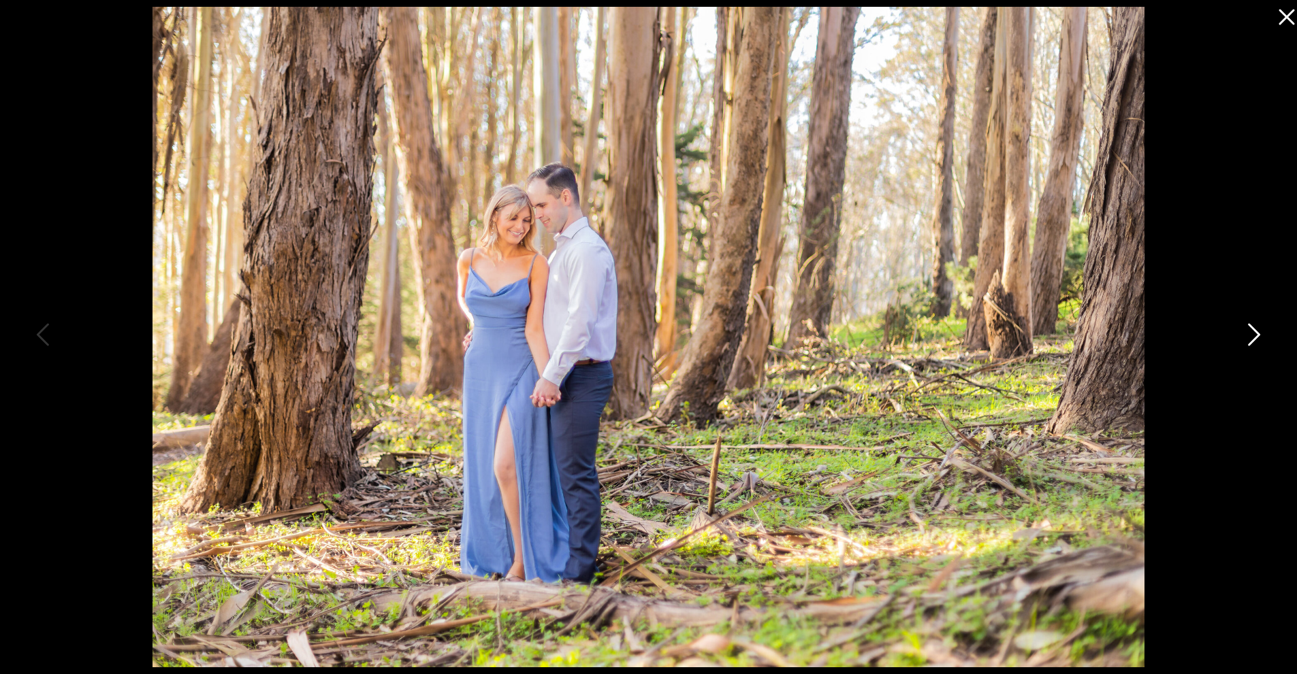
click at [1252, 332] on icon at bounding box center [1252, 338] width 34 height 41
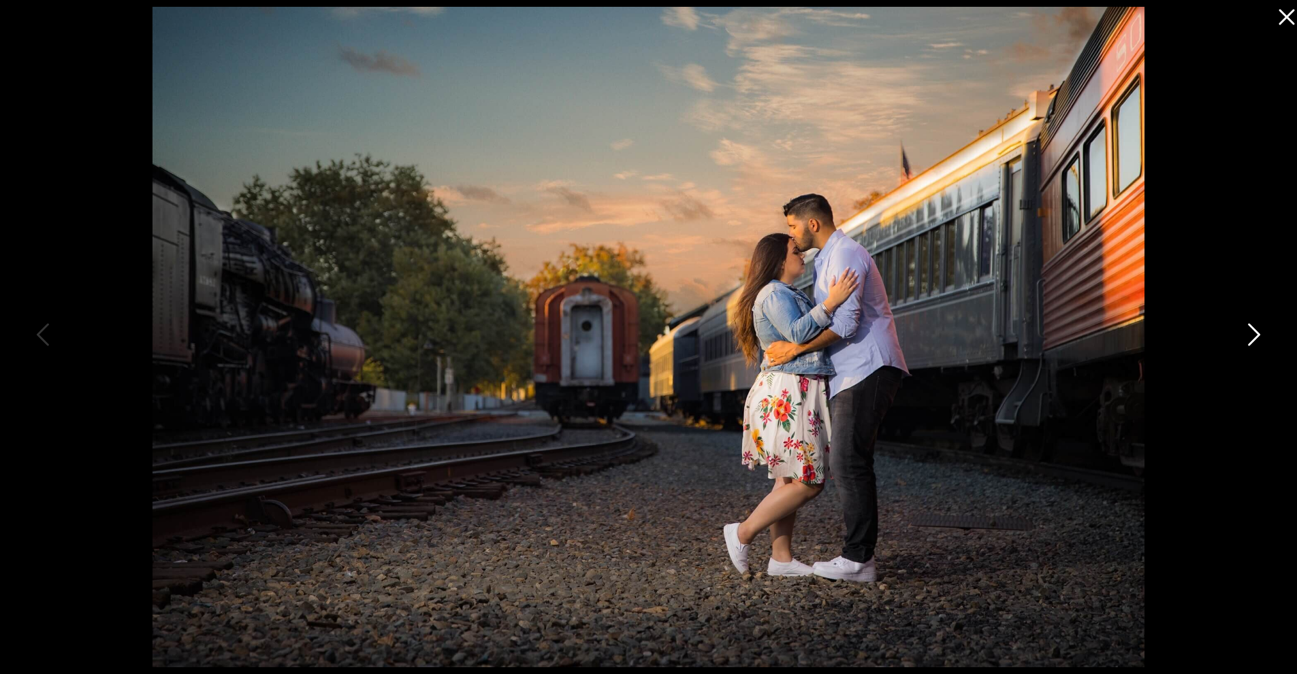
click at [1252, 333] on icon at bounding box center [1252, 338] width 34 height 41
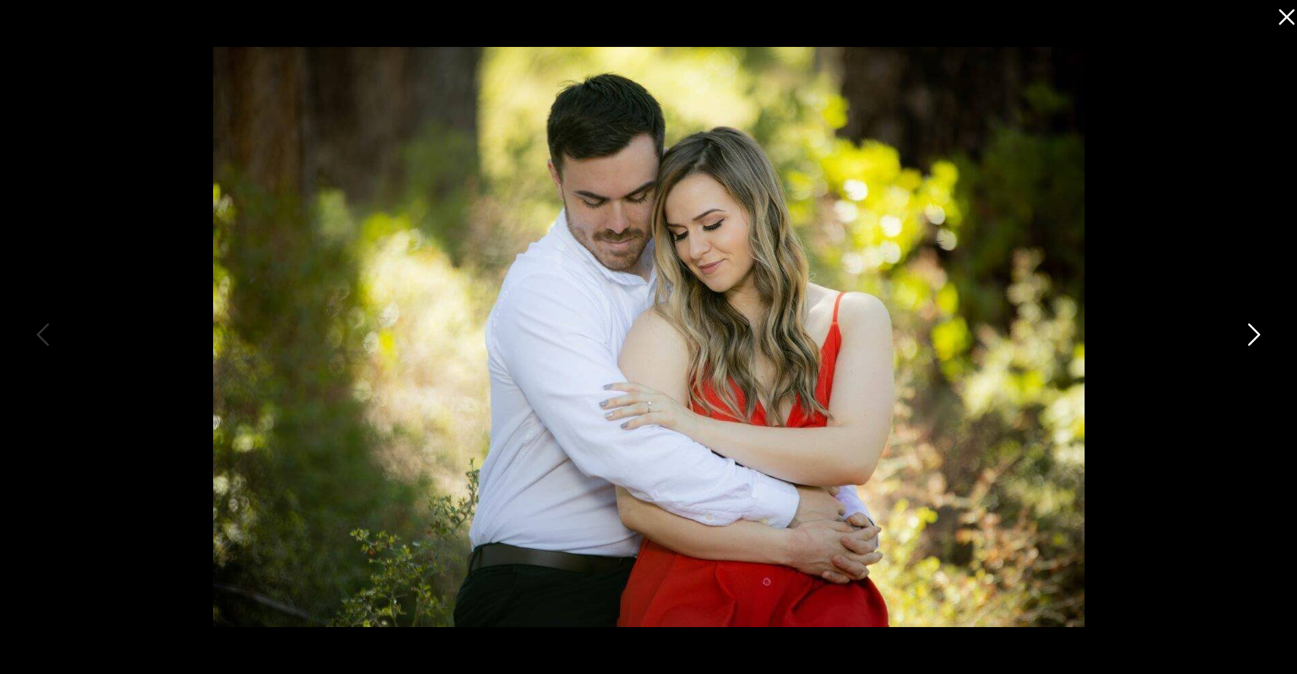
click at [1252, 336] on icon at bounding box center [1252, 338] width 34 height 41
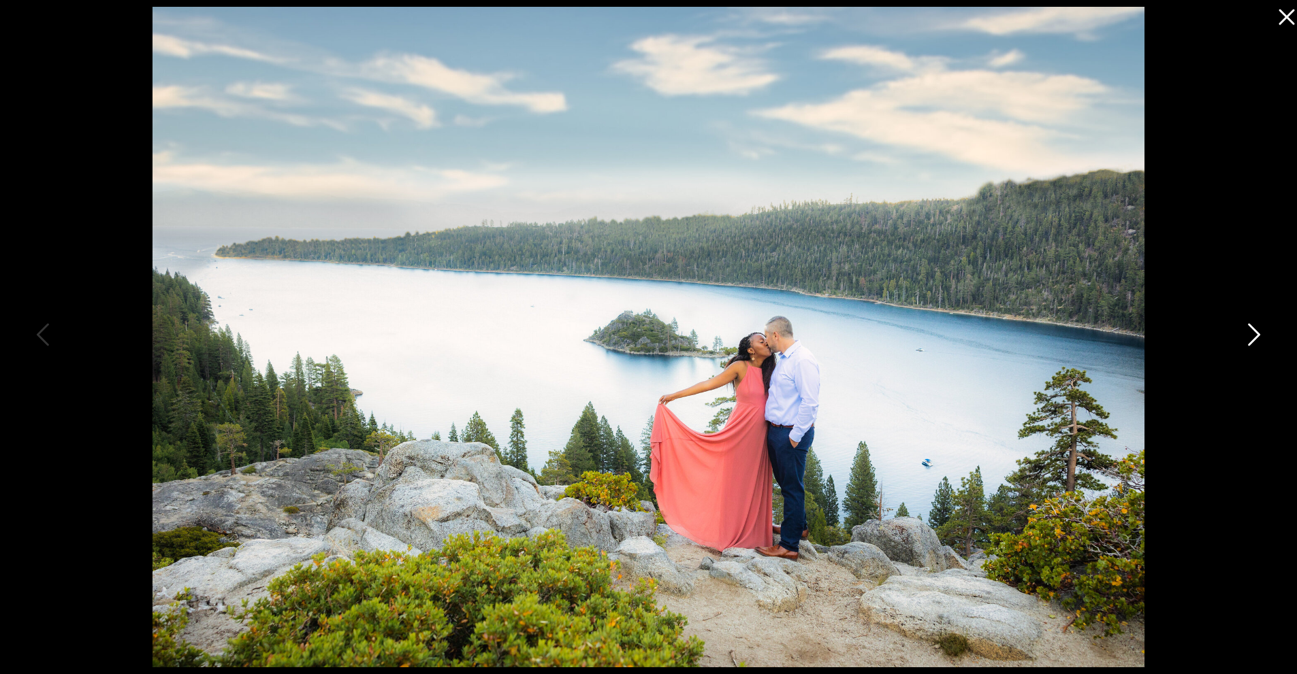
click at [1252, 336] on icon at bounding box center [1252, 338] width 34 height 41
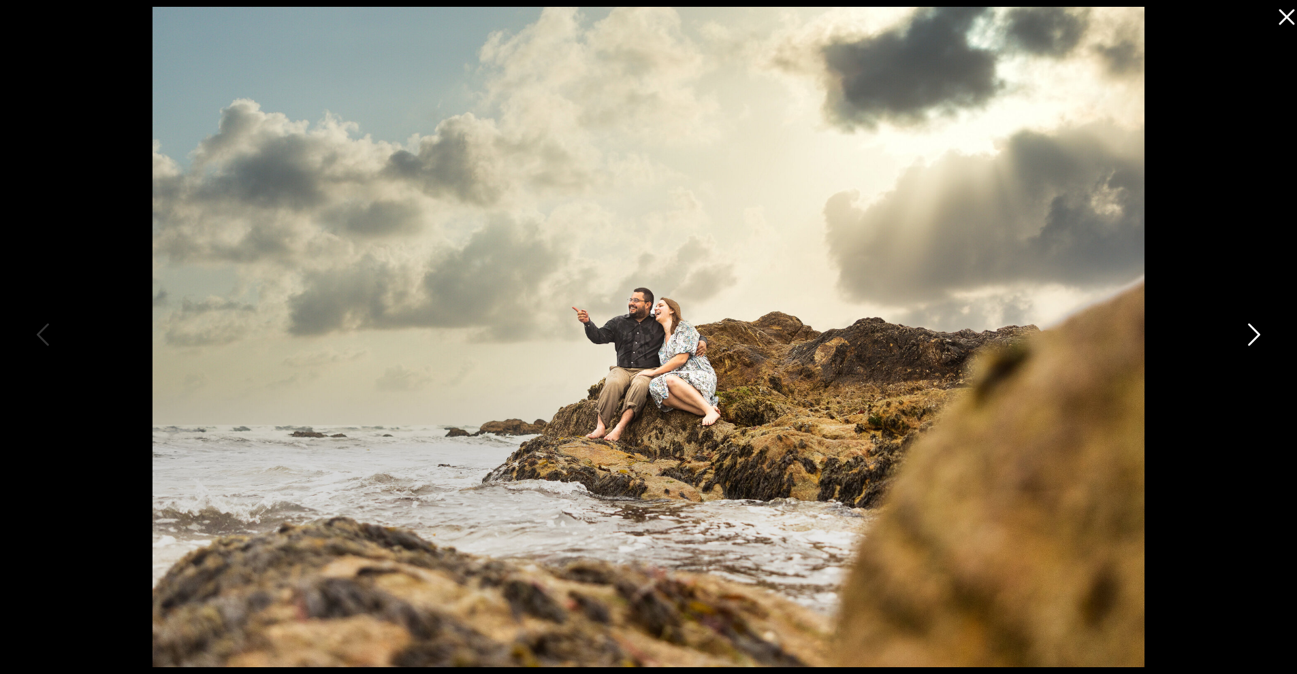
click at [1252, 336] on icon at bounding box center [1252, 338] width 34 height 41
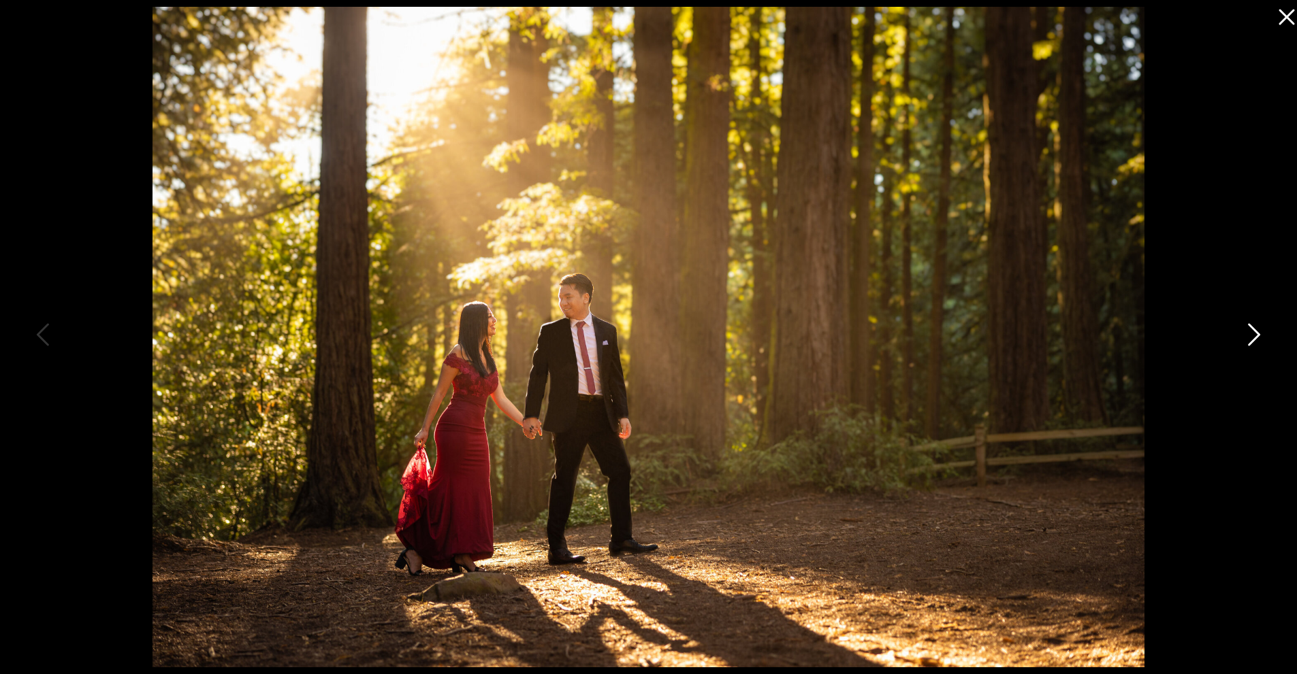
click at [1252, 336] on icon at bounding box center [1252, 338] width 34 height 41
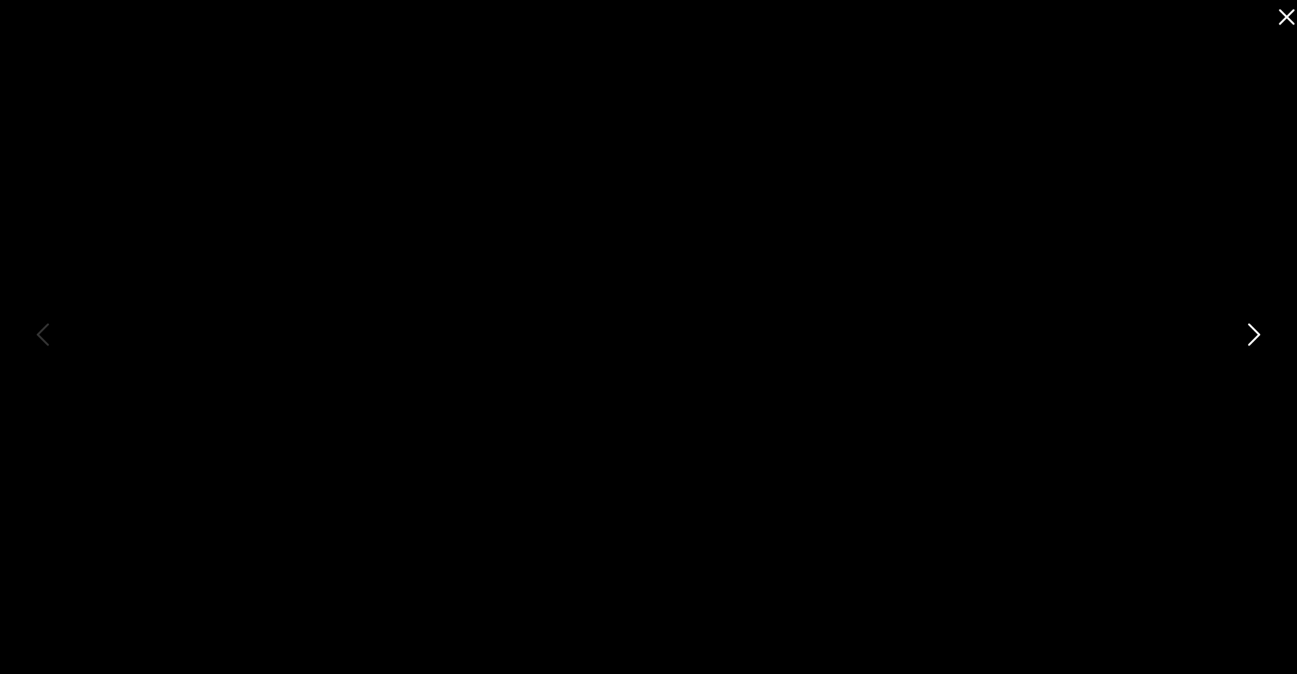
click at [1252, 336] on icon at bounding box center [1252, 338] width 34 height 41
